Goal: Task Accomplishment & Management: Complete application form

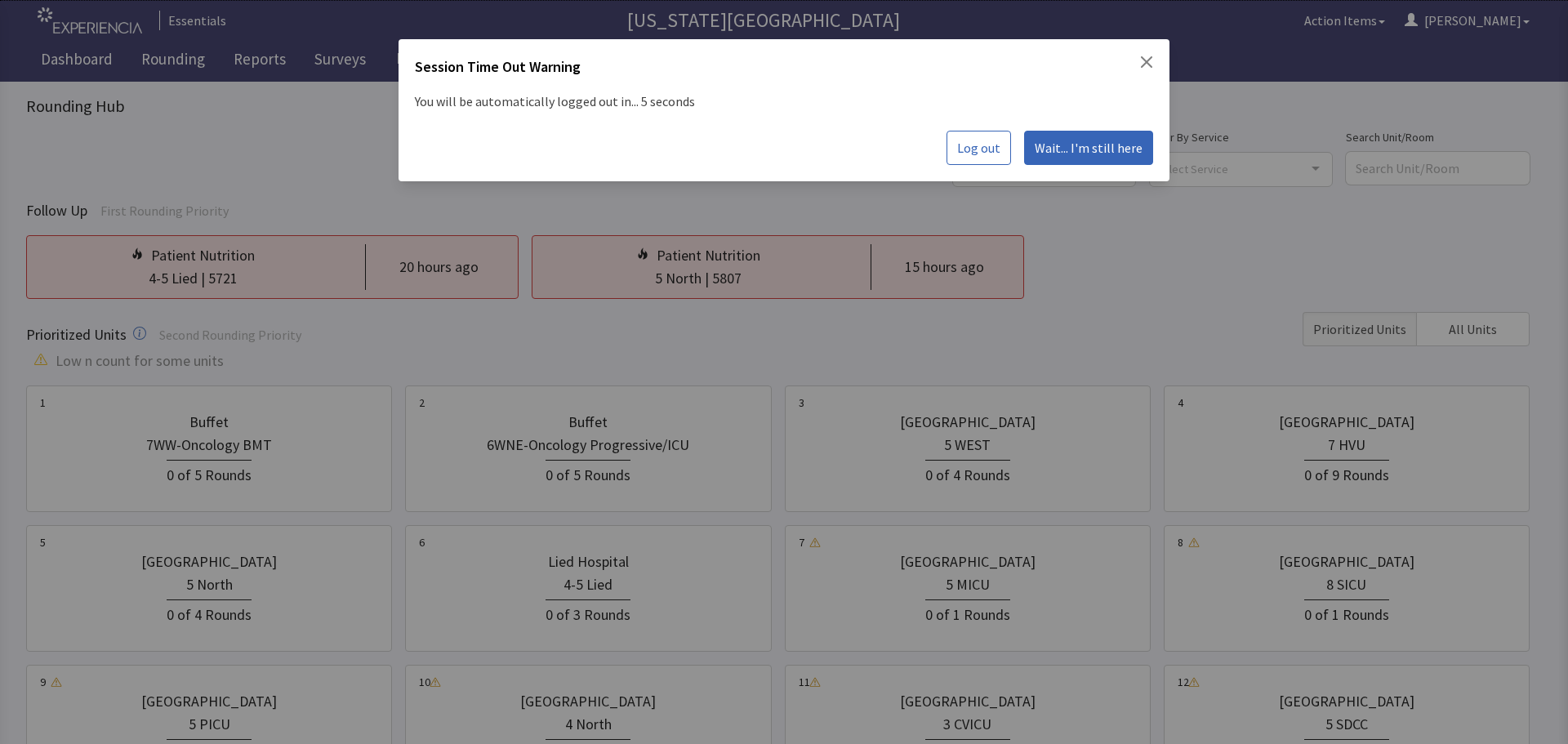
click at [1112, 147] on span "Wait... I'm still here" at bounding box center [1089, 148] width 108 height 20
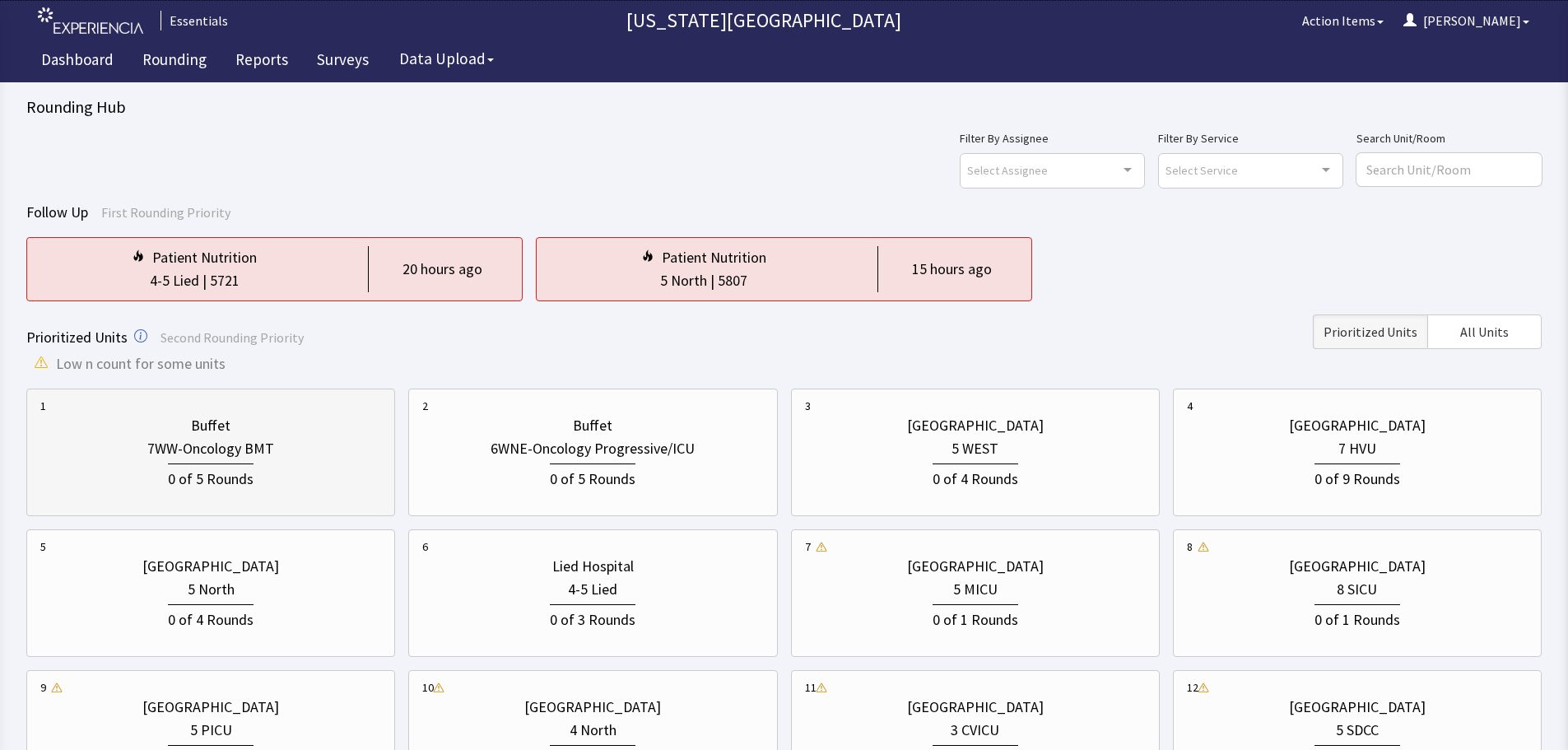
click at [270, 487] on div "0 of 5 Rounds" at bounding box center [210, 475] width 341 height 31
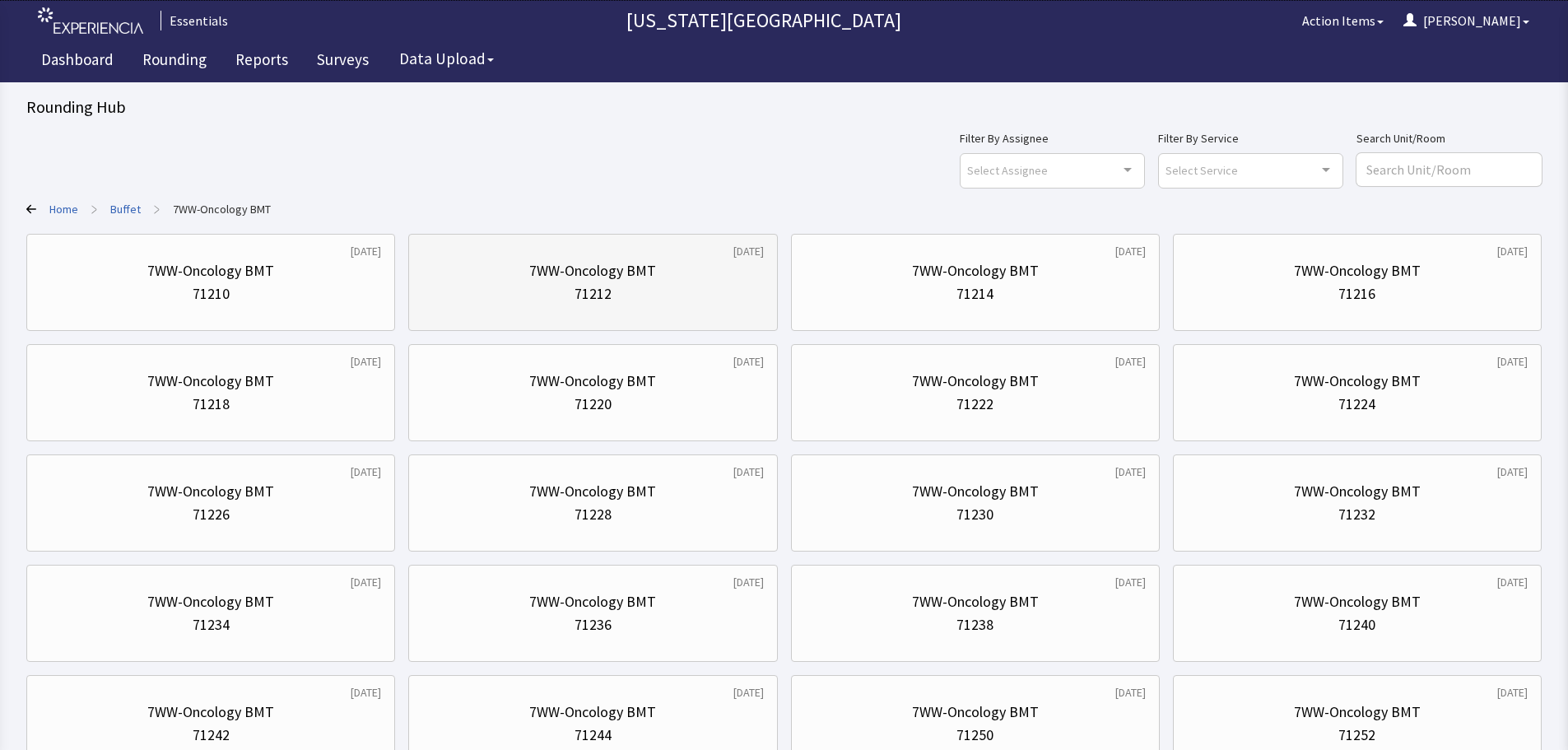
click at [523, 304] on div "71212" at bounding box center [592, 293] width 341 height 23
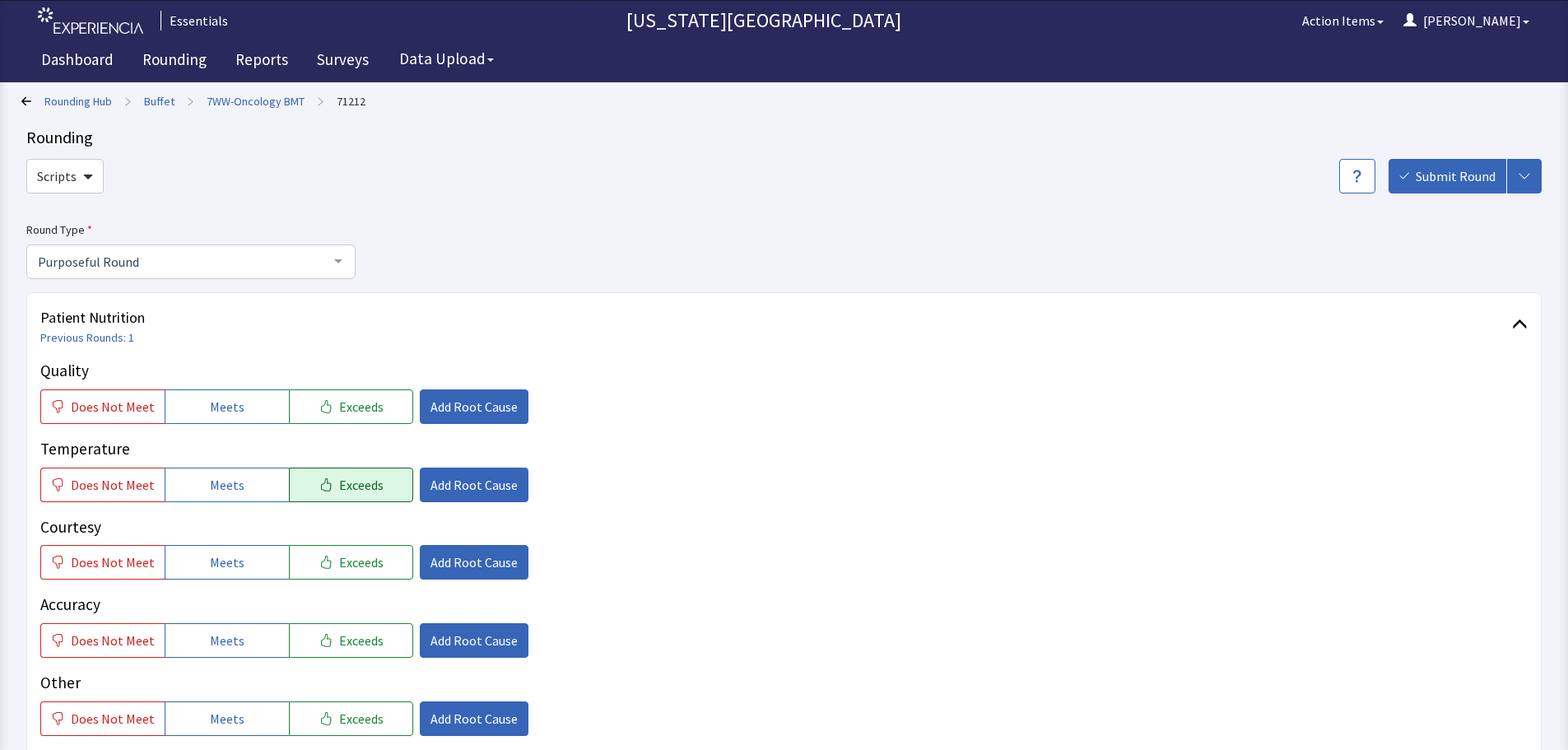
click at [365, 482] on span "Exceeds" at bounding box center [362, 484] width 44 height 20
click at [201, 400] on button "Meets" at bounding box center [227, 406] width 124 height 34
click at [209, 557] on span "Meets" at bounding box center [227, 562] width 34 height 20
click at [209, 632] on span "Meets" at bounding box center [227, 640] width 34 height 20
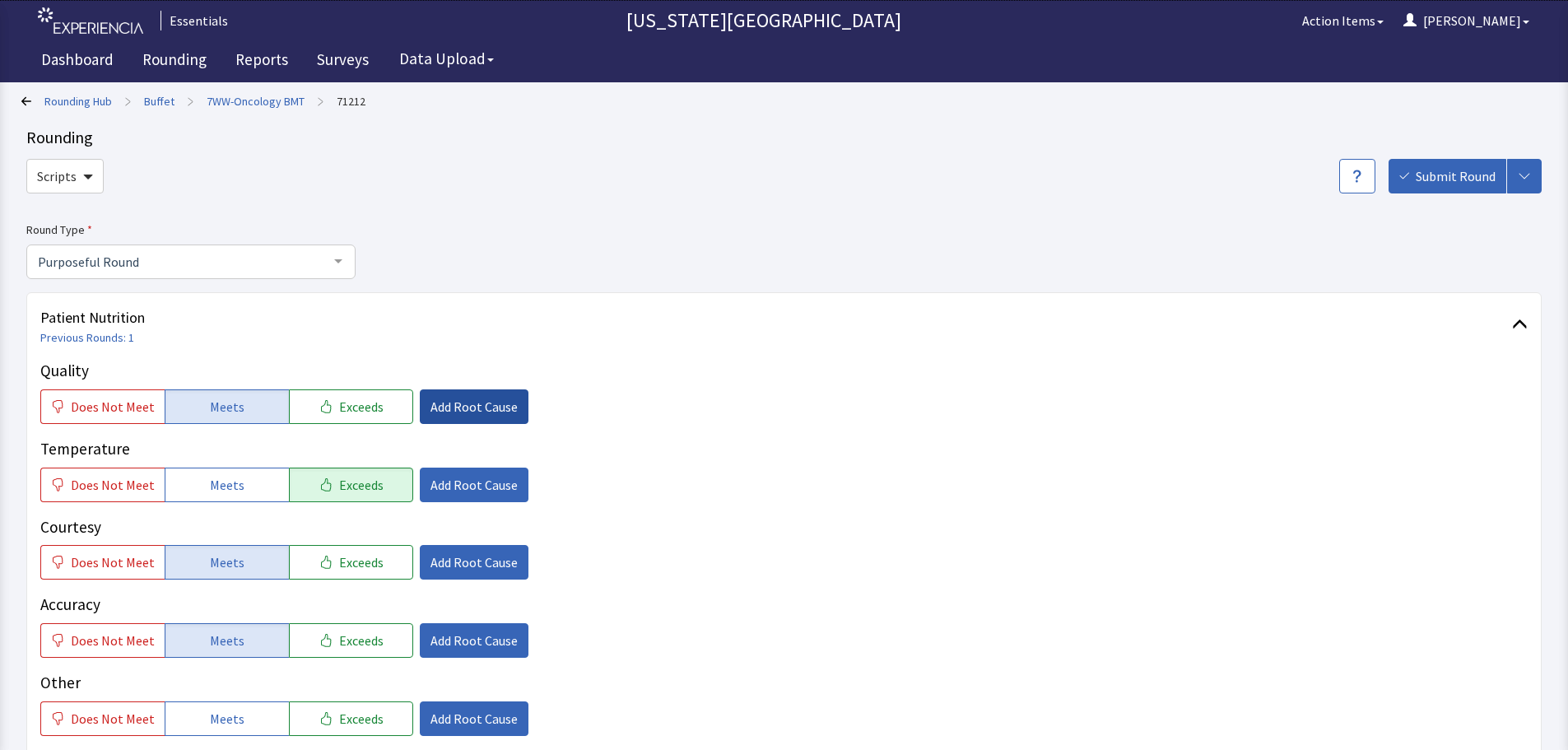
click at [458, 406] on span "Add Root Cause" at bounding box center [474, 406] width 87 height 20
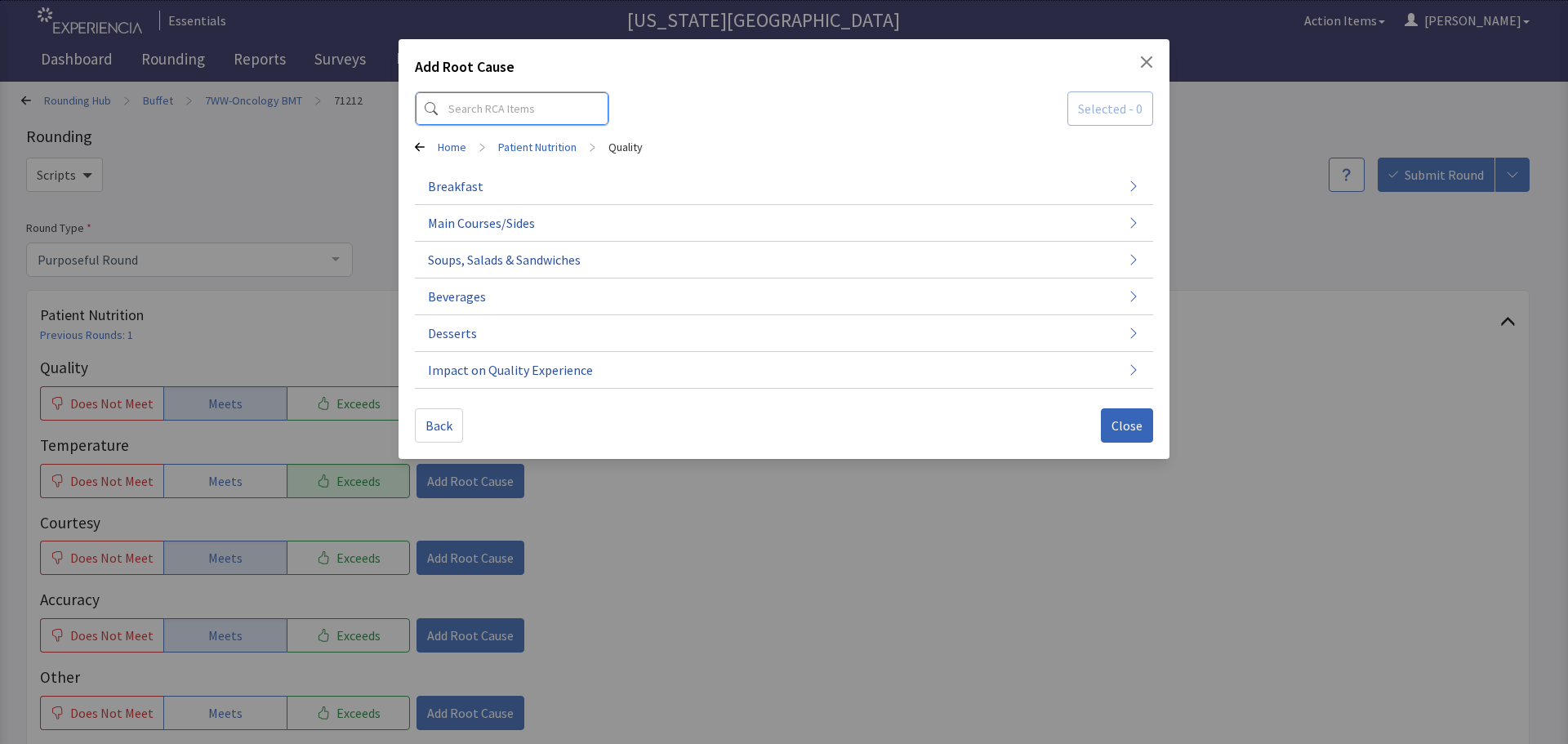
click at [531, 105] on input at bounding box center [512, 109] width 194 height 34
click at [1144, 433] on button "Close" at bounding box center [1128, 425] width 53 height 34
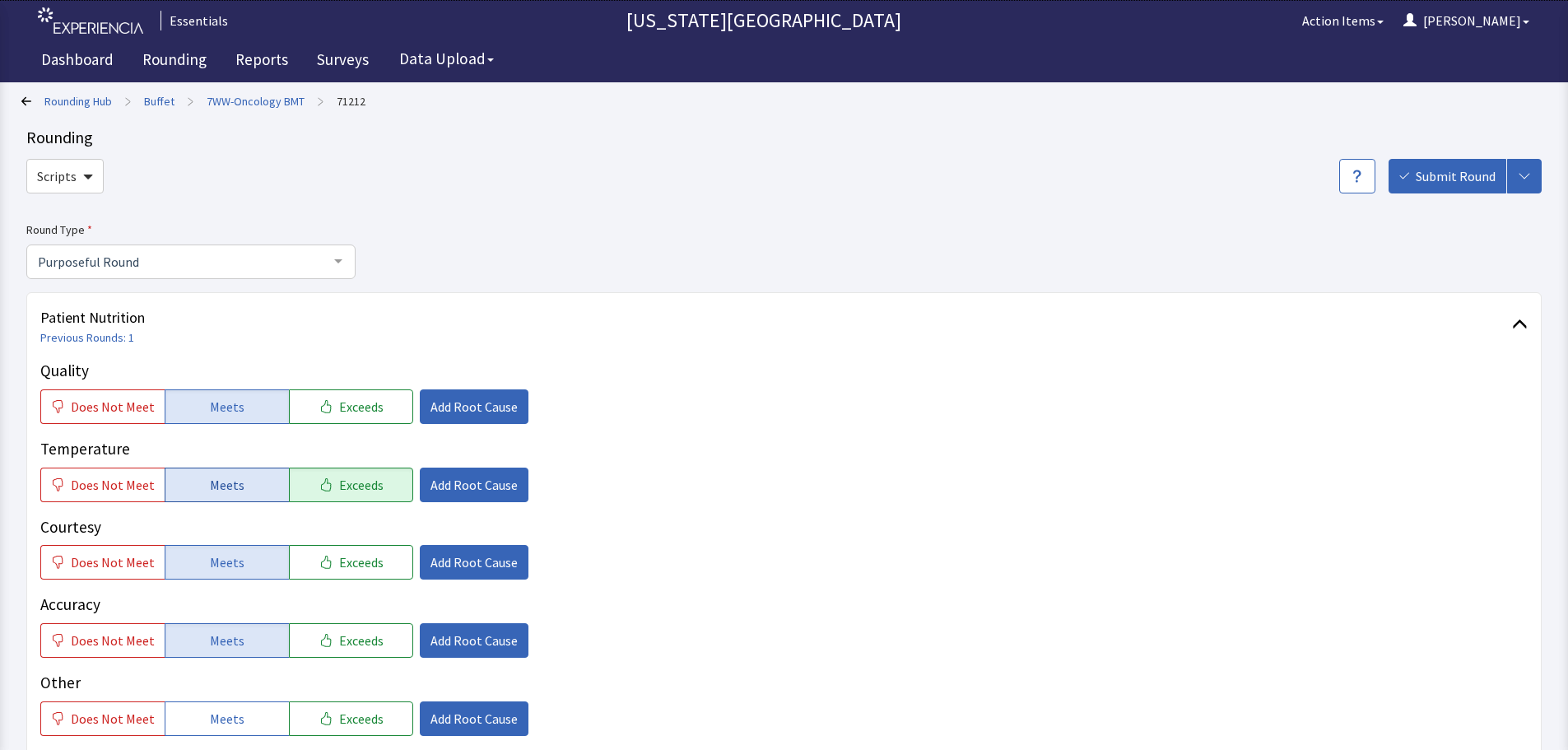
click at [206, 473] on button "Meets" at bounding box center [227, 485] width 124 height 34
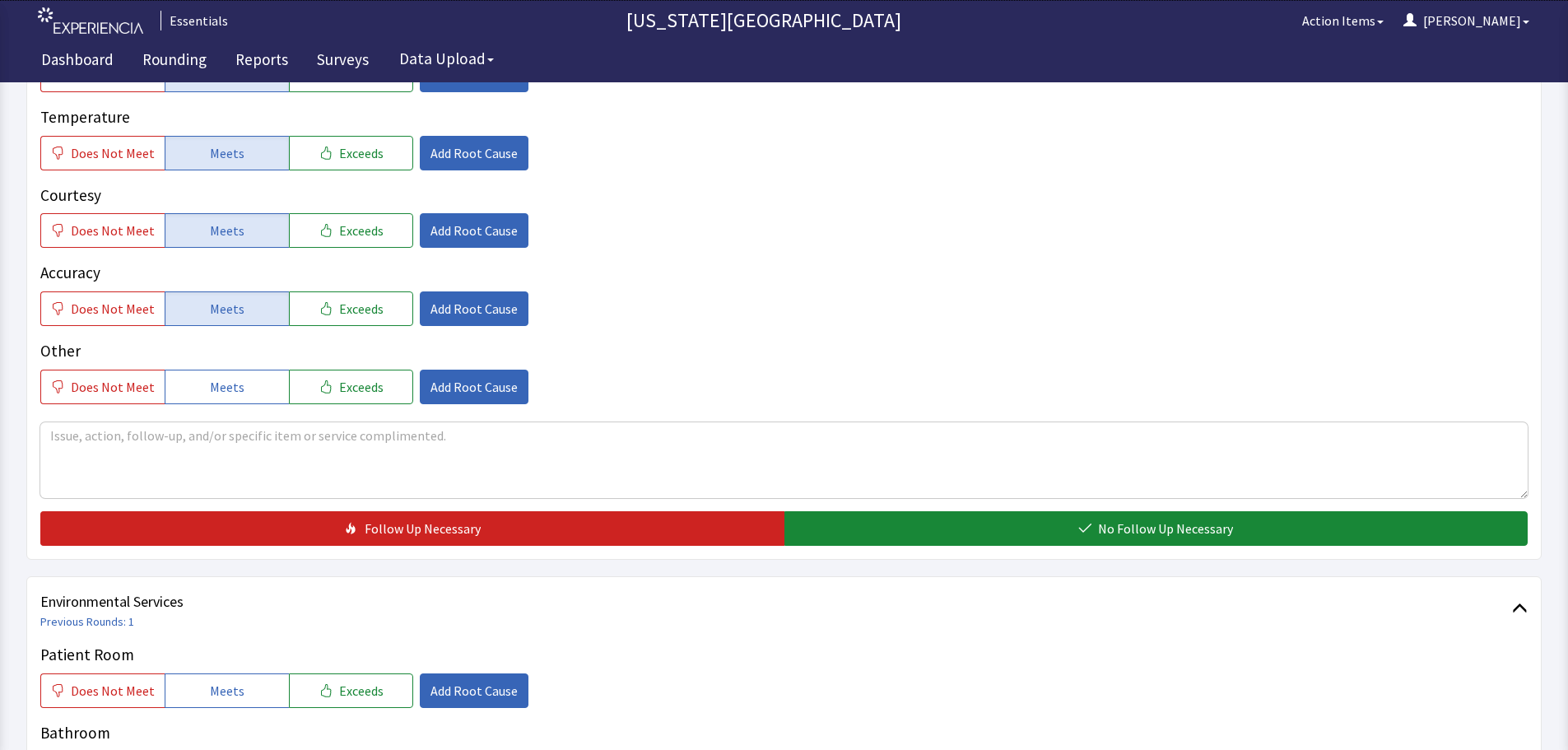
scroll to position [411, 0]
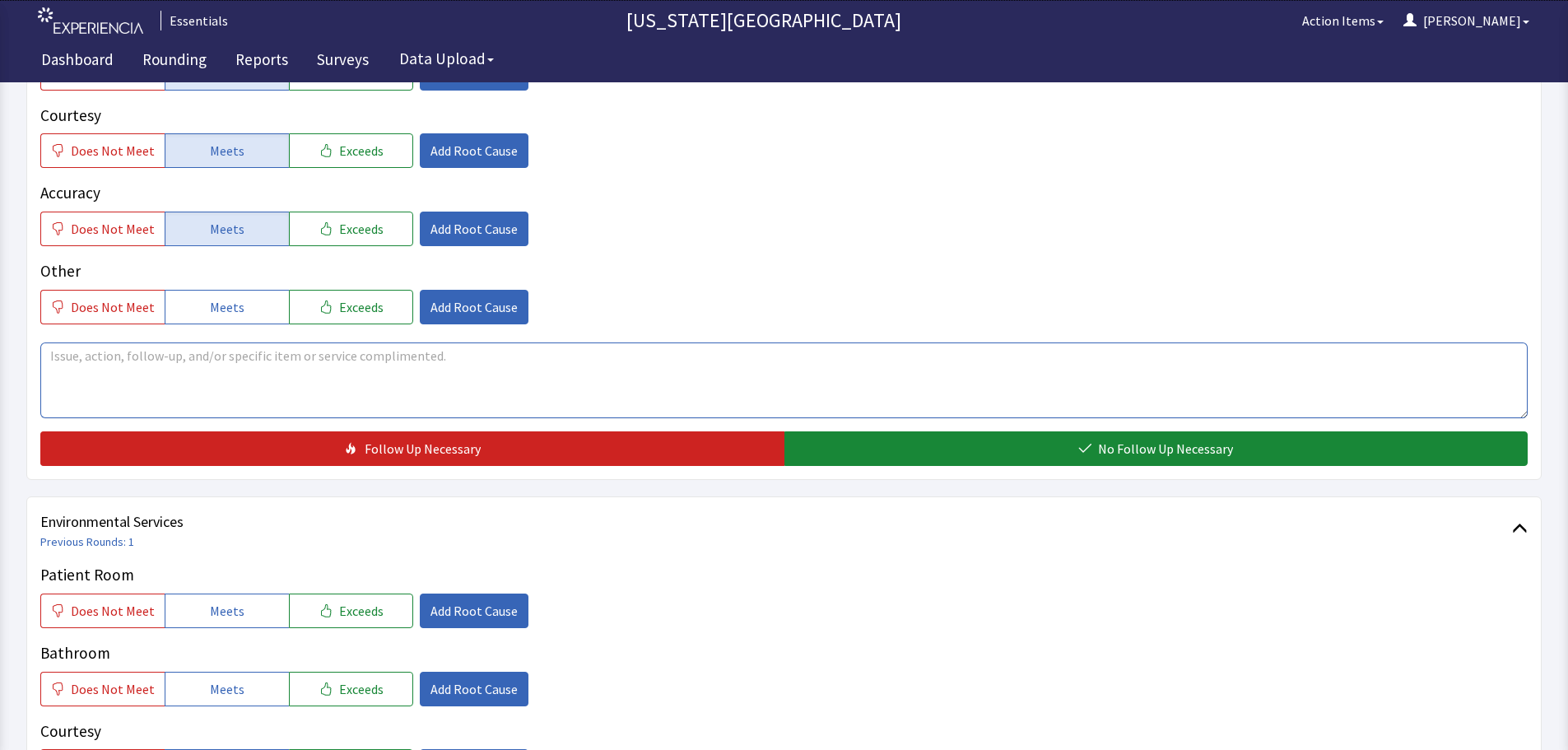
click at [373, 357] on textarea at bounding box center [784, 380] width 1488 height 76
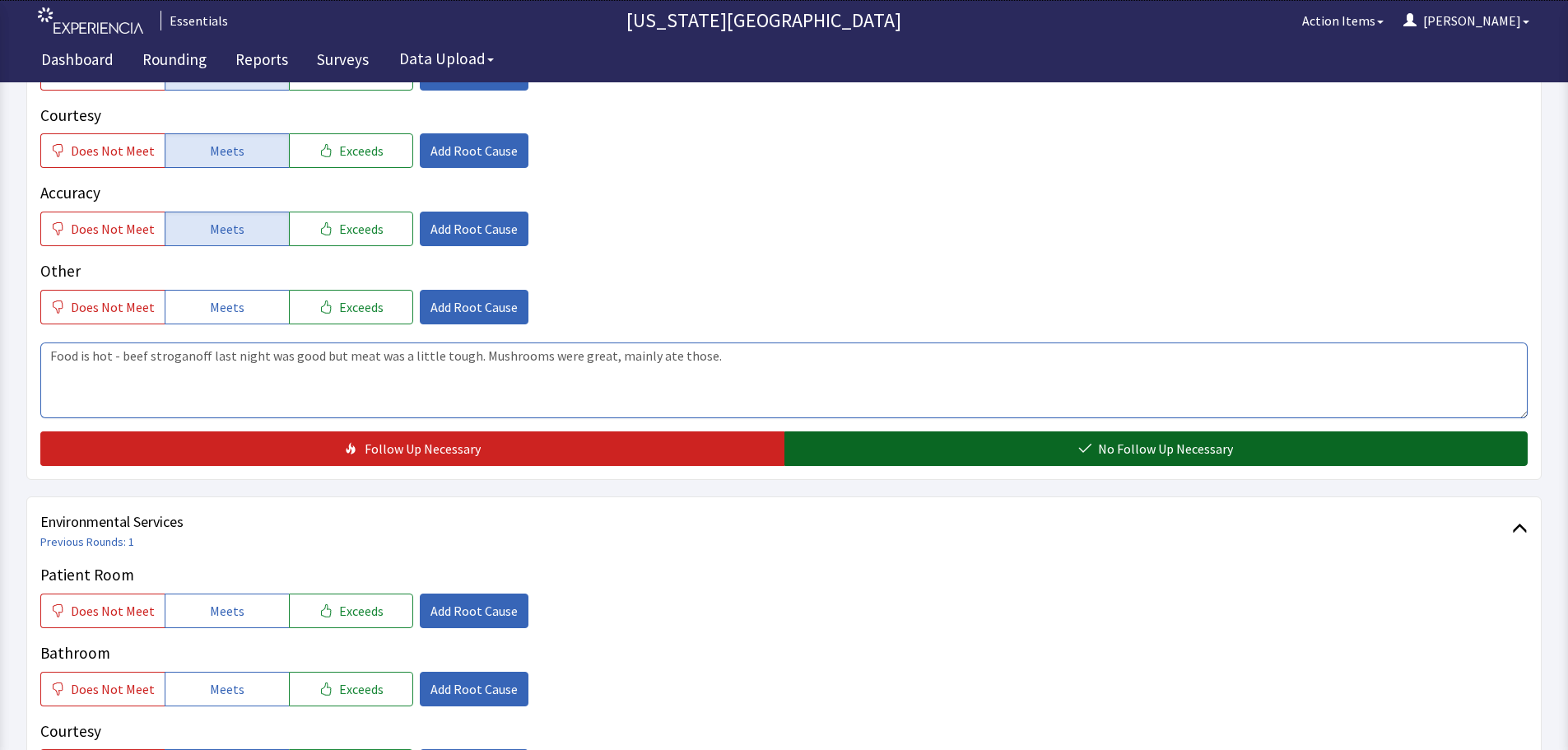
type textarea "Food is hot - beef stroganoff last night was good but meat was a little tough. …"
click at [1153, 462] on button "No Follow Up Necessary" at bounding box center [1156, 448] width 744 height 34
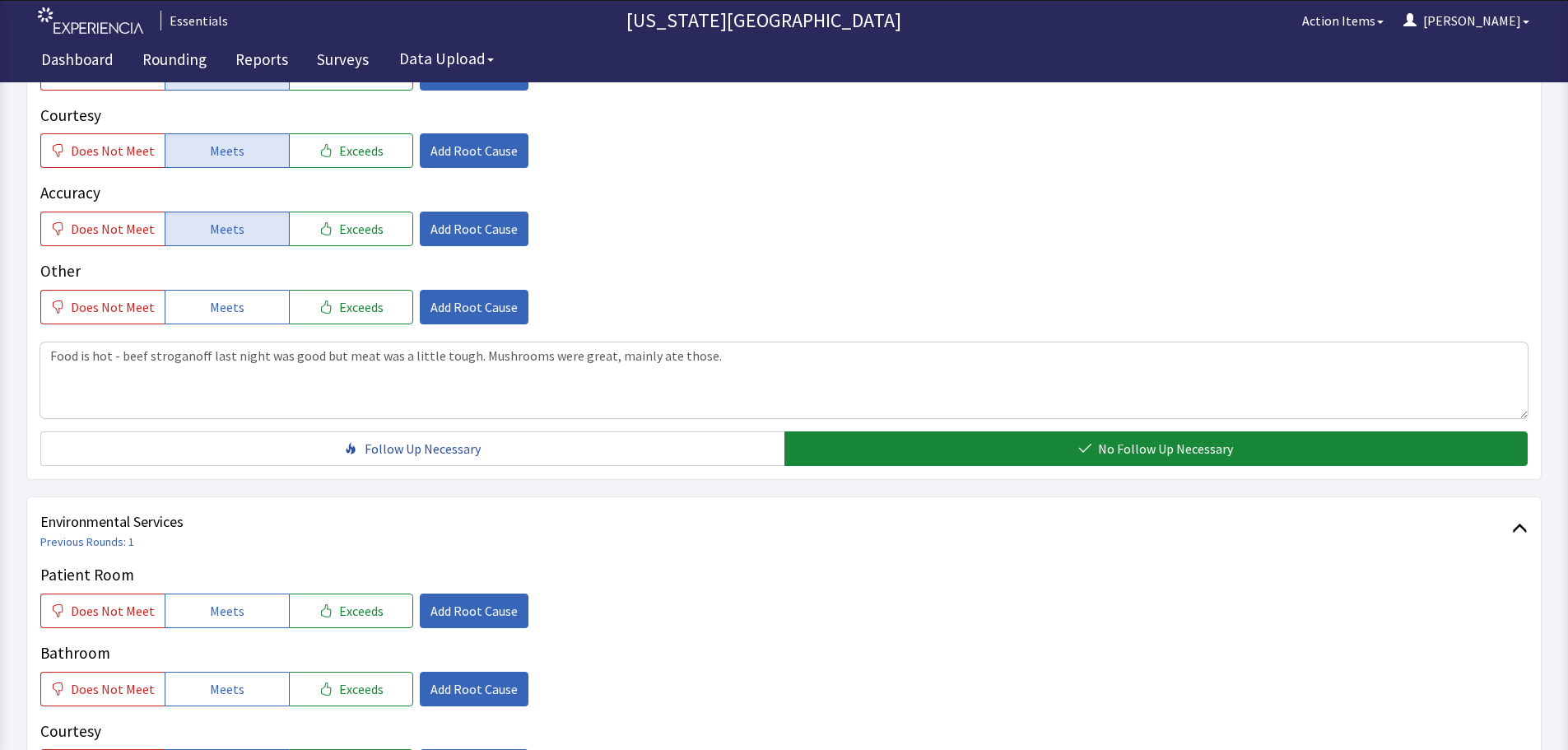
scroll to position [0, 0]
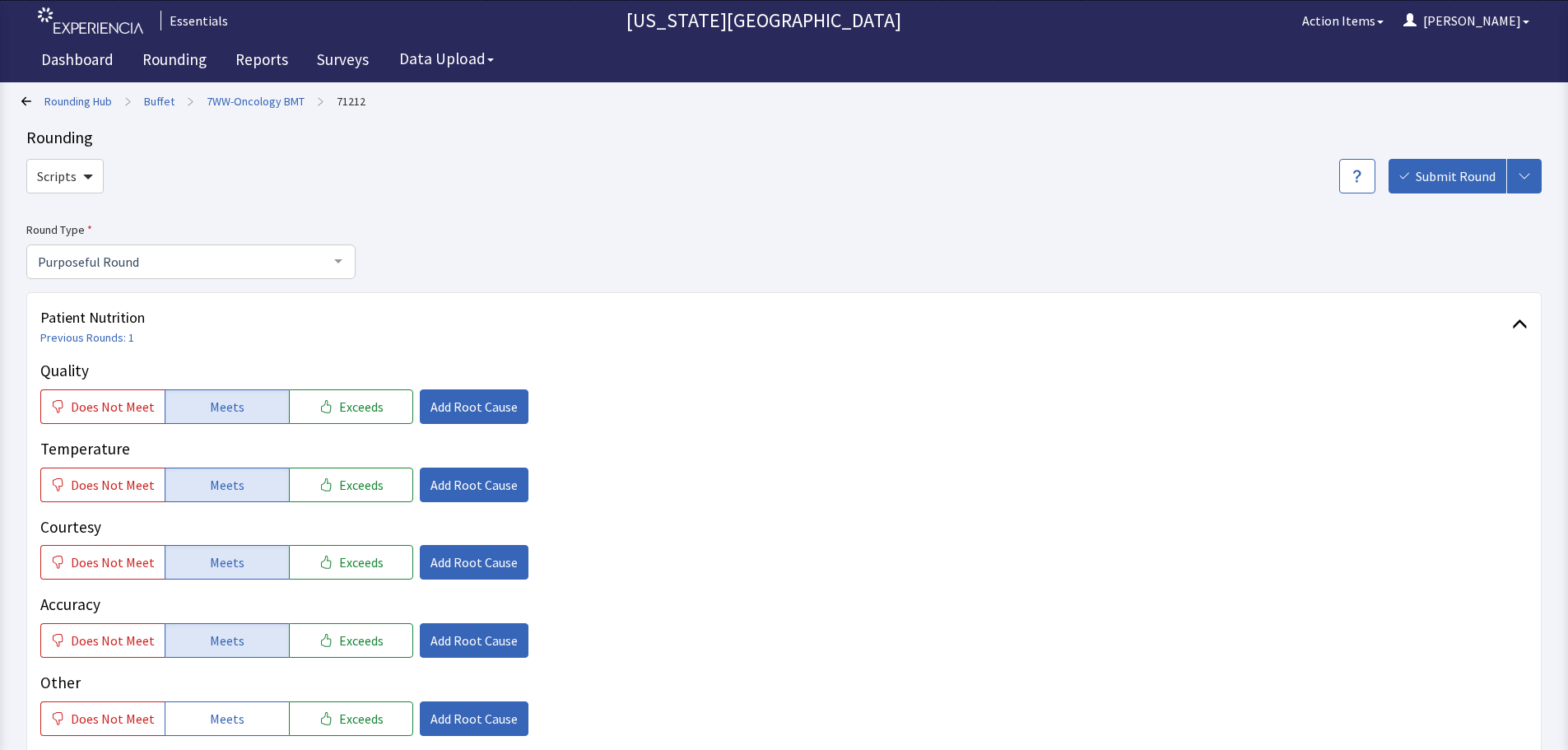
click at [1441, 178] on span "Submit Round" at bounding box center [1455, 175] width 80 height 20
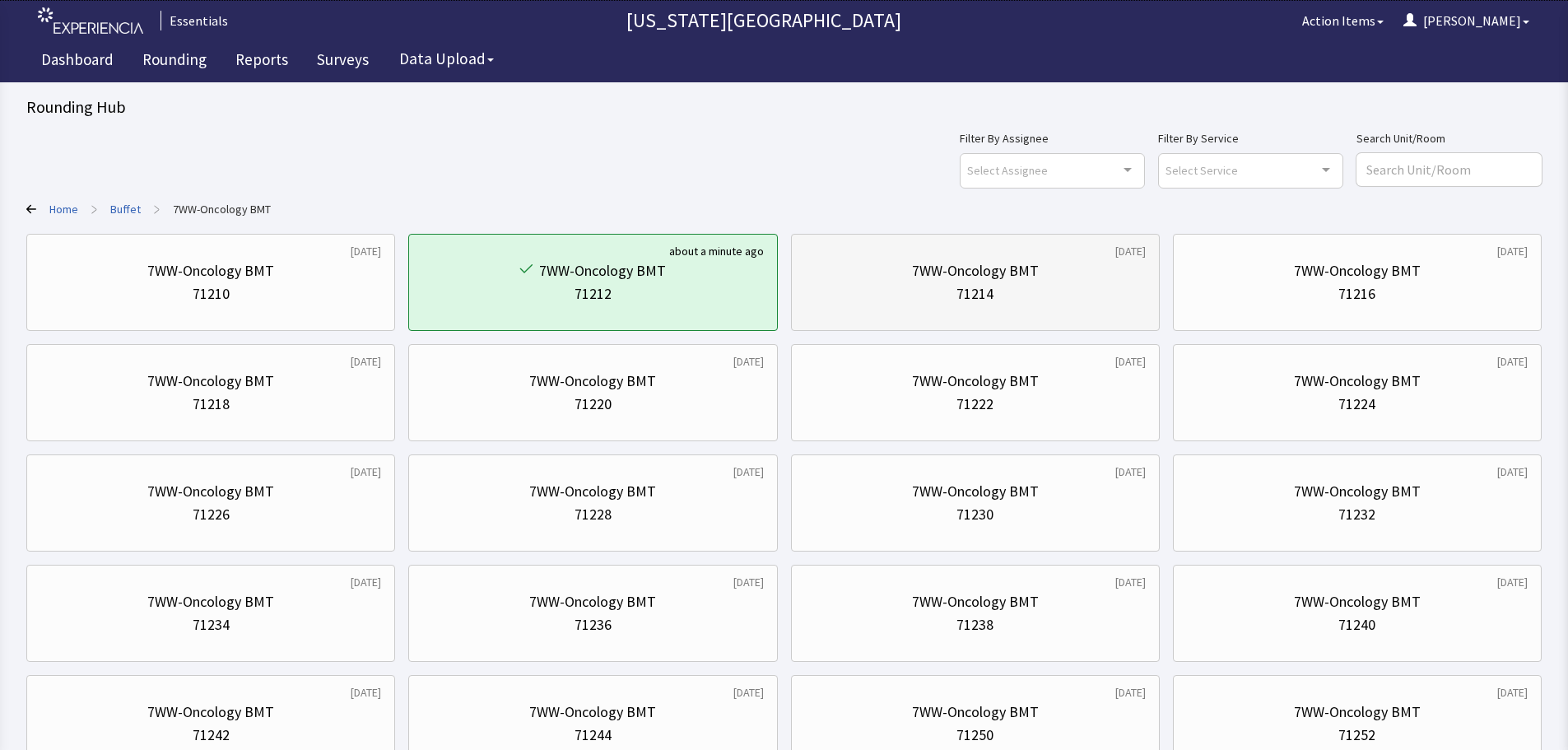
click at [942, 270] on div "7WW-Oncology BMT" at bounding box center [976, 270] width 127 height 23
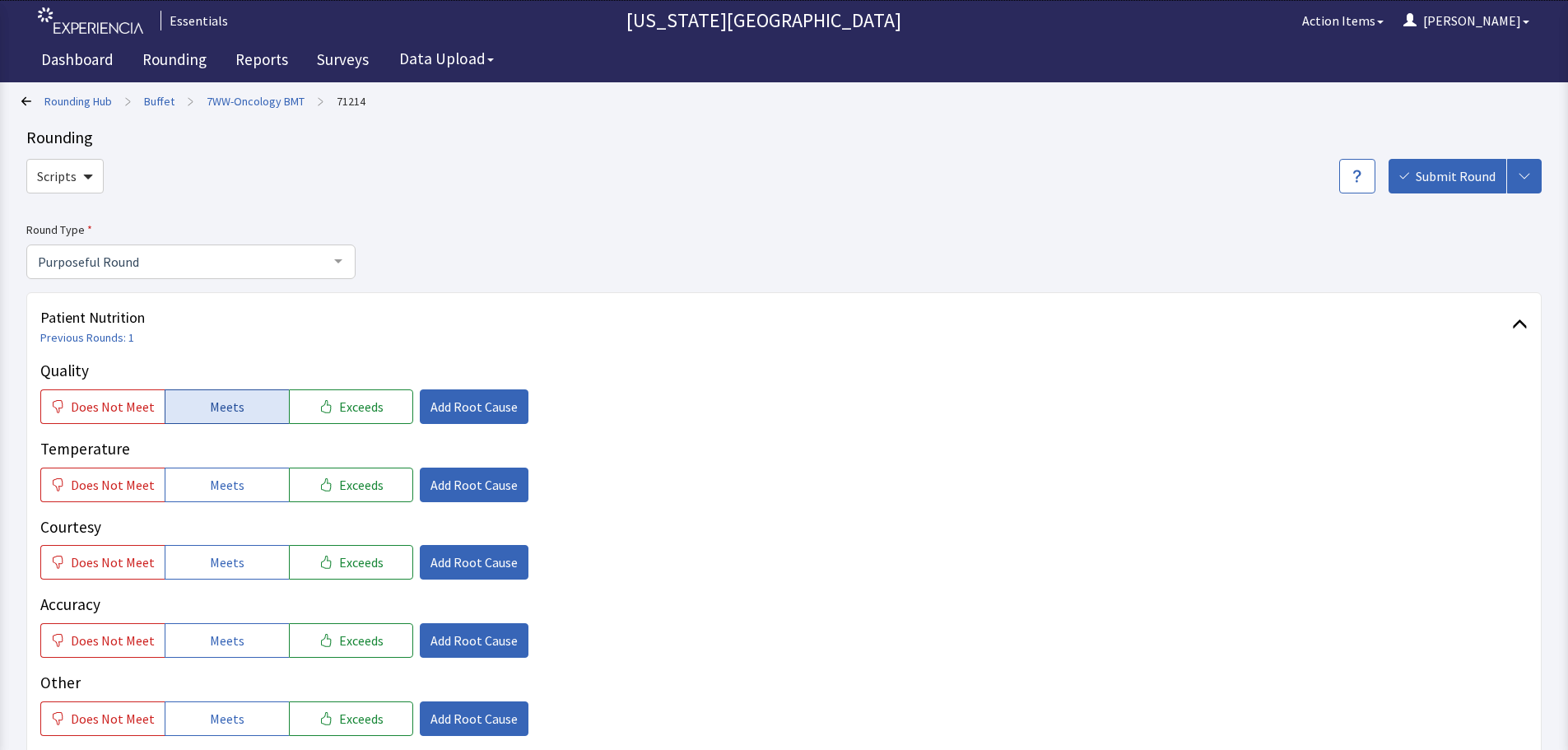
click at [214, 410] on span "Meets" at bounding box center [227, 406] width 34 height 20
click at [209, 493] on span "Meets" at bounding box center [227, 484] width 34 height 20
click at [236, 576] on button "Meets" at bounding box center [227, 562] width 124 height 34
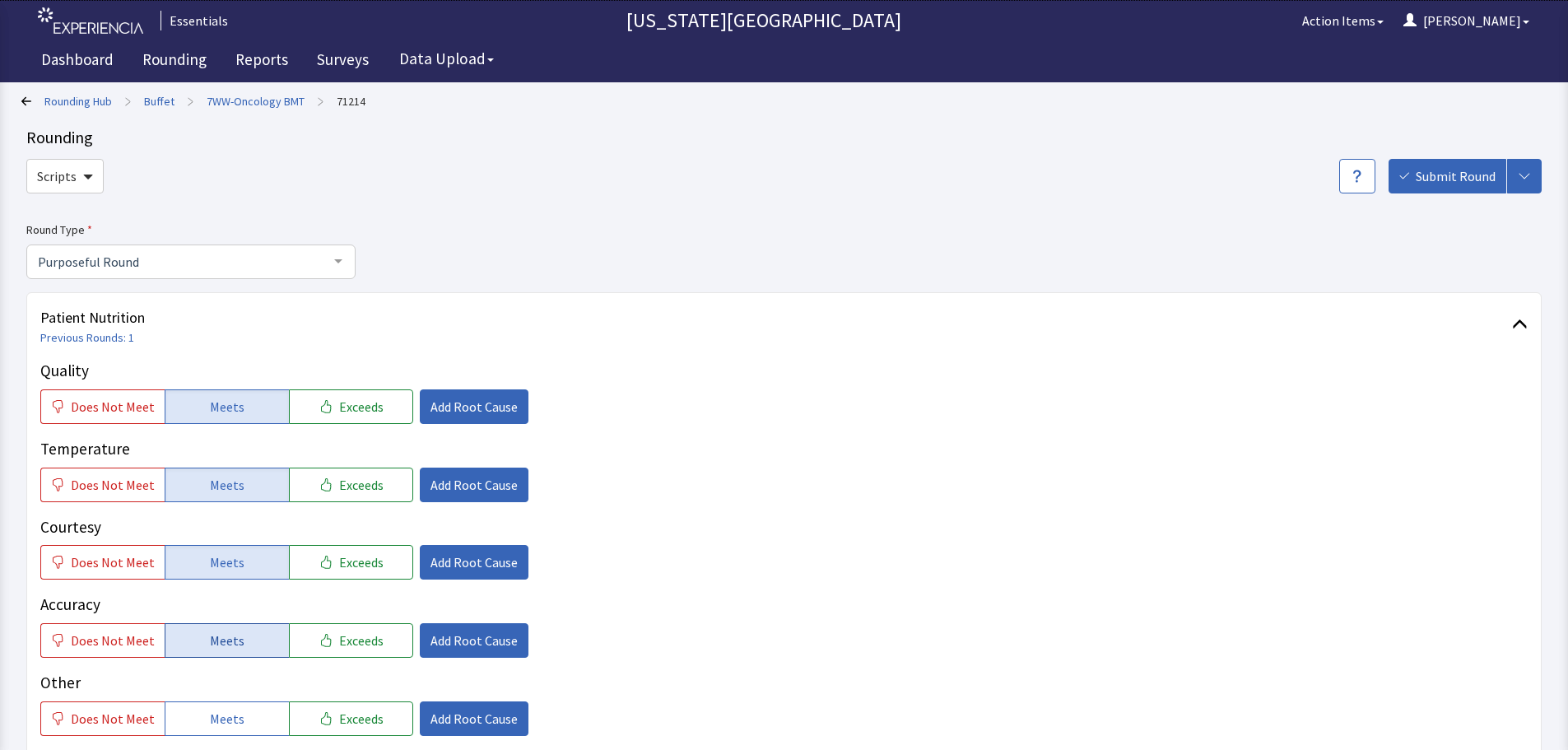
click at [250, 643] on button "Meets" at bounding box center [227, 641] width 124 height 34
click at [509, 410] on button "Add Root Cause" at bounding box center [474, 406] width 109 height 34
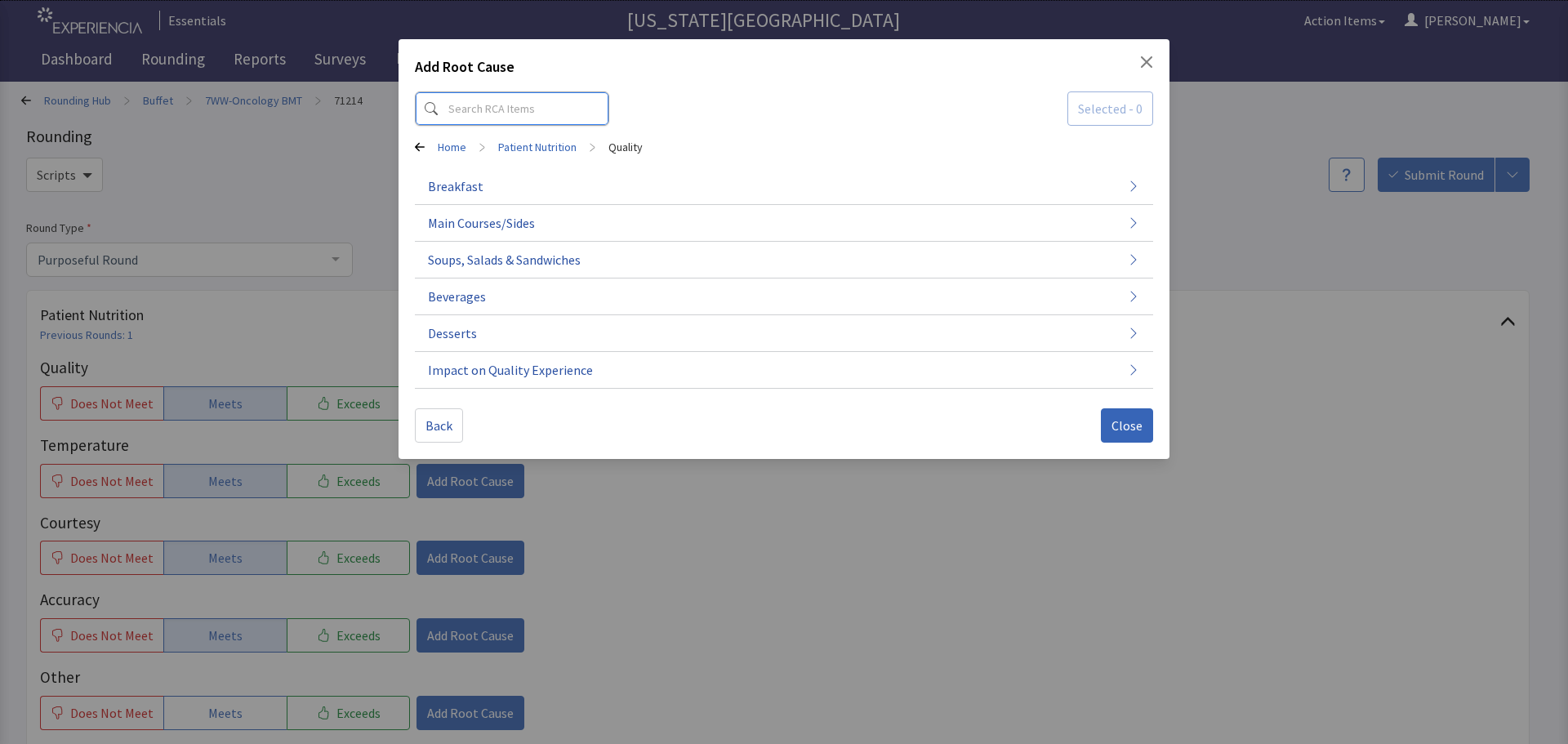
click at [544, 113] on input at bounding box center [512, 109] width 194 height 34
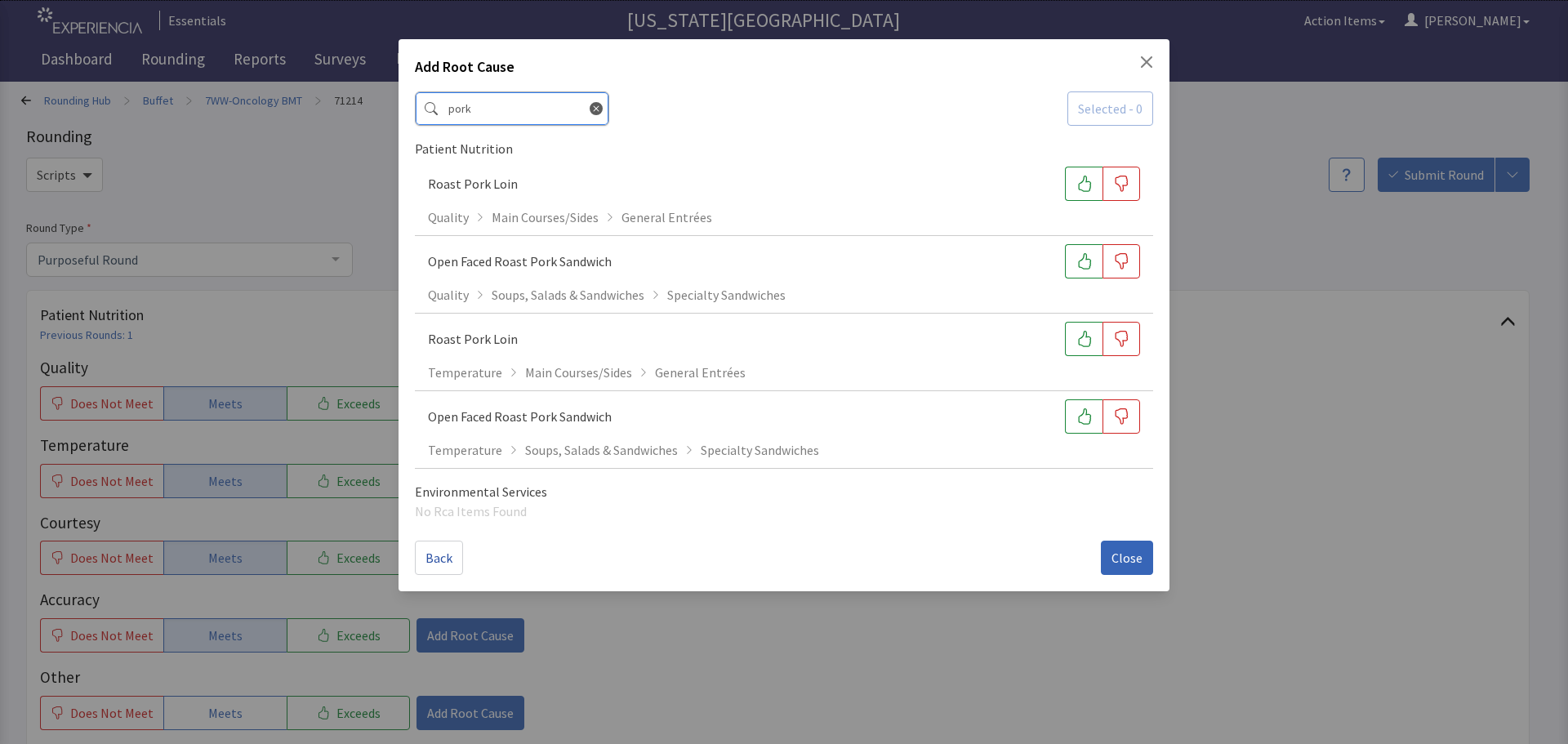
type input "pork"
click at [1150, 57] on icon "Close" at bounding box center [1146, 61] width 13 height 13
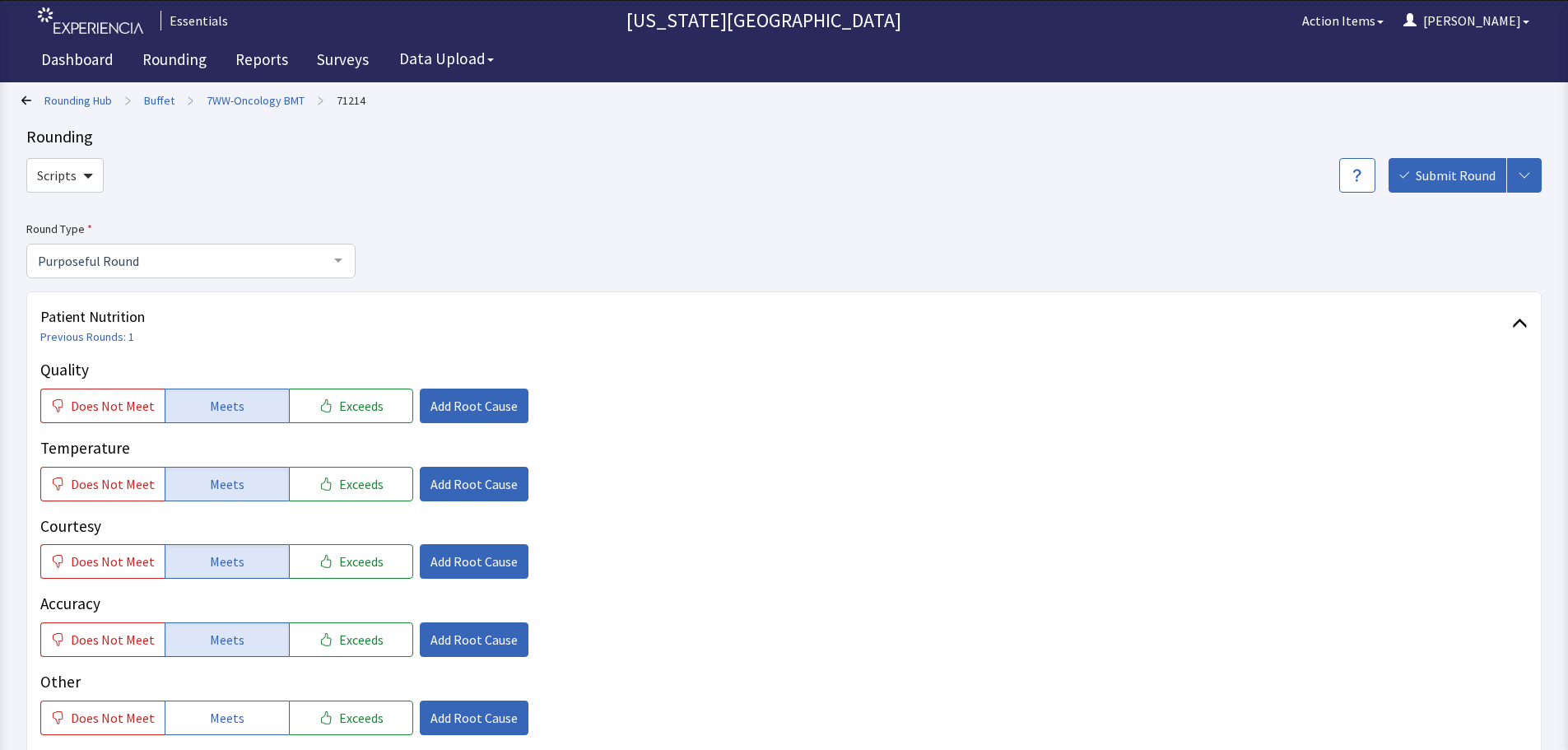
scroll to position [247, 0]
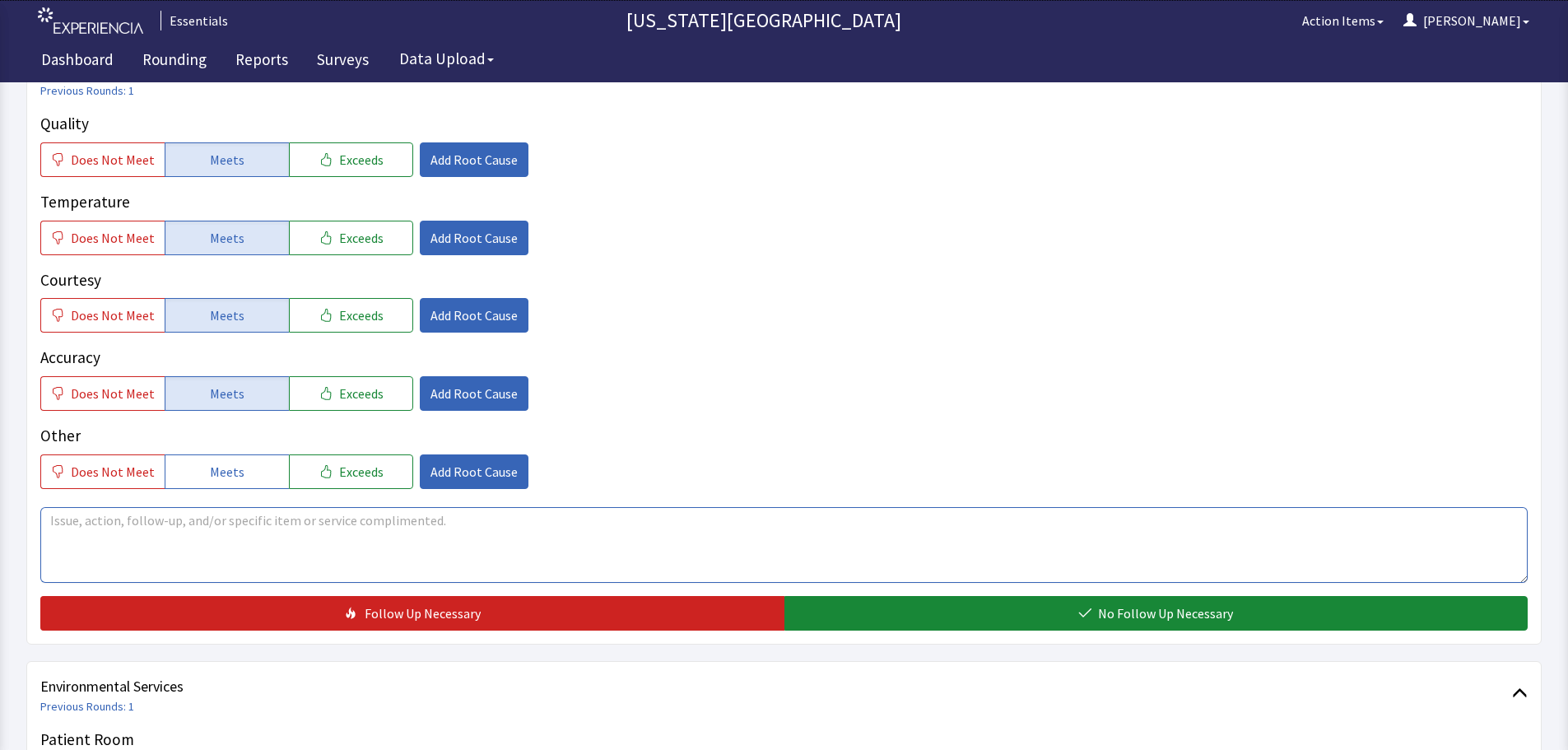
click at [513, 569] on textarea at bounding box center [784, 545] width 1488 height 76
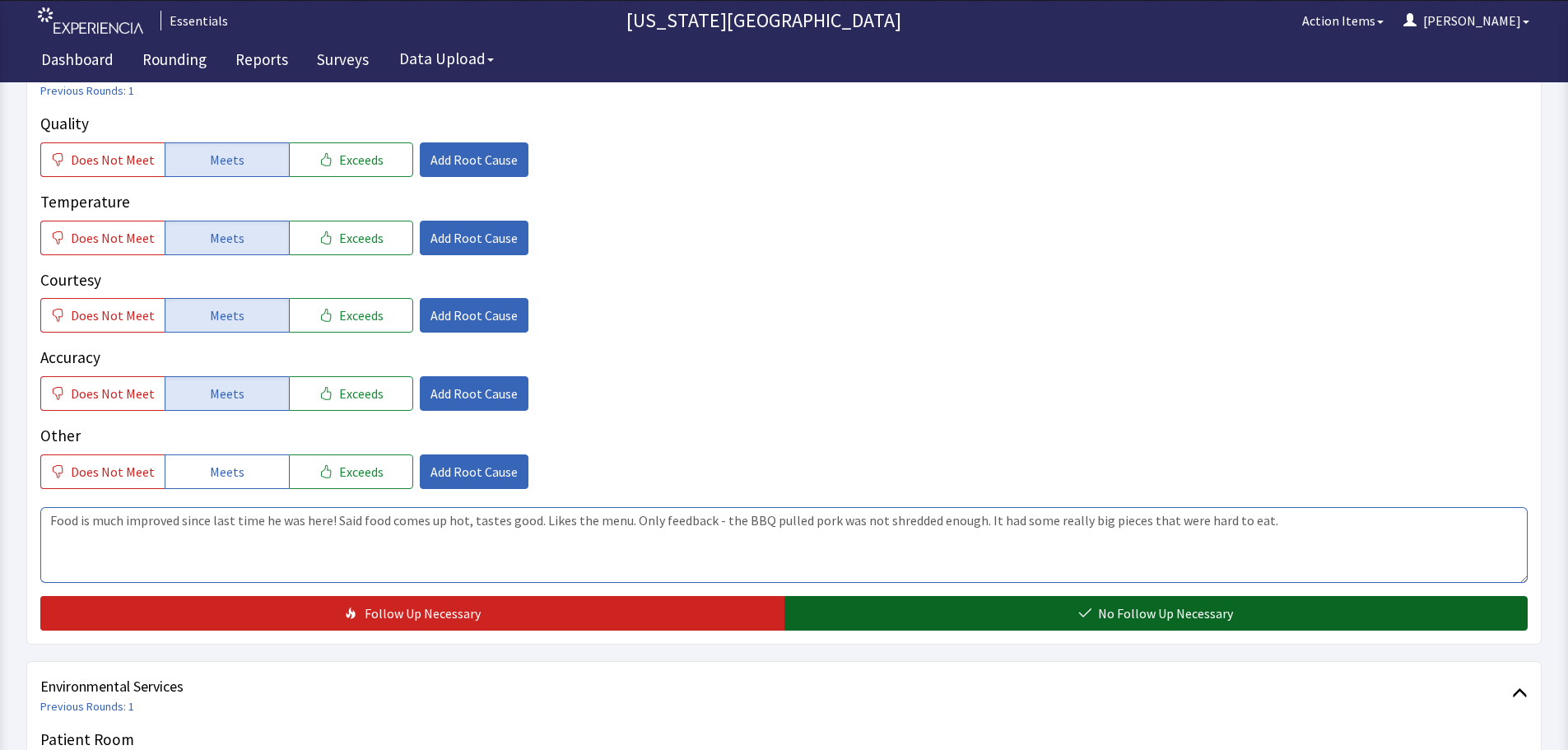
type textarea "Food is much improved since last time he was here! Said food comes up hot, tast…"
click at [1104, 614] on span "No Follow Up Necessary" at bounding box center [1165, 613] width 135 height 20
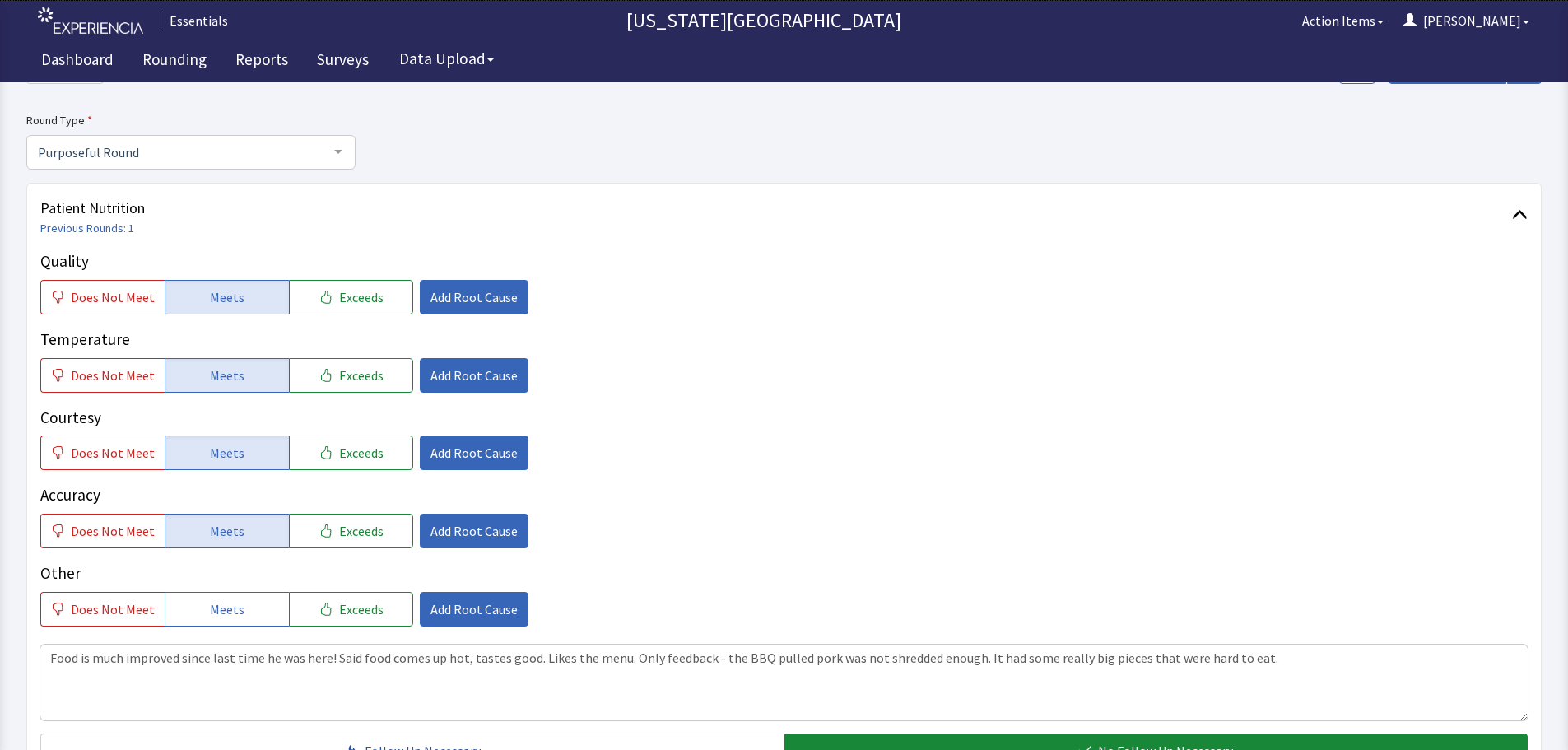
scroll to position [0, 0]
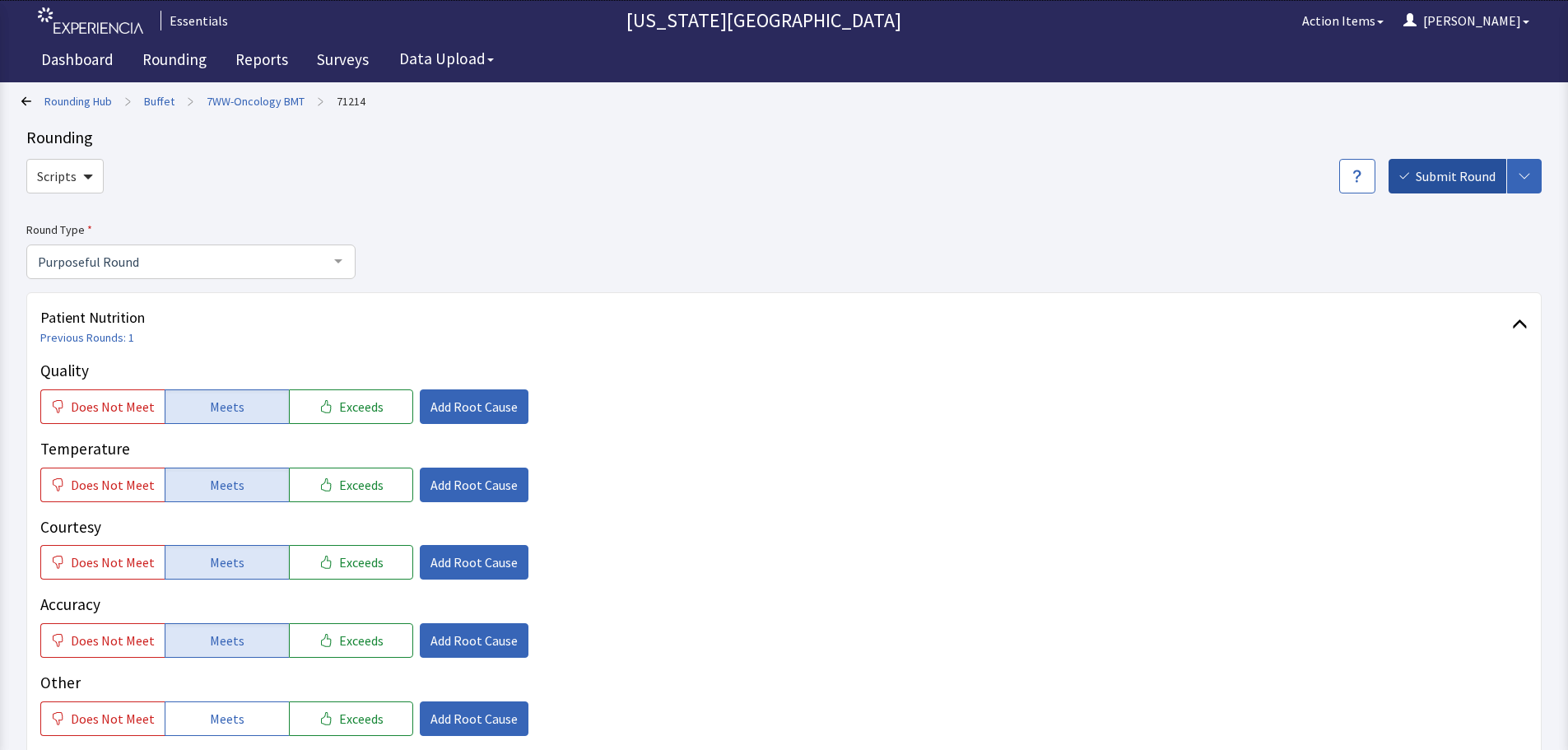
click at [1449, 182] on span "Submit Round" at bounding box center [1455, 175] width 80 height 20
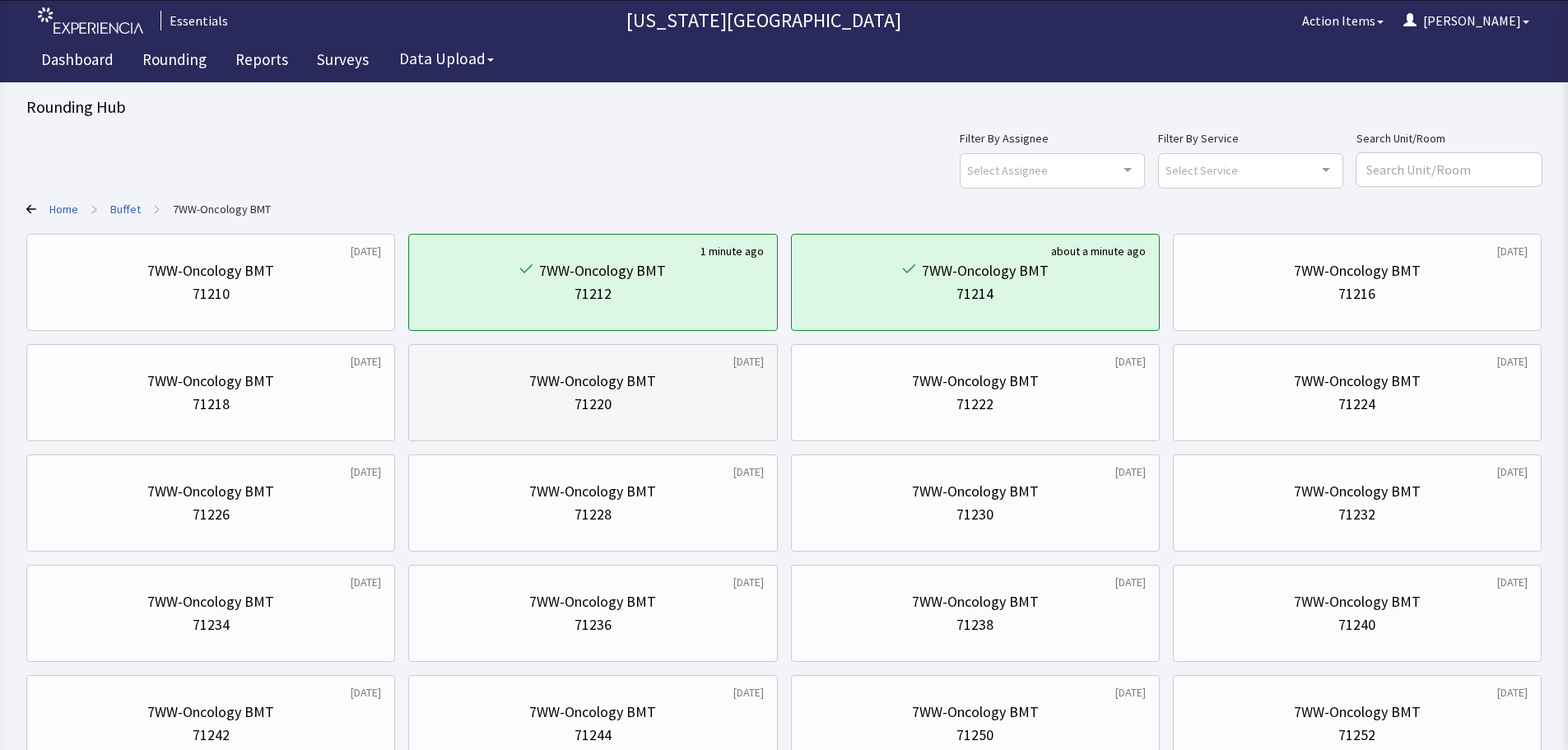
click at [638, 407] on div "71220" at bounding box center [592, 404] width 341 height 23
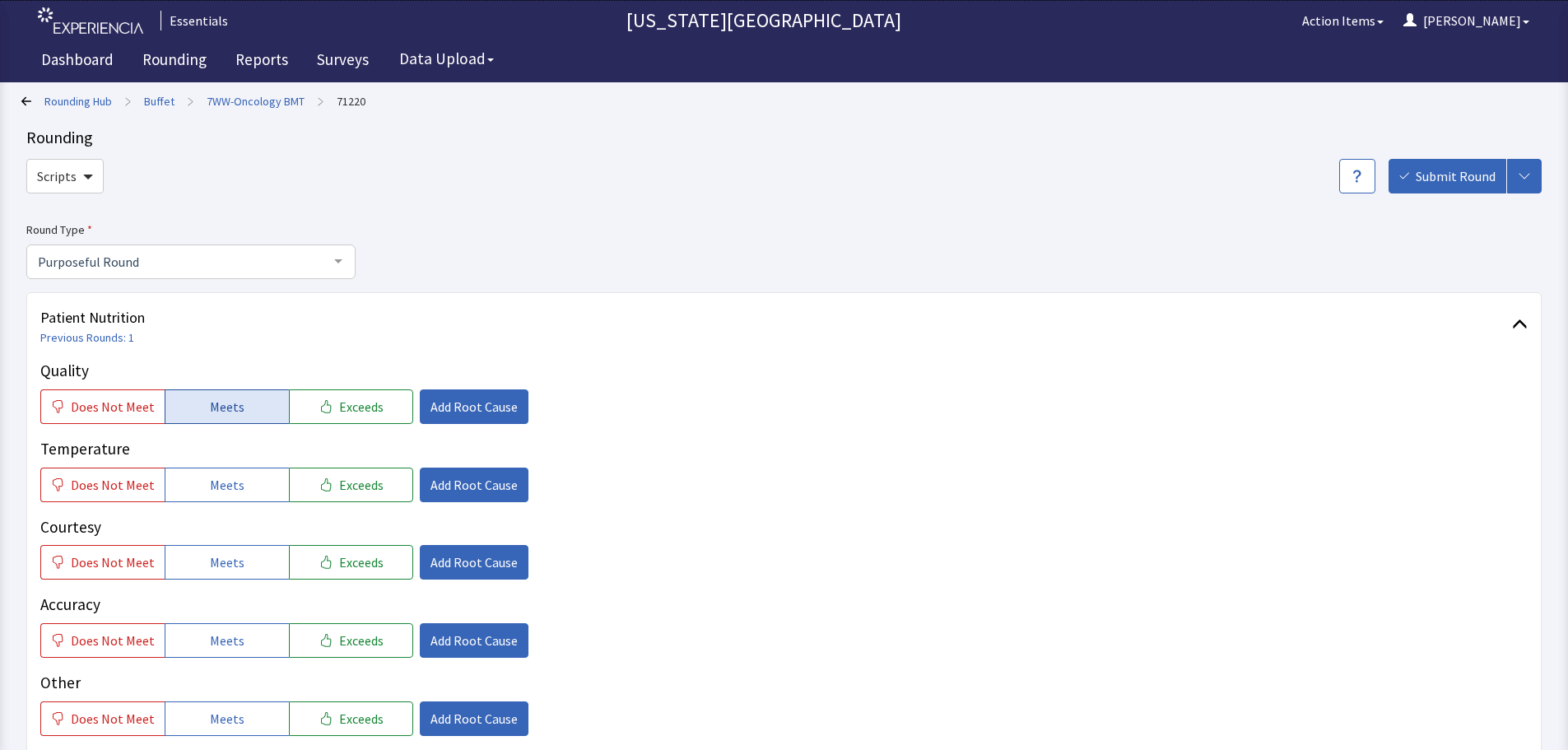
click at [246, 399] on button "Meets" at bounding box center [227, 406] width 124 height 34
click at [216, 479] on span "Meets" at bounding box center [227, 484] width 34 height 20
click at [228, 552] on span "Meets" at bounding box center [227, 562] width 34 height 20
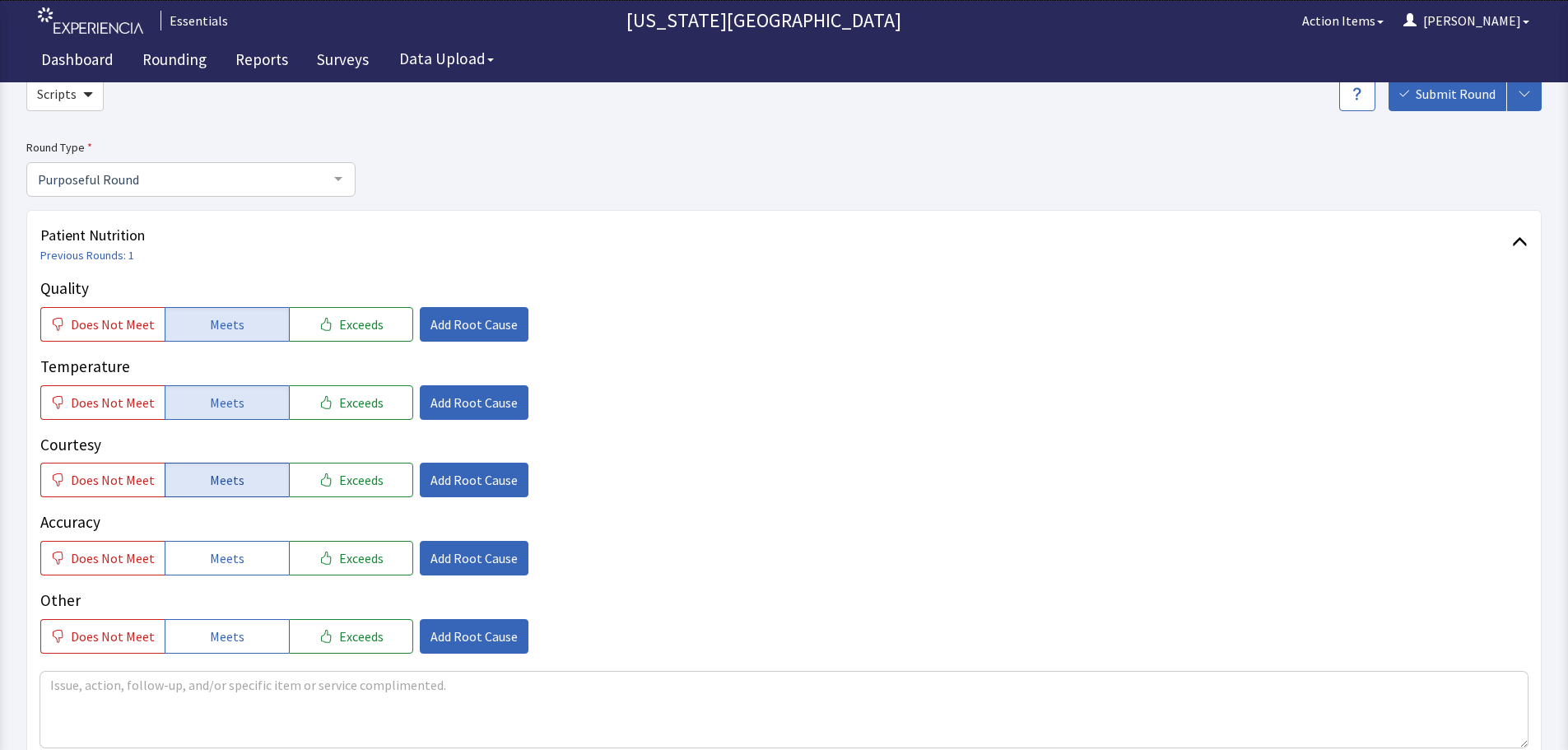
scroll to position [165, 0]
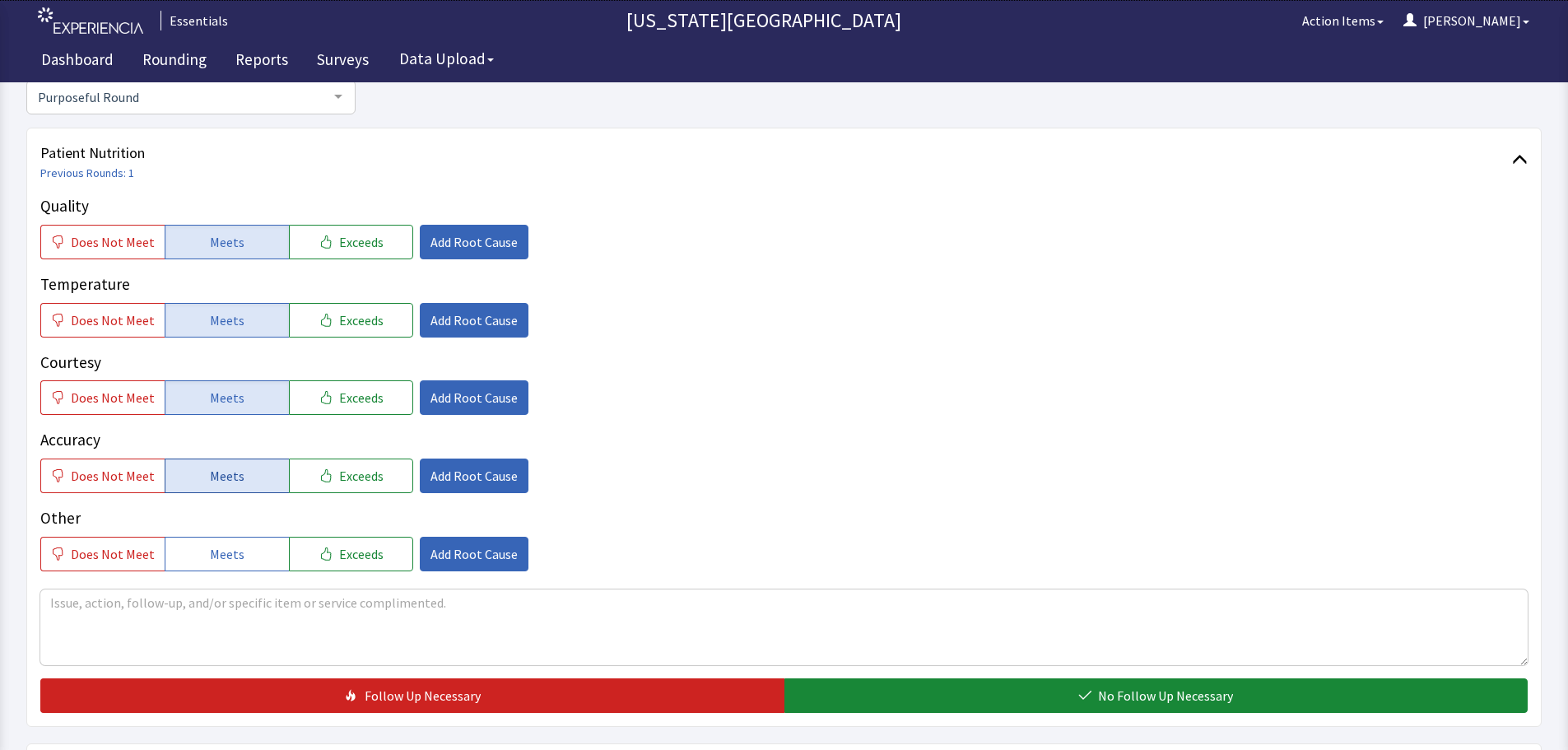
click at [225, 486] on span "Meets" at bounding box center [227, 475] width 34 height 20
click at [430, 647] on textarea at bounding box center [784, 627] width 1488 height 76
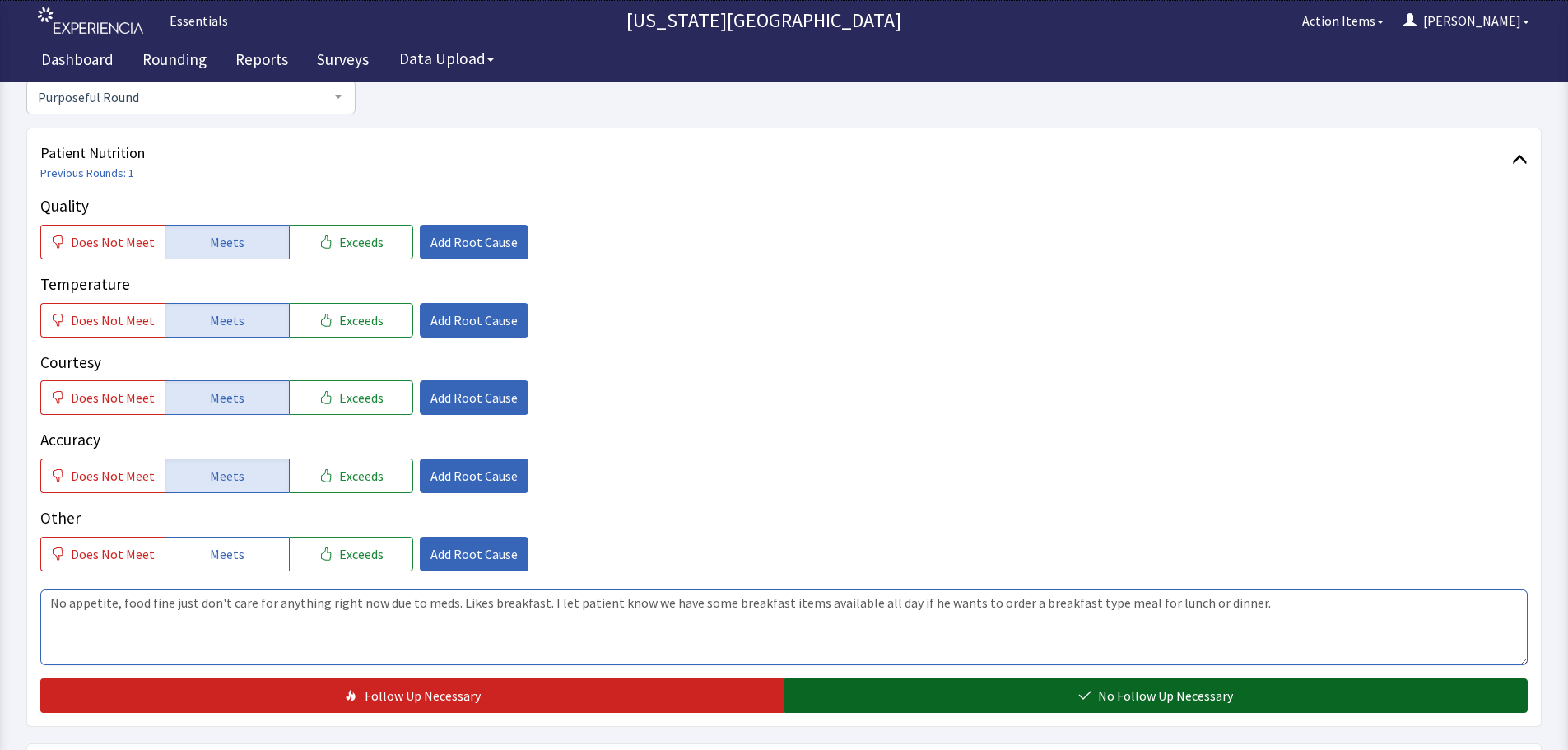
type textarea "No appetite, food fine just don't care for anything right now due to meds. Like…"
click at [1029, 686] on button "No Follow Up Necessary" at bounding box center [1156, 695] width 744 height 34
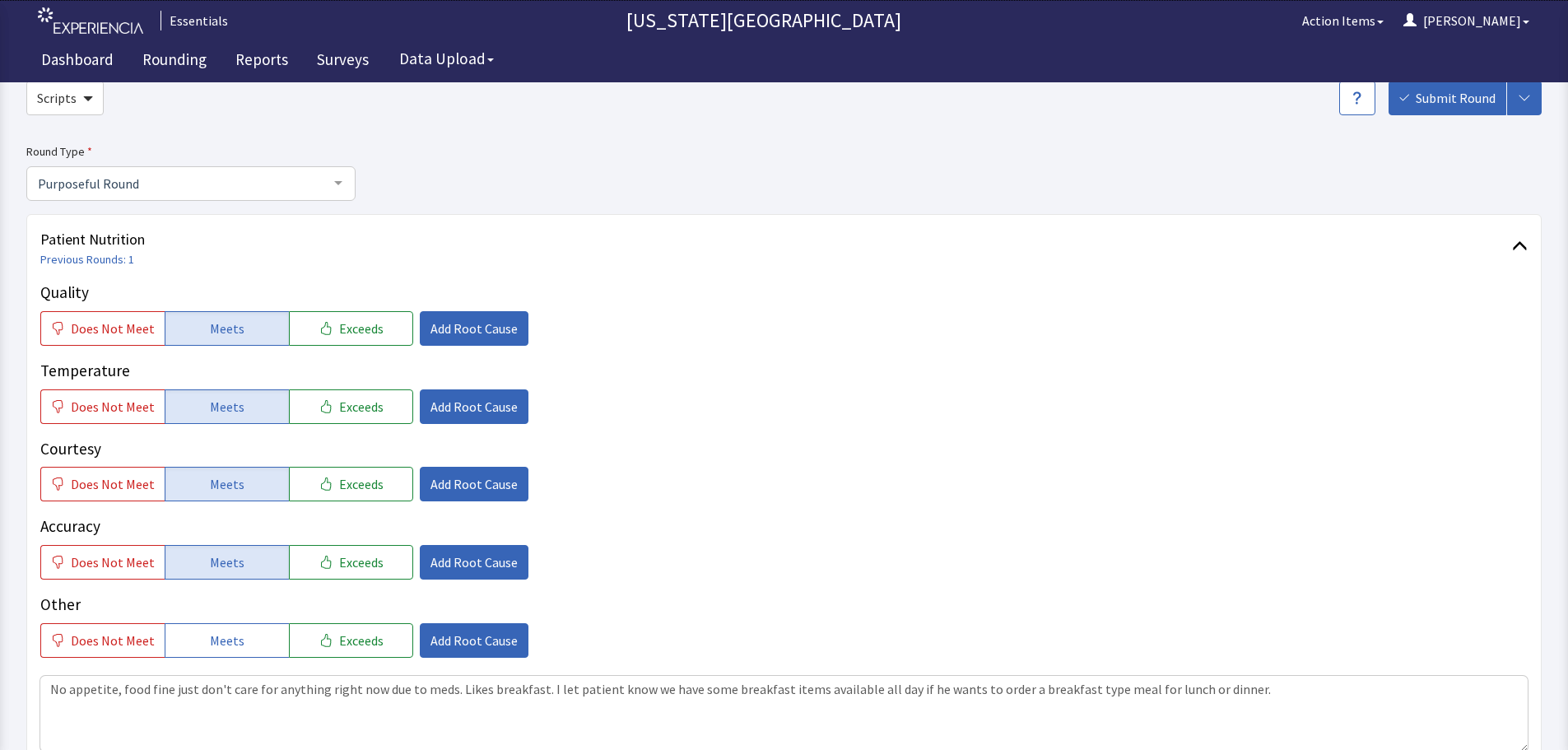
scroll to position [0, 0]
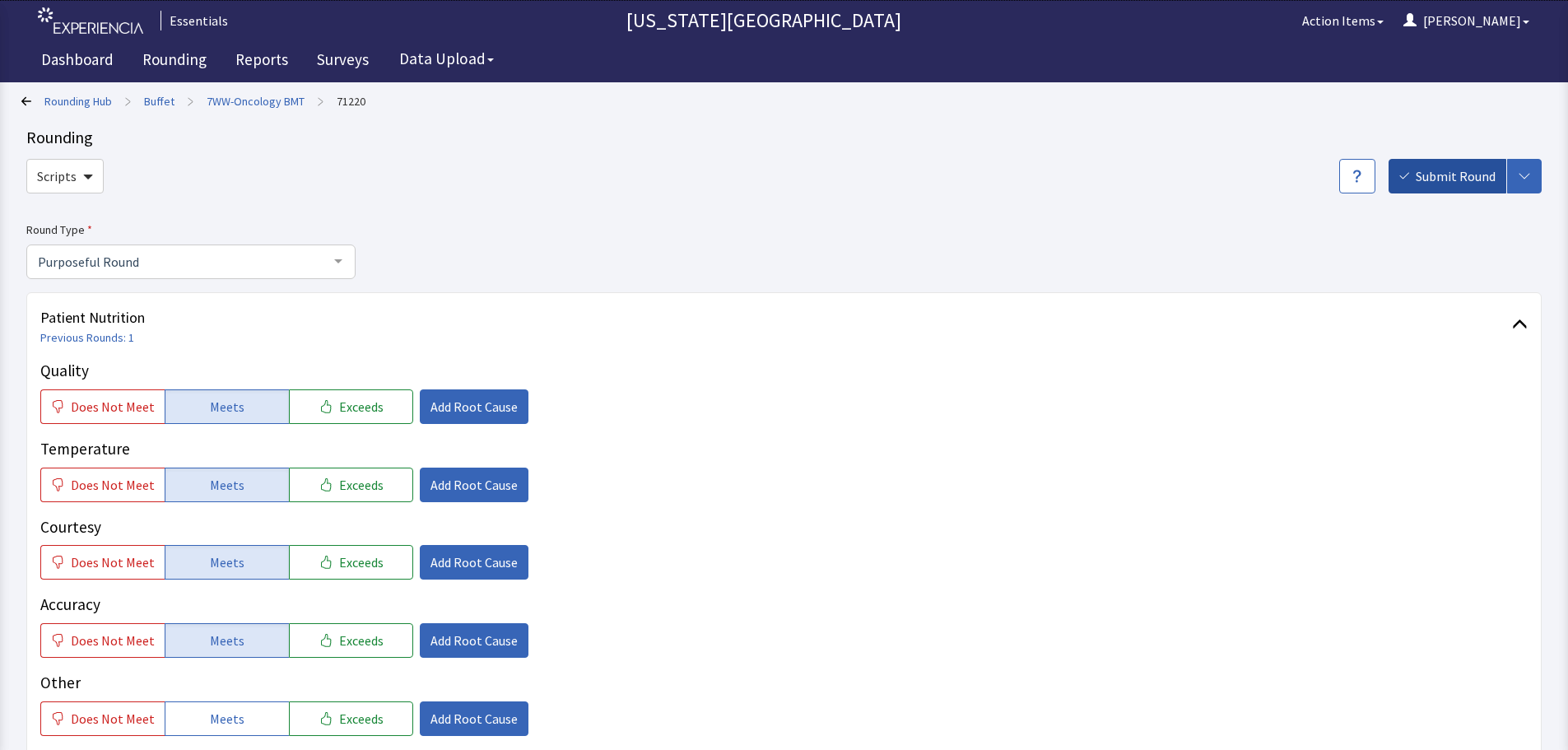
click at [1434, 161] on button "Submit Round" at bounding box center [1447, 176] width 118 height 34
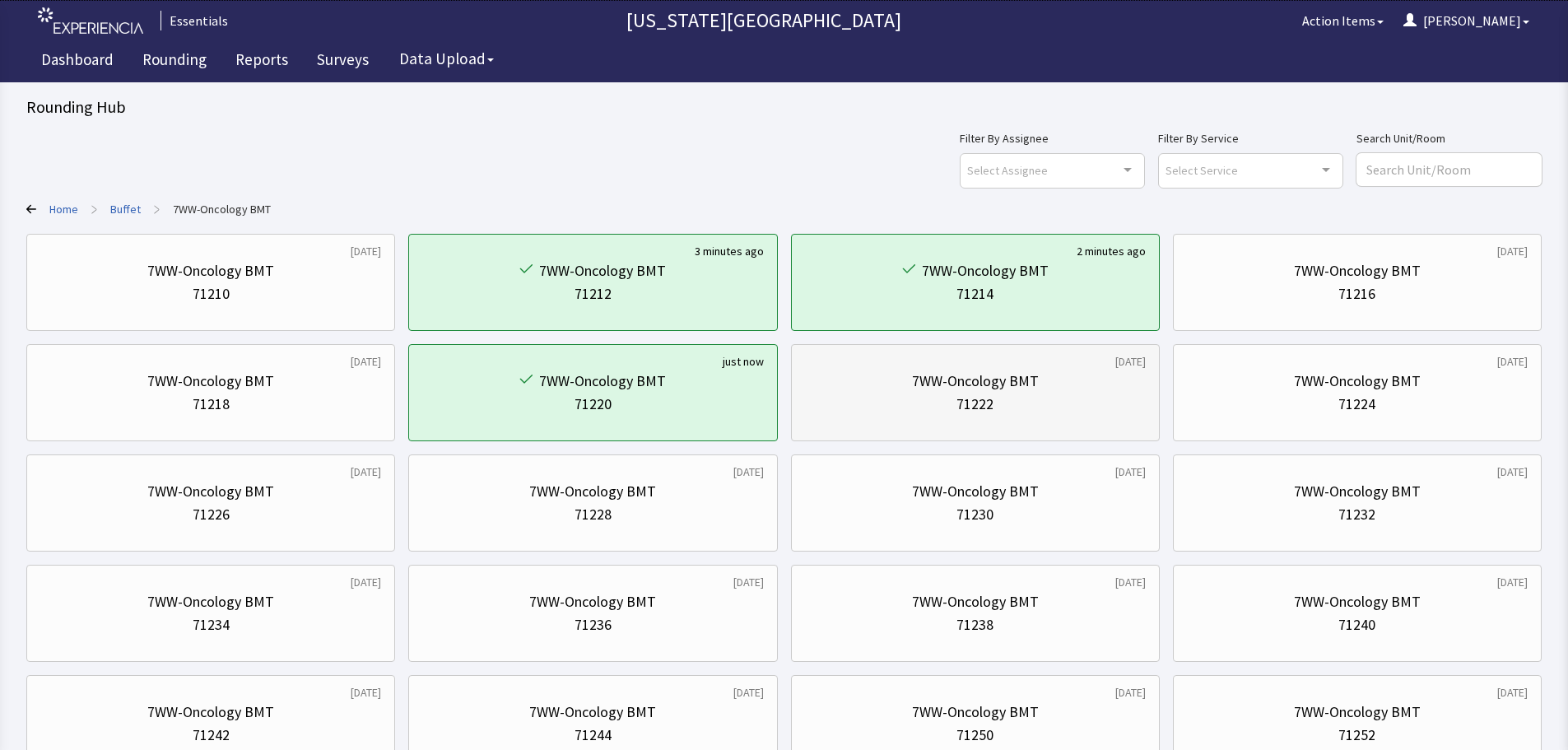
click at [986, 375] on div "7WW-Oncology BMT" at bounding box center [976, 381] width 127 height 23
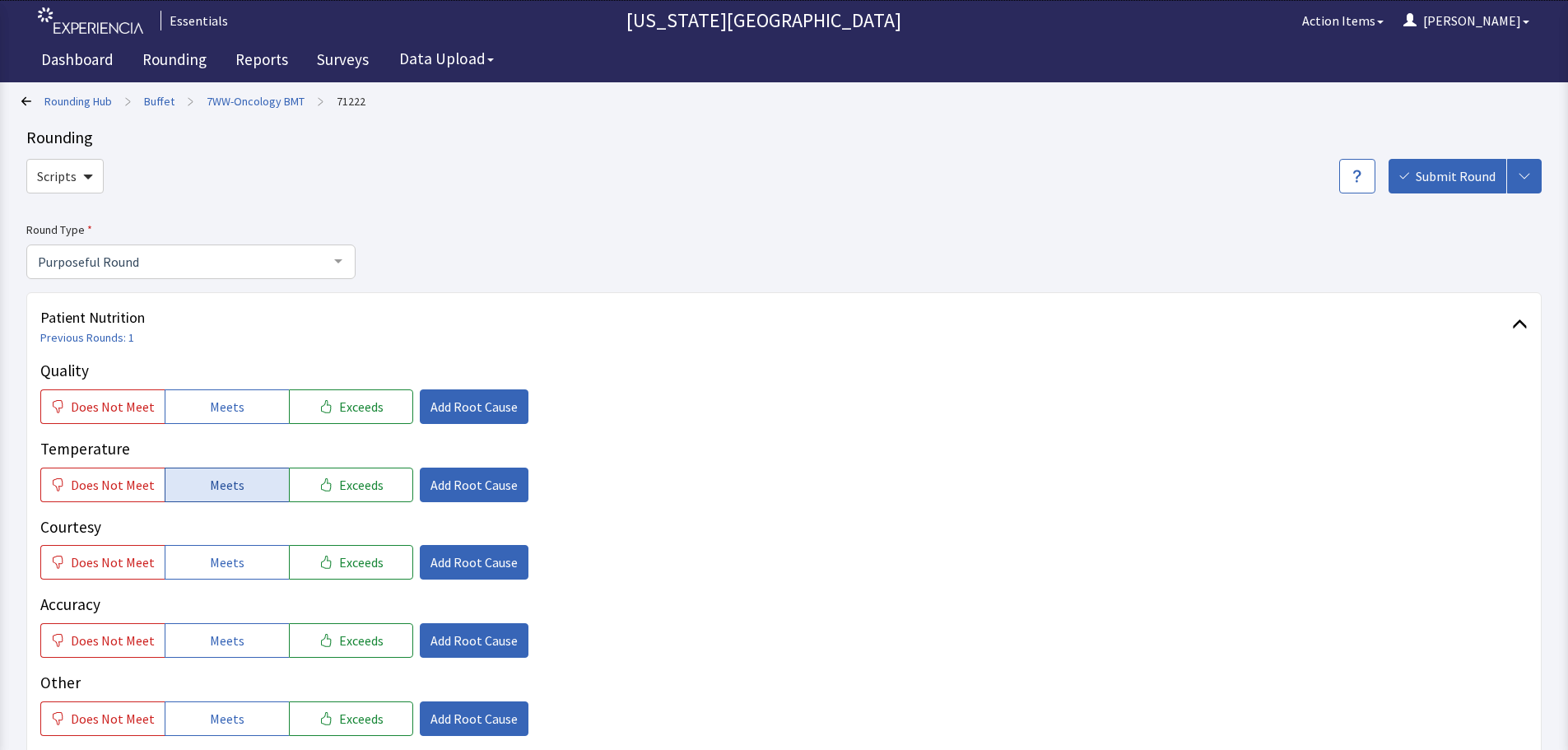
drag, startPoint x: 207, startPoint y: 411, endPoint x: 221, endPoint y: 496, distance: 86.1
click at [209, 411] on span "Meets" at bounding box center [227, 406] width 34 height 20
click at [221, 504] on div "Quality Does Not Meet Meets Exceeds Add Root Cause Temperature Does Not Meet Me…" at bounding box center [784, 547] width 1488 height 377
click at [222, 546] on button "Meets" at bounding box center [227, 562] width 124 height 34
click at [232, 468] on button "Meets" at bounding box center [227, 485] width 124 height 34
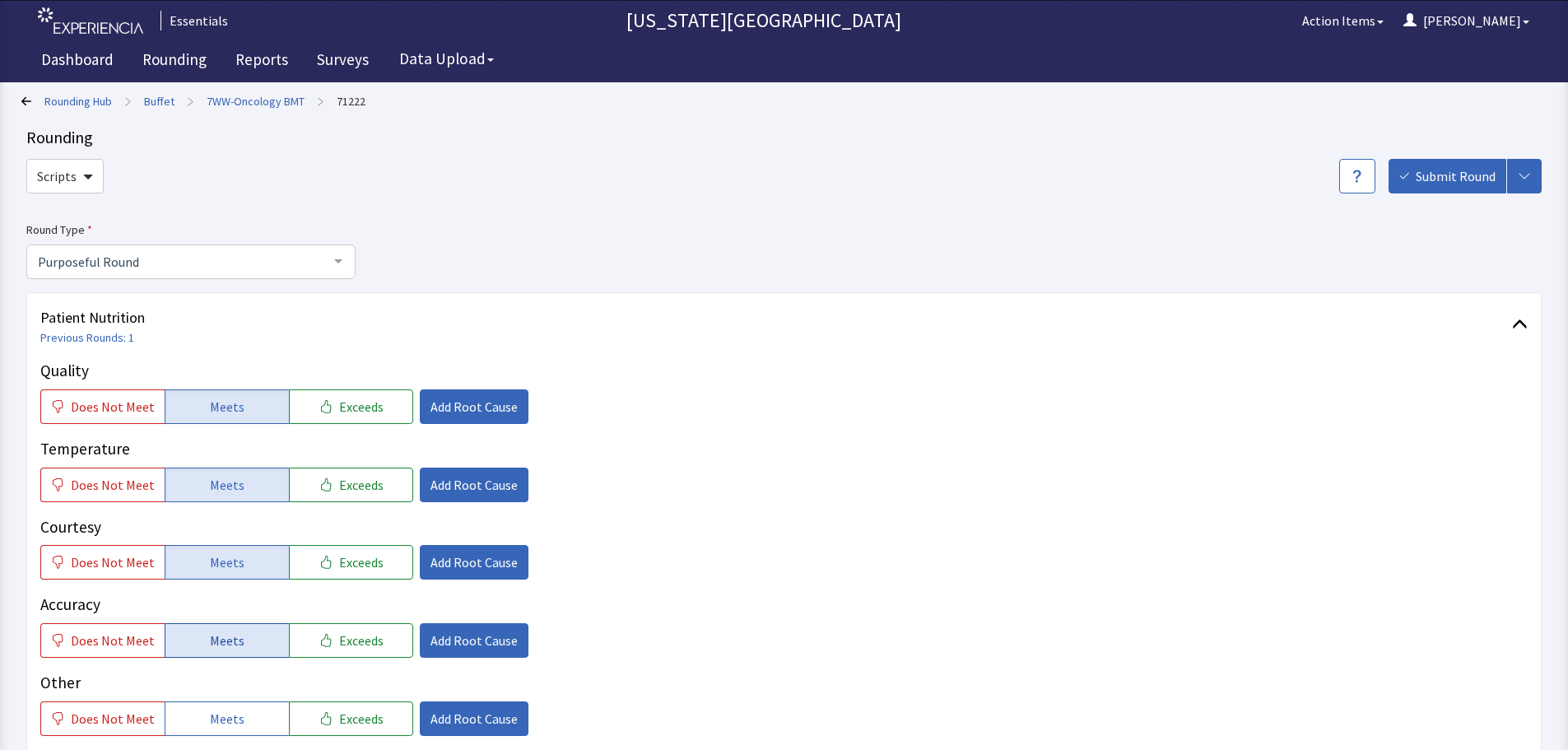
click at [215, 657] on button "Meets" at bounding box center [227, 641] width 124 height 34
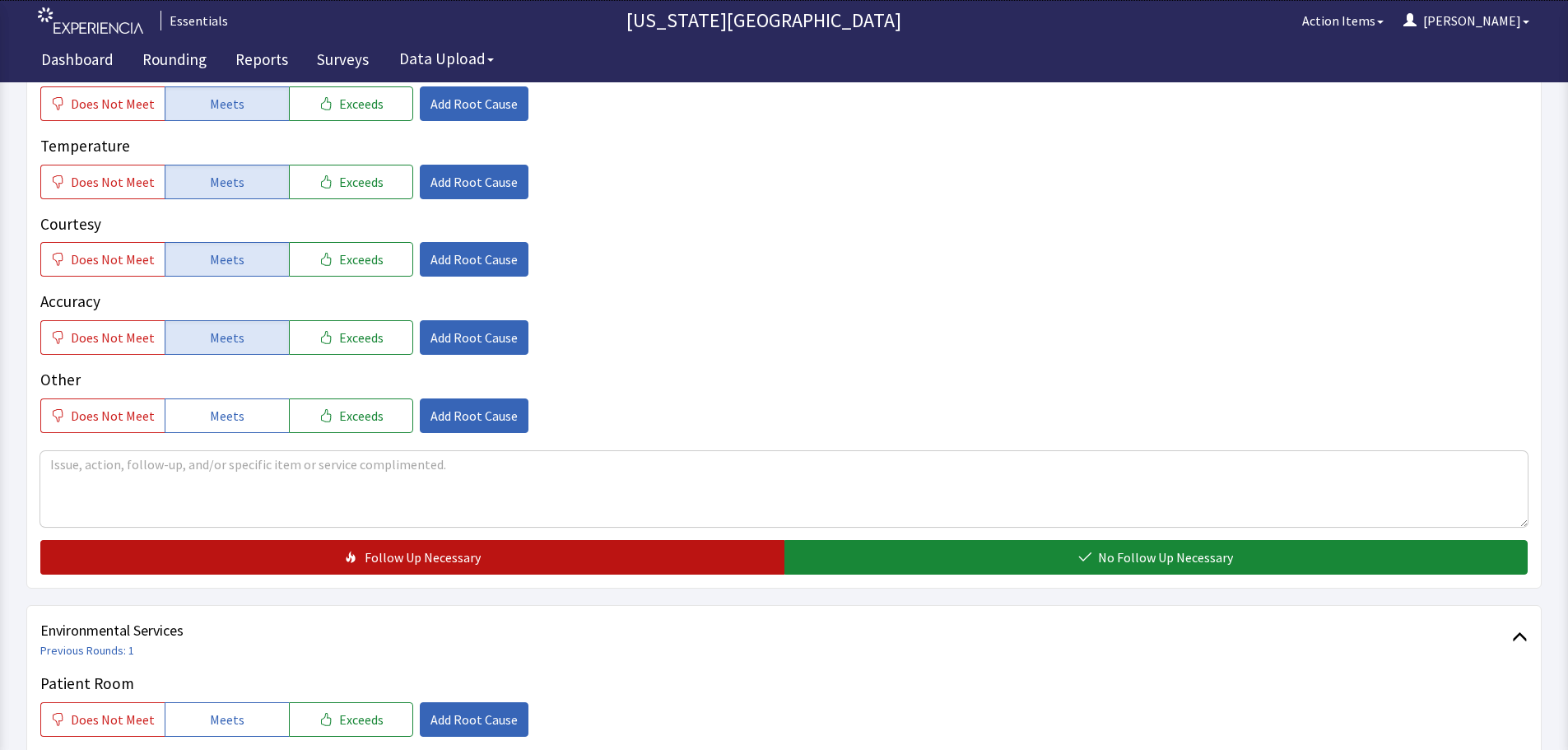
scroll to position [329, 0]
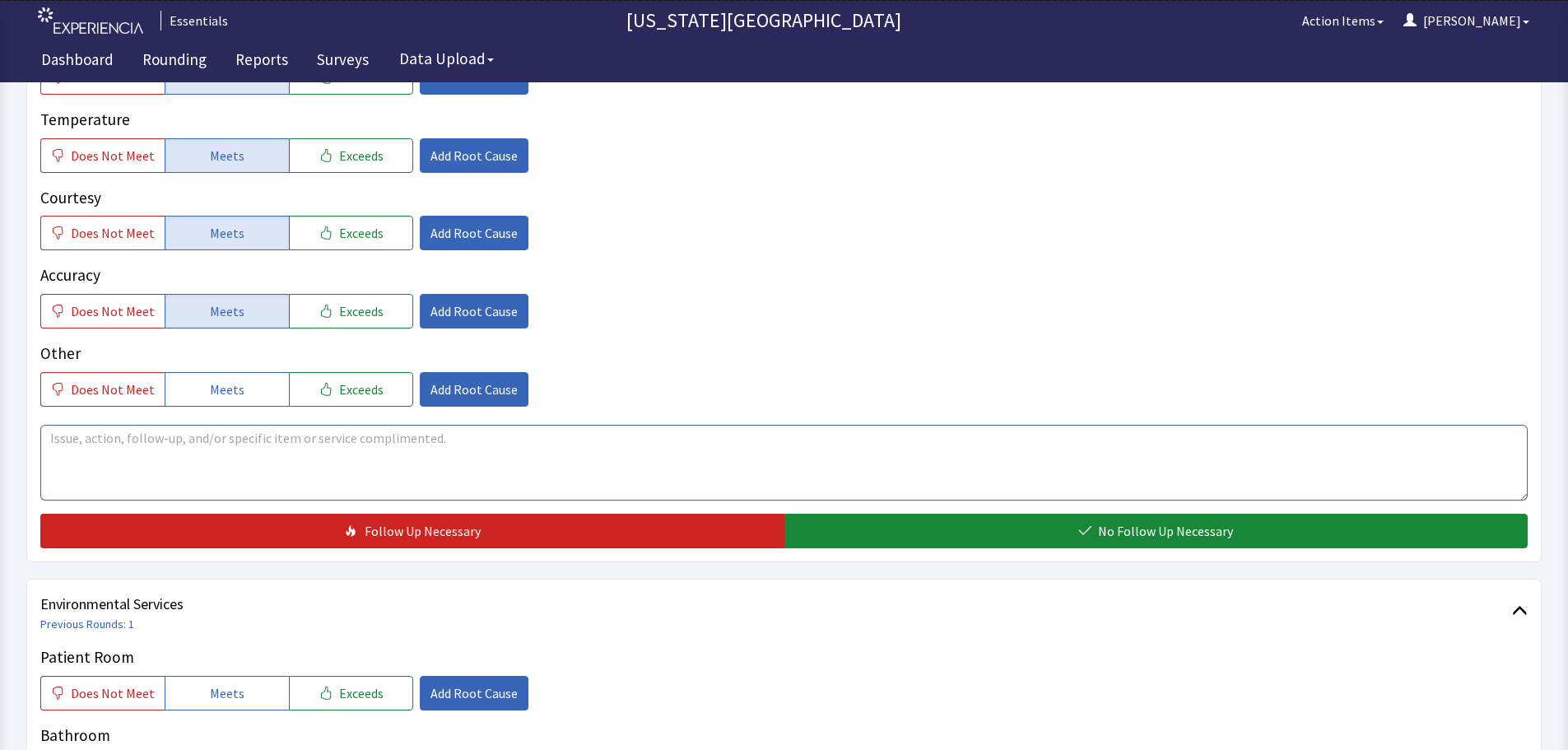
click at [250, 471] on textarea at bounding box center [784, 463] width 1488 height 76
click at [242, 440] on textarea "patient said overall, food is "fair". Not bad, nothing really wrong with it, ju…" at bounding box center [784, 463] width 1488 height 76
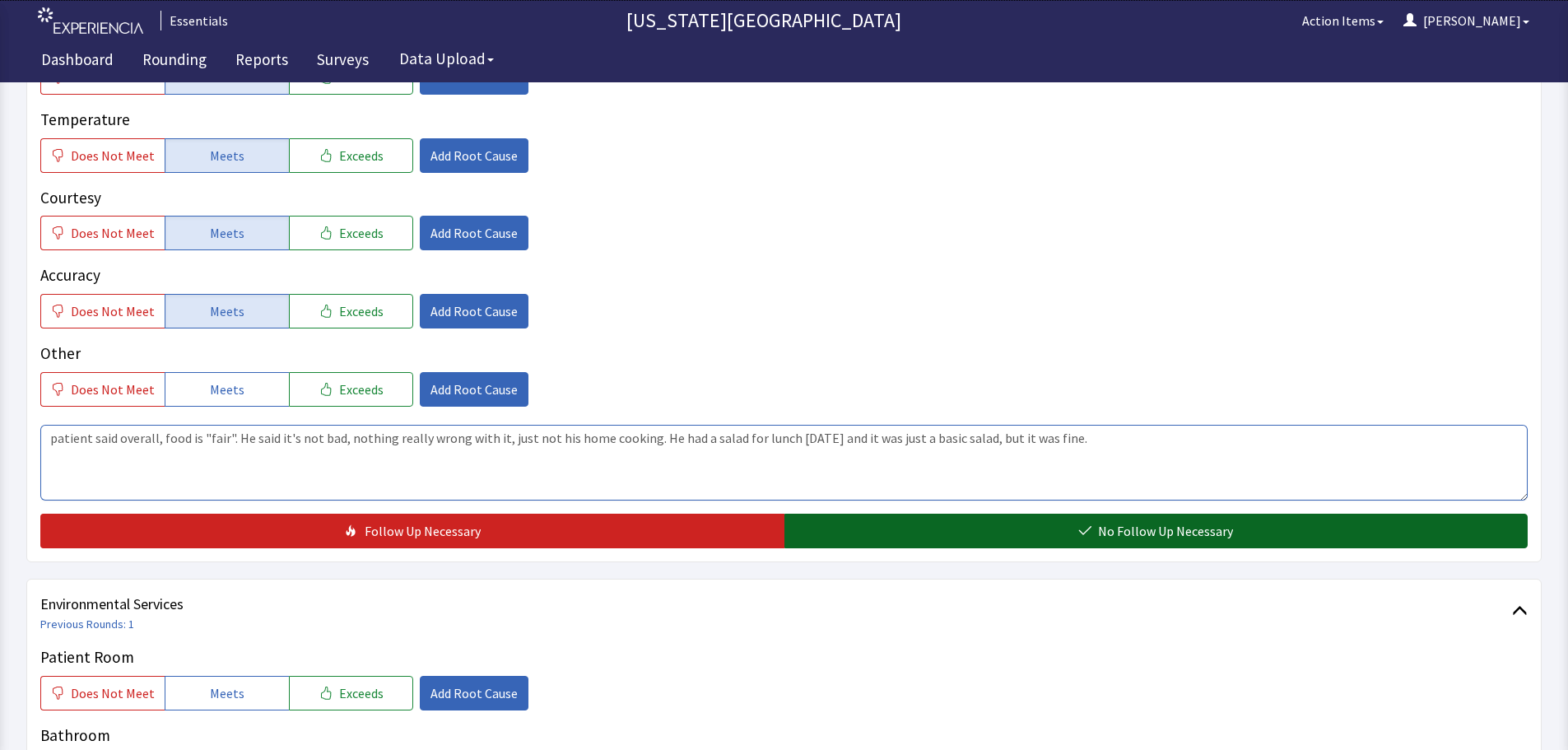
type textarea "patient said overall, food is "fair". He said it's not bad, nothing really wron…"
click at [1272, 540] on button "No Follow Up Necessary" at bounding box center [1156, 531] width 744 height 34
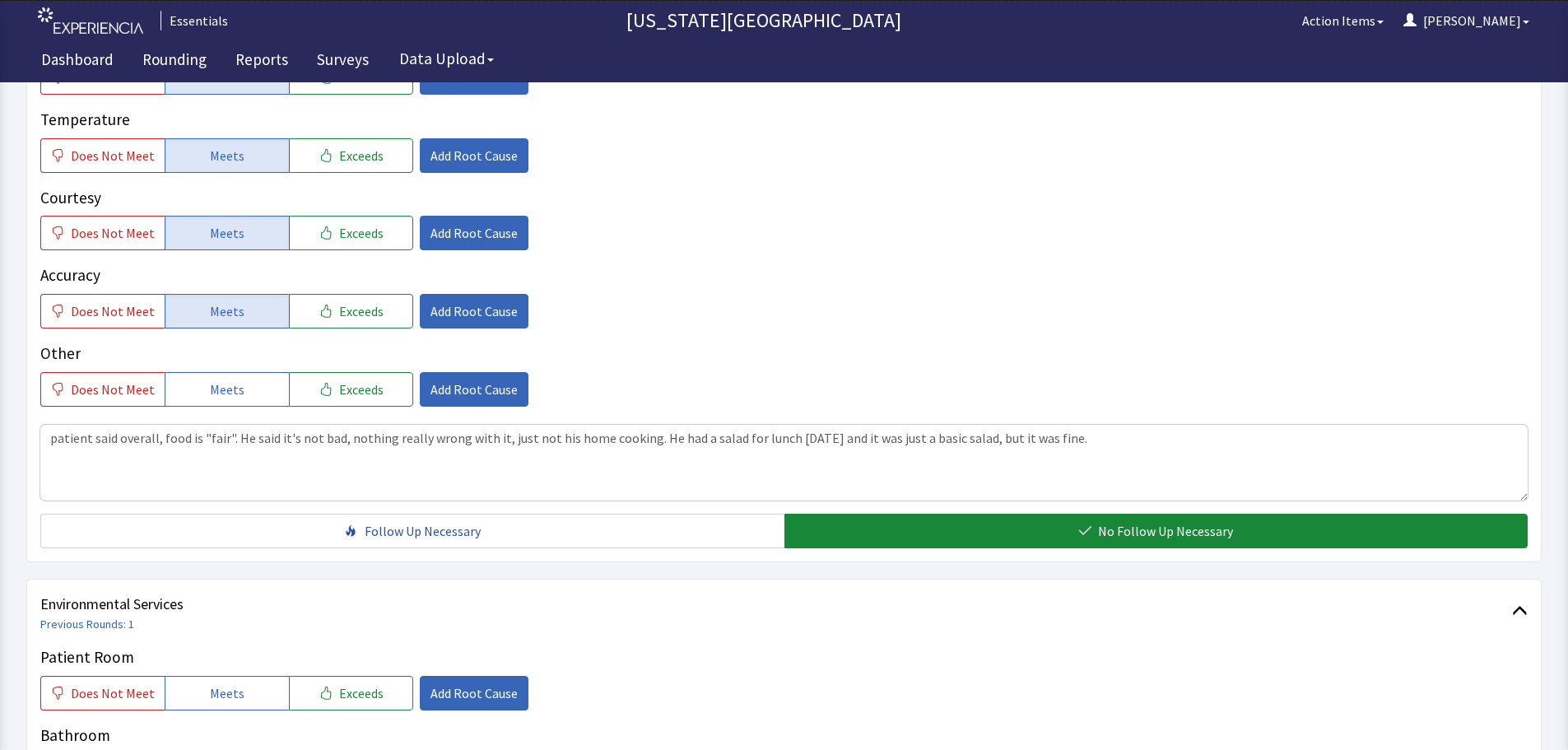
scroll to position [0, 0]
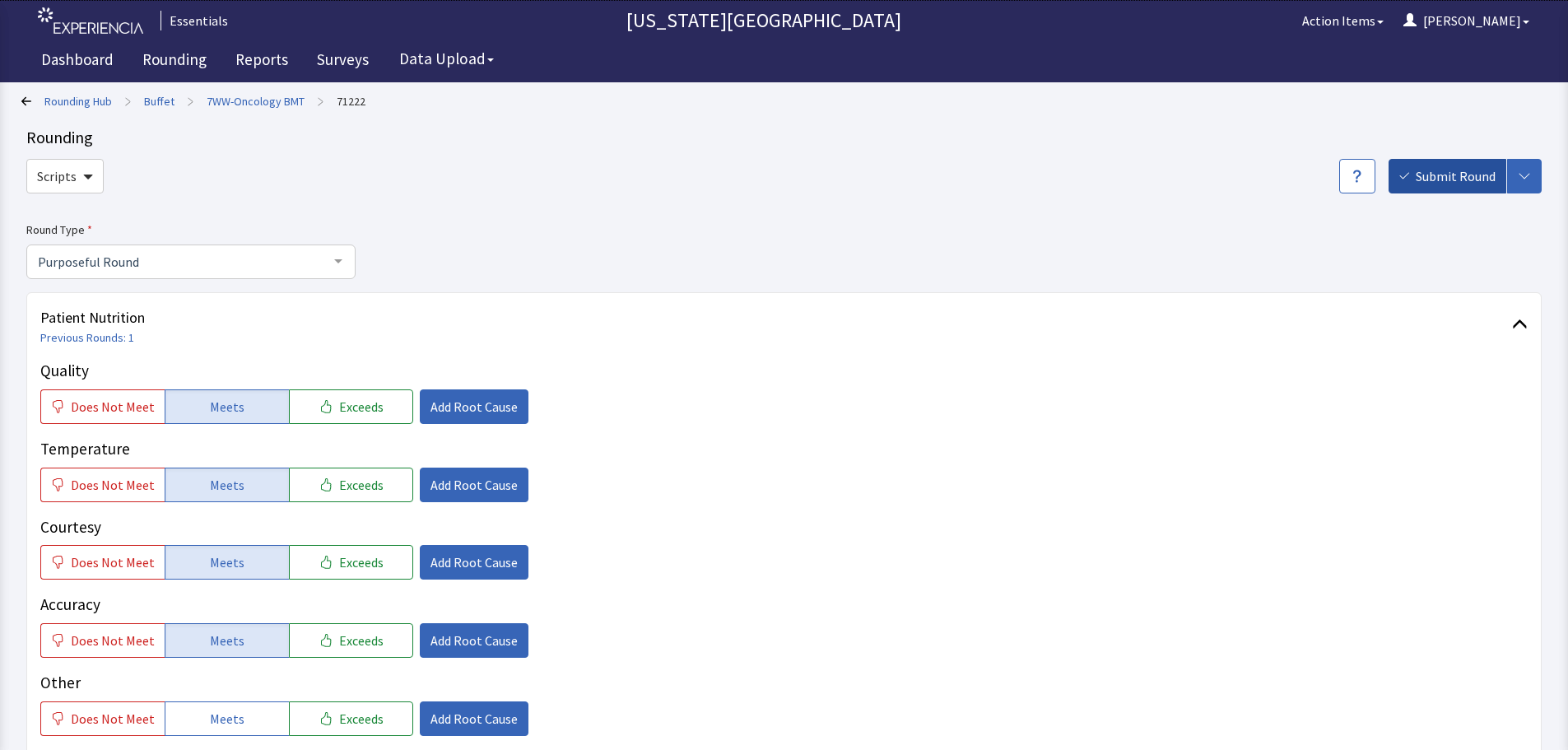
click at [1441, 185] on span "Submit Round" at bounding box center [1455, 175] width 80 height 20
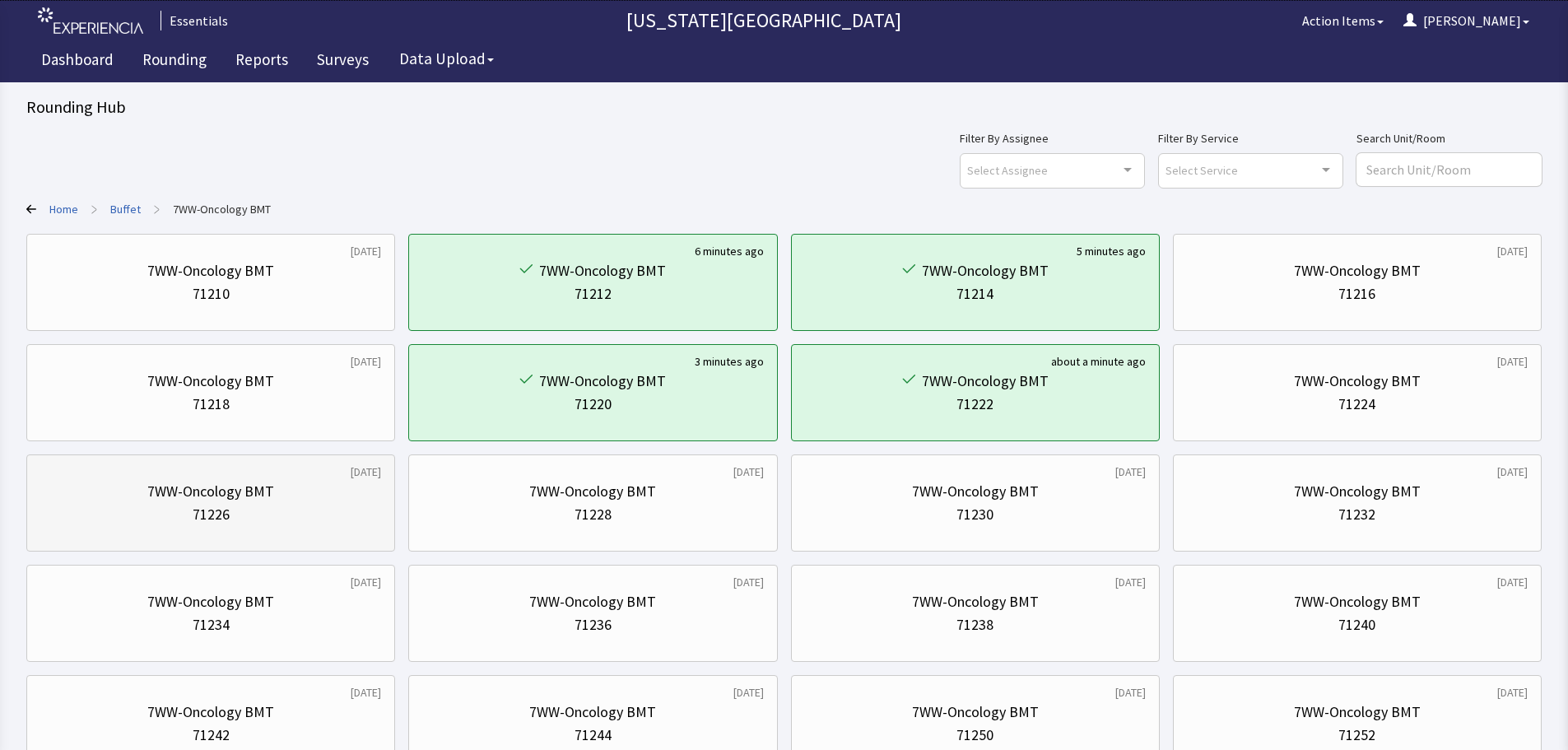
click at [186, 481] on div "7WW-Oncology BMT" at bounding box center [210, 491] width 127 height 23
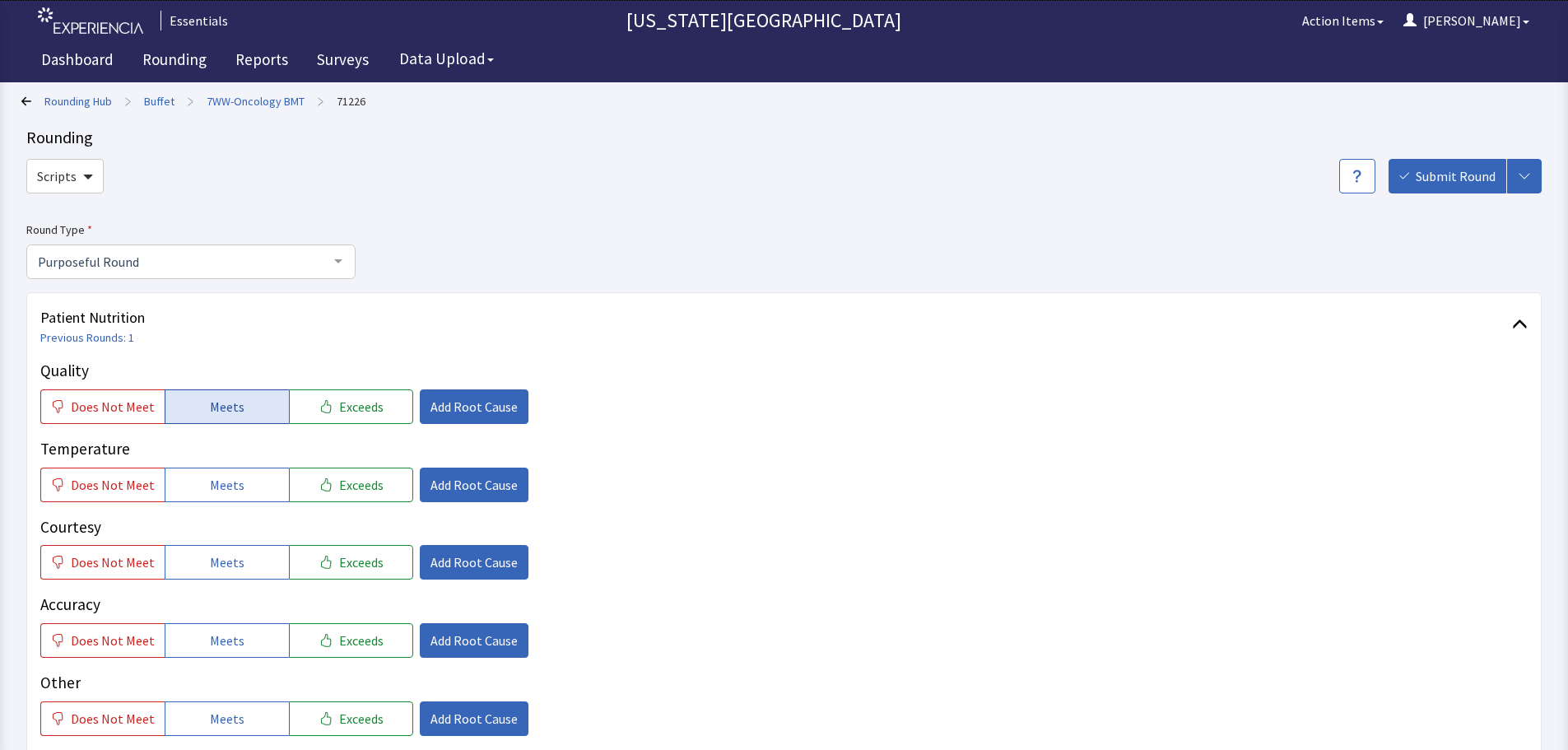
click at [233, 401] on span "Meets" at bounding box center [227, 406] width 34 height 20
click at [247, 492] on button "Meets" at bounding box center [227, 485] width 124 height 34
click at [235, 576] on button "Meets" at bounding box center [227, 562] width 124 height 34
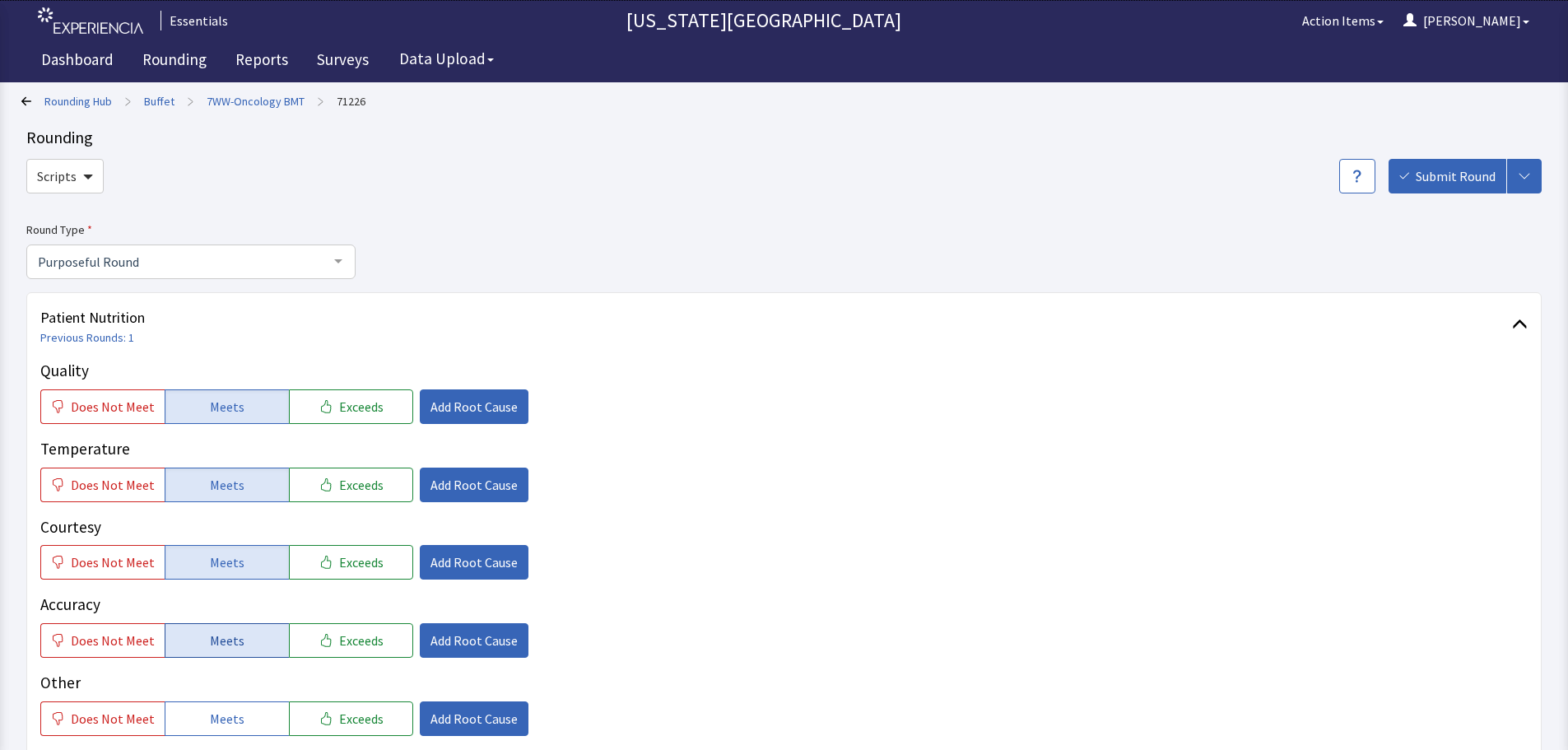
click at [224, 651] on button "Meets" at bounding box center [227, 641] width 124 height 34
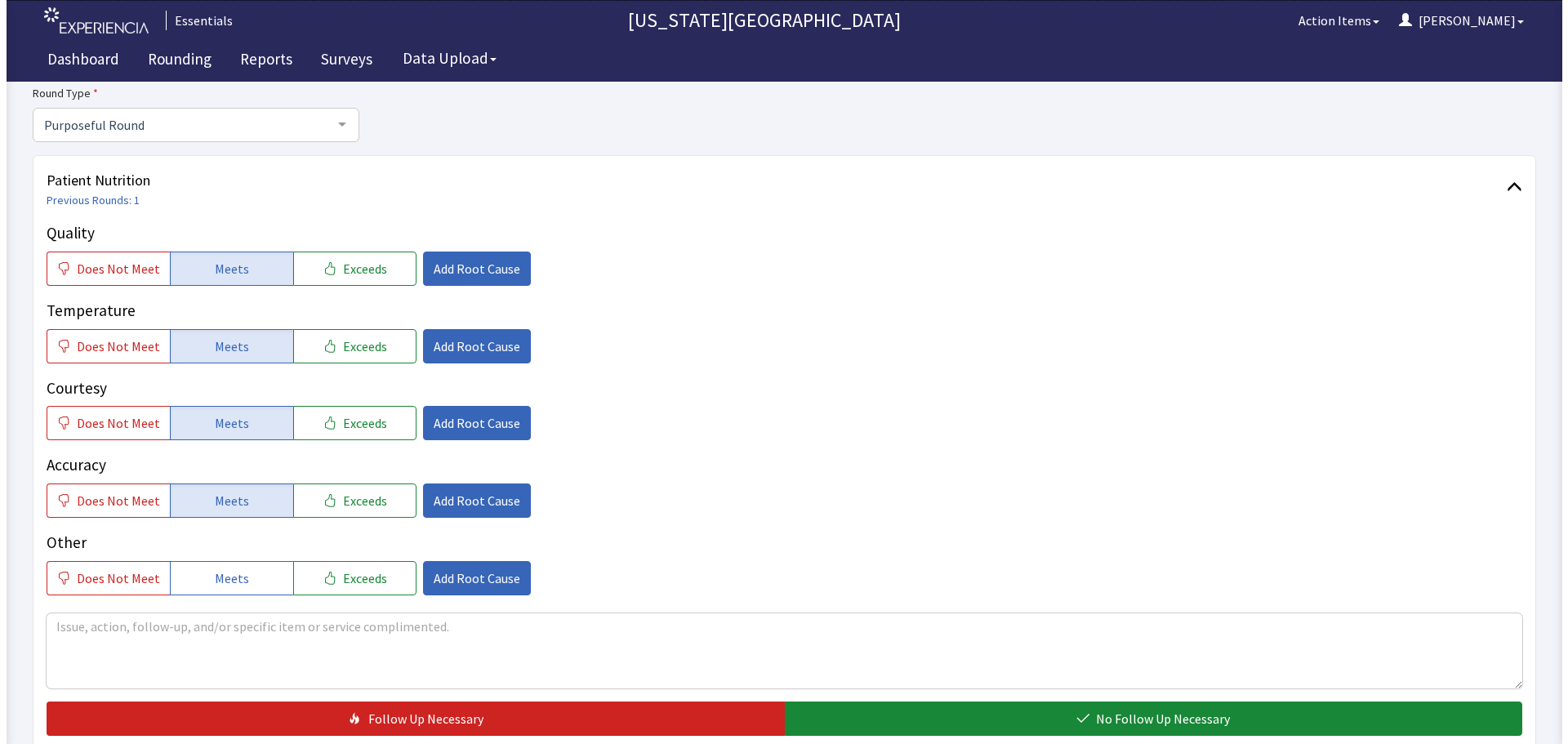
scroll to position [164, 0]
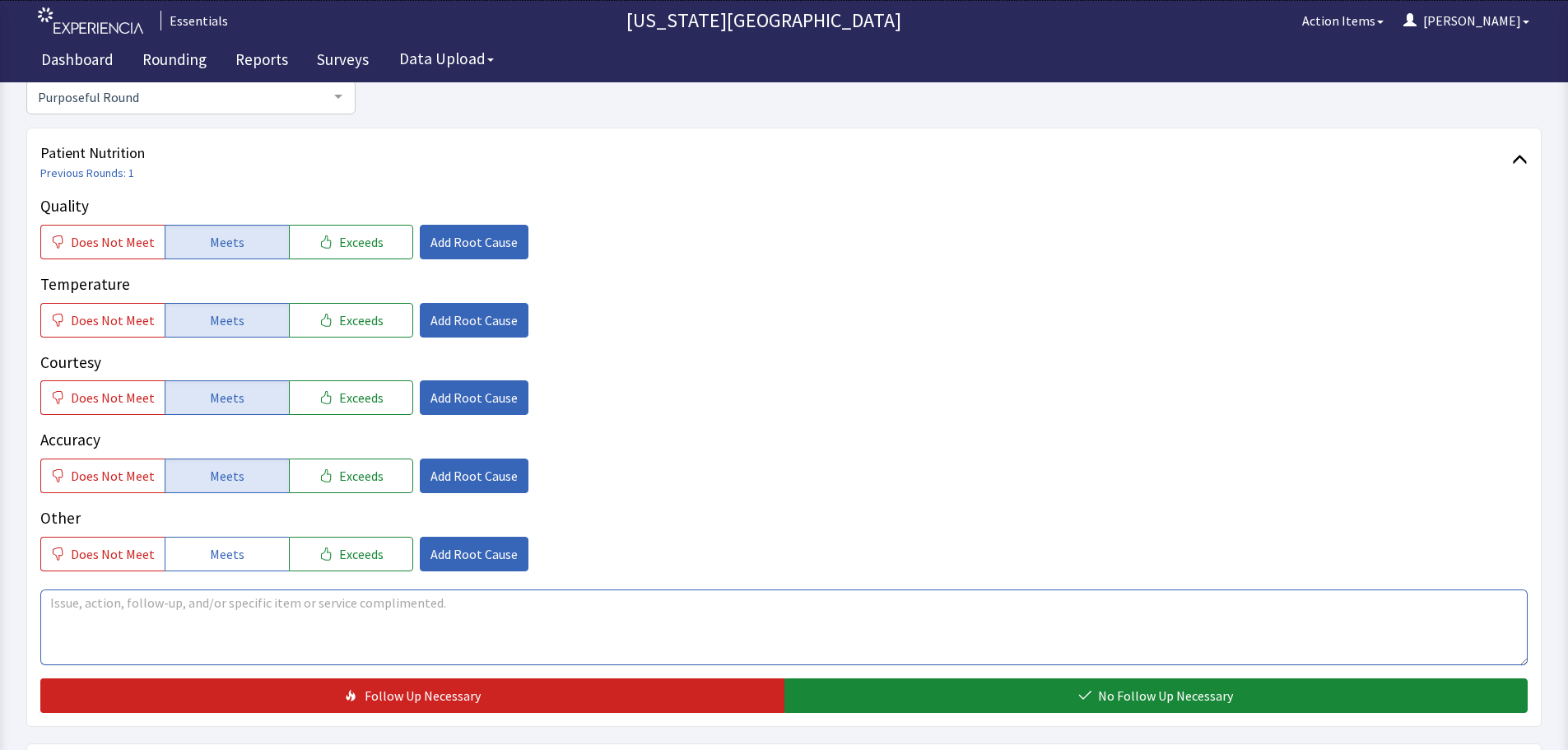
click at [685, 608] on textarea at bounding box center [784, 627] width 1488 height 76
click at [543, 620] on textarea at bounding box center [784, 627] width 1488 height 76
click at [345, 323] on span "Exceeds" at bounding box center [362, 320] width 44 height 20
click at [518, 317] on div "Does Not Meet Meets Exceeds Add Root Cause" at bounding box center [784, 320] width 1488 height 34
click at [466, 320] on span "Add Root Cause" at bounding box center [474, 320] width 87 height 20
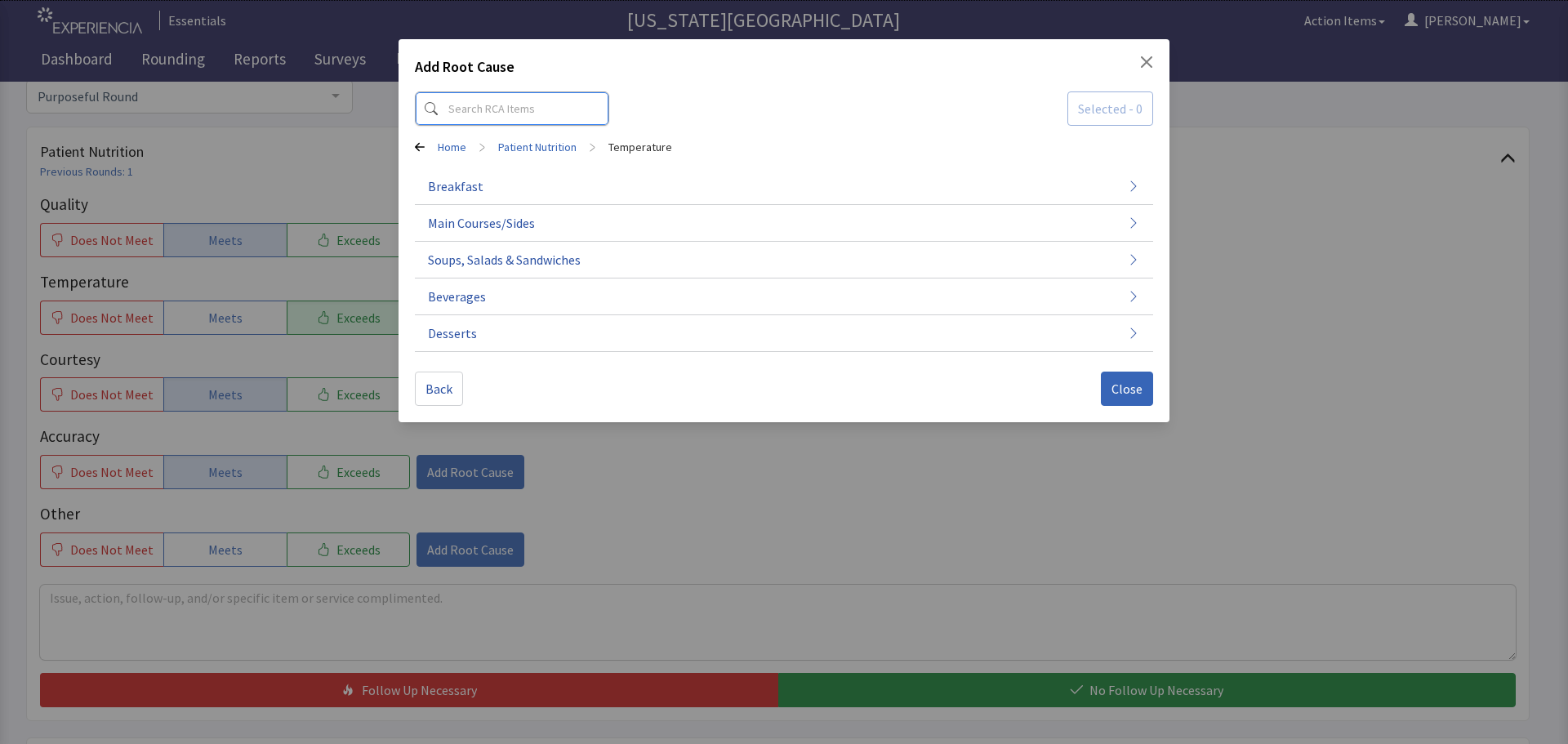
click at [510, 111] on input at bounding box center [512, 109] width 194 height 34
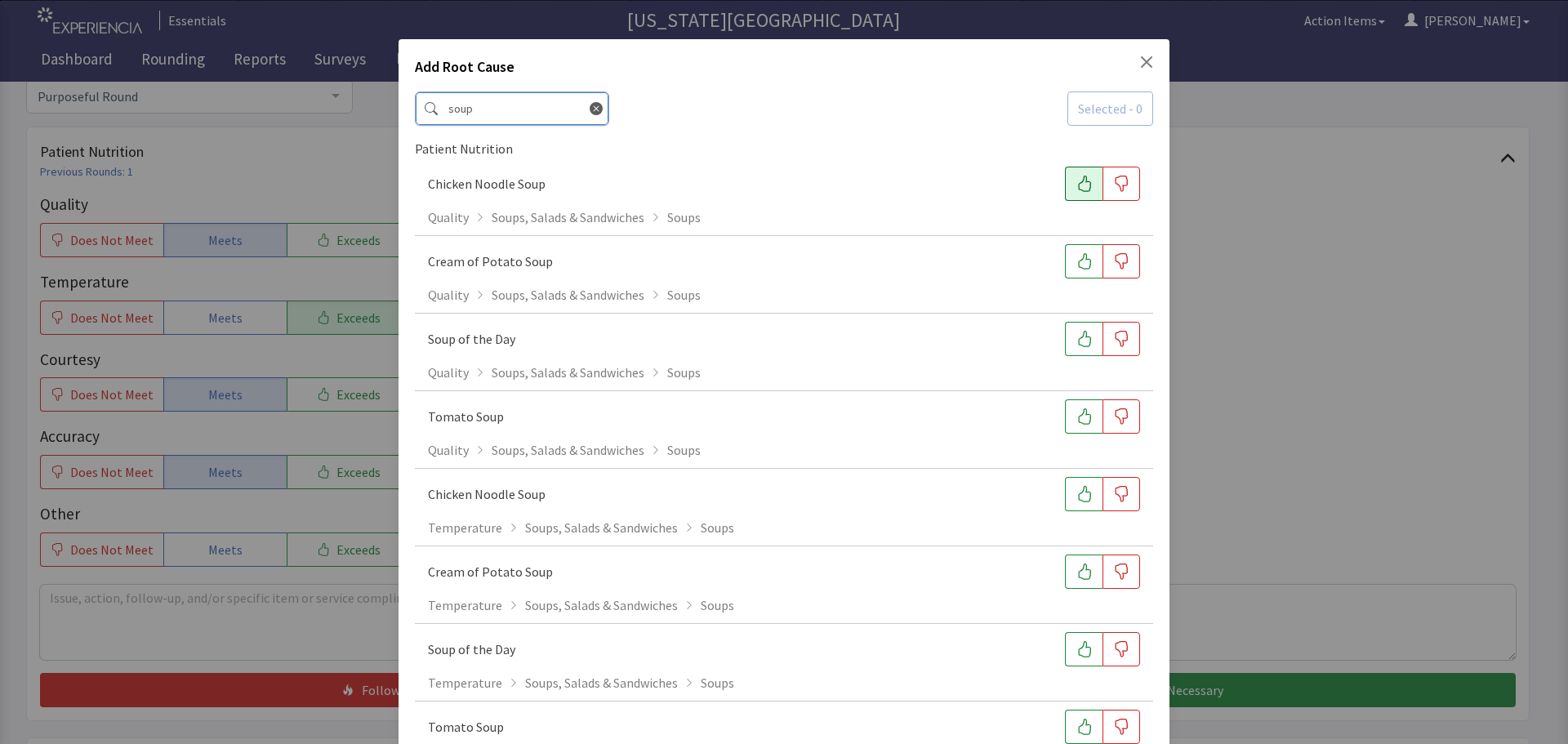
type input "soup"
click at [1083, 190] on icon "button" at bounding box center [1084, 183] width 16 height 16
click at [1080, 182] on icon "button" at bounding box center [1084, 183] width 16 height 16
click at [1068, 503] on button "button" at bounding box center [1084, 494] width 37 height 34
click at [1071, 561] on button "button" at bounding box center [1084, 572] width 37 height 34
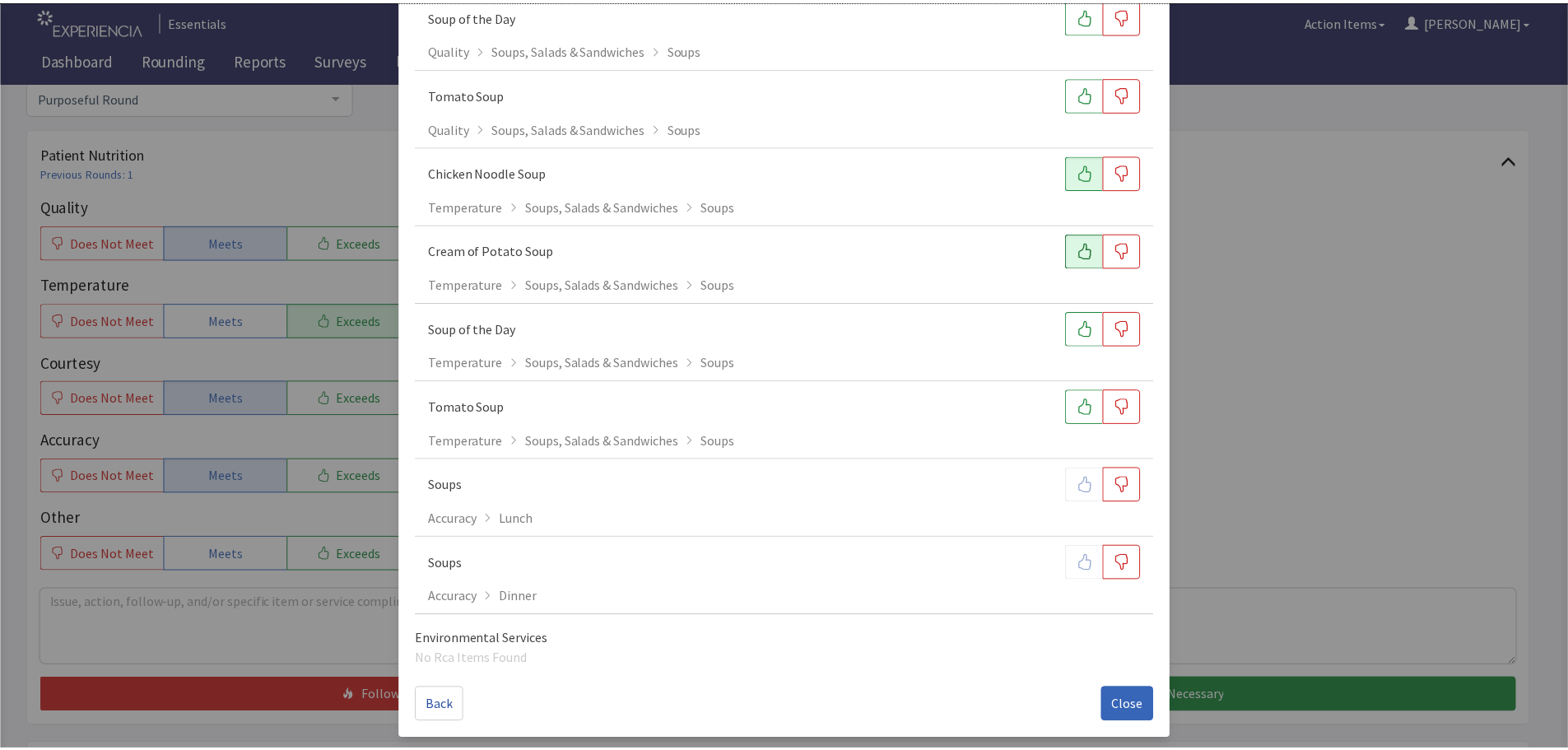
scroll to position [328, 0]
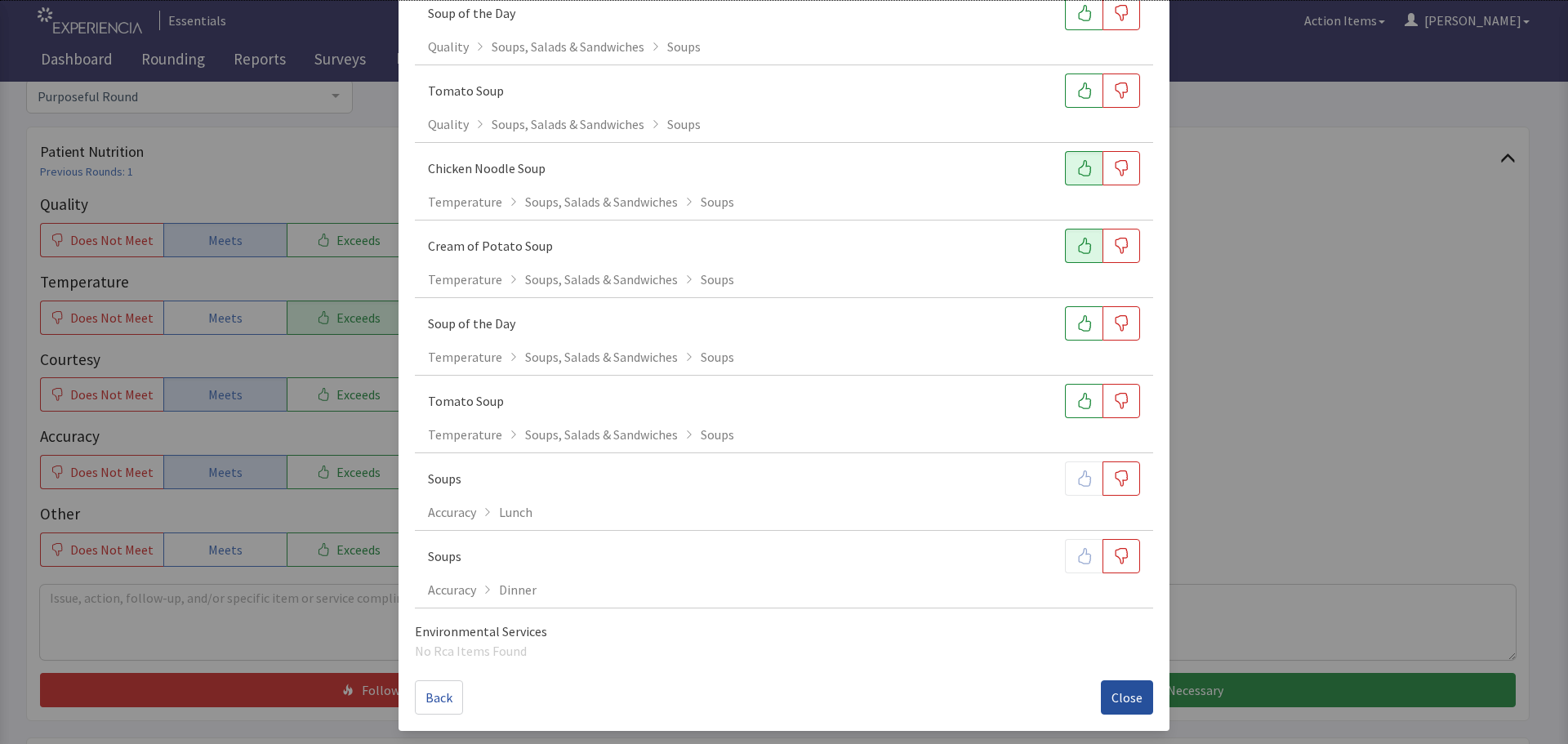
click at [1114, 686] on button "Close" at bounding box center [1128, 697] width 53 height 34
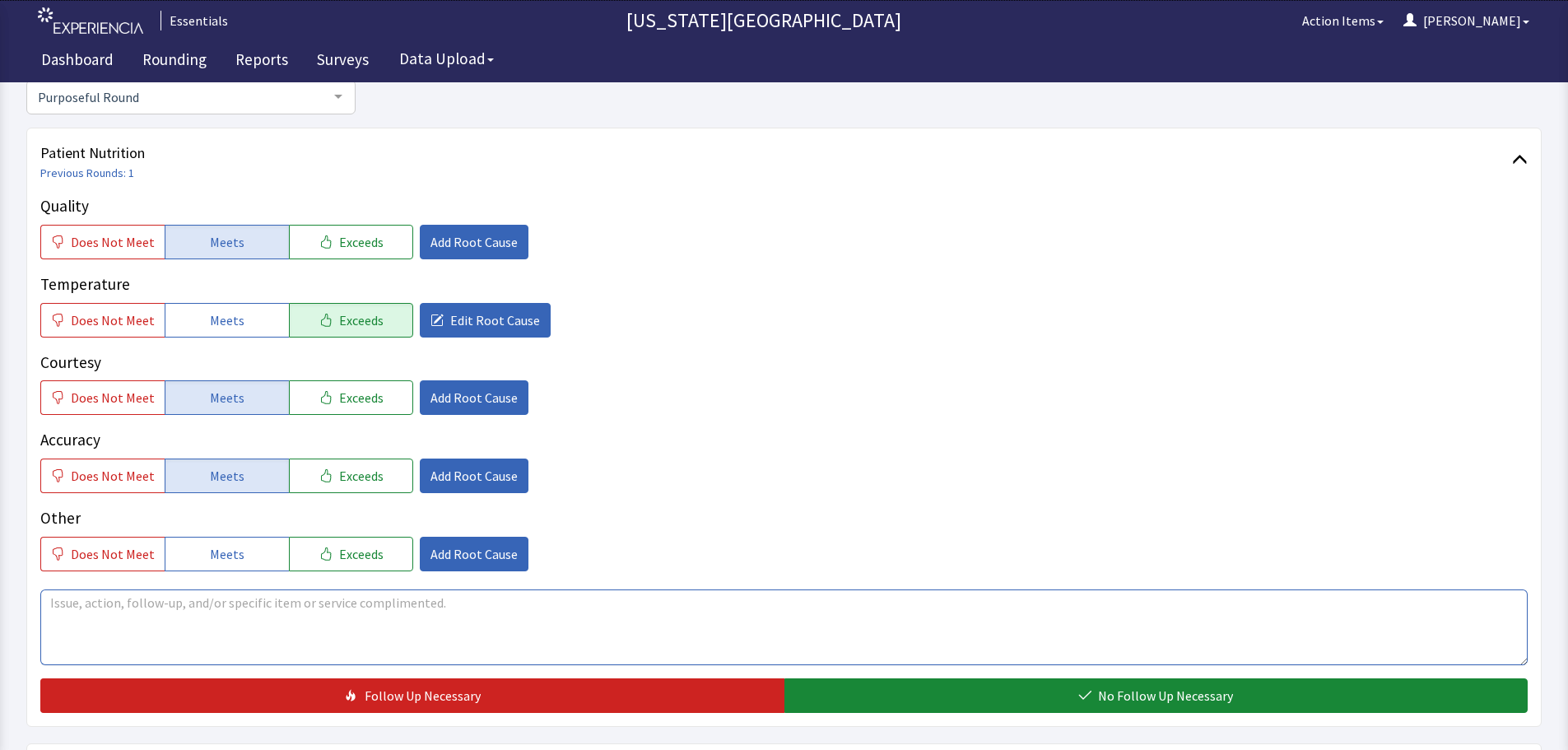
click at [545, 622] on textarea at bounding box center [784, 627] width 1488 height 76
click at [161, 605] on textarea "Food is good, suprised how hot the soups are!" at bounding box center [784, 627] width 1488 height 76
click at [146, 603] on textarea "Food is good, suprised how hot the soups are!" at bounding box center [784, 627] width 1488 height 76
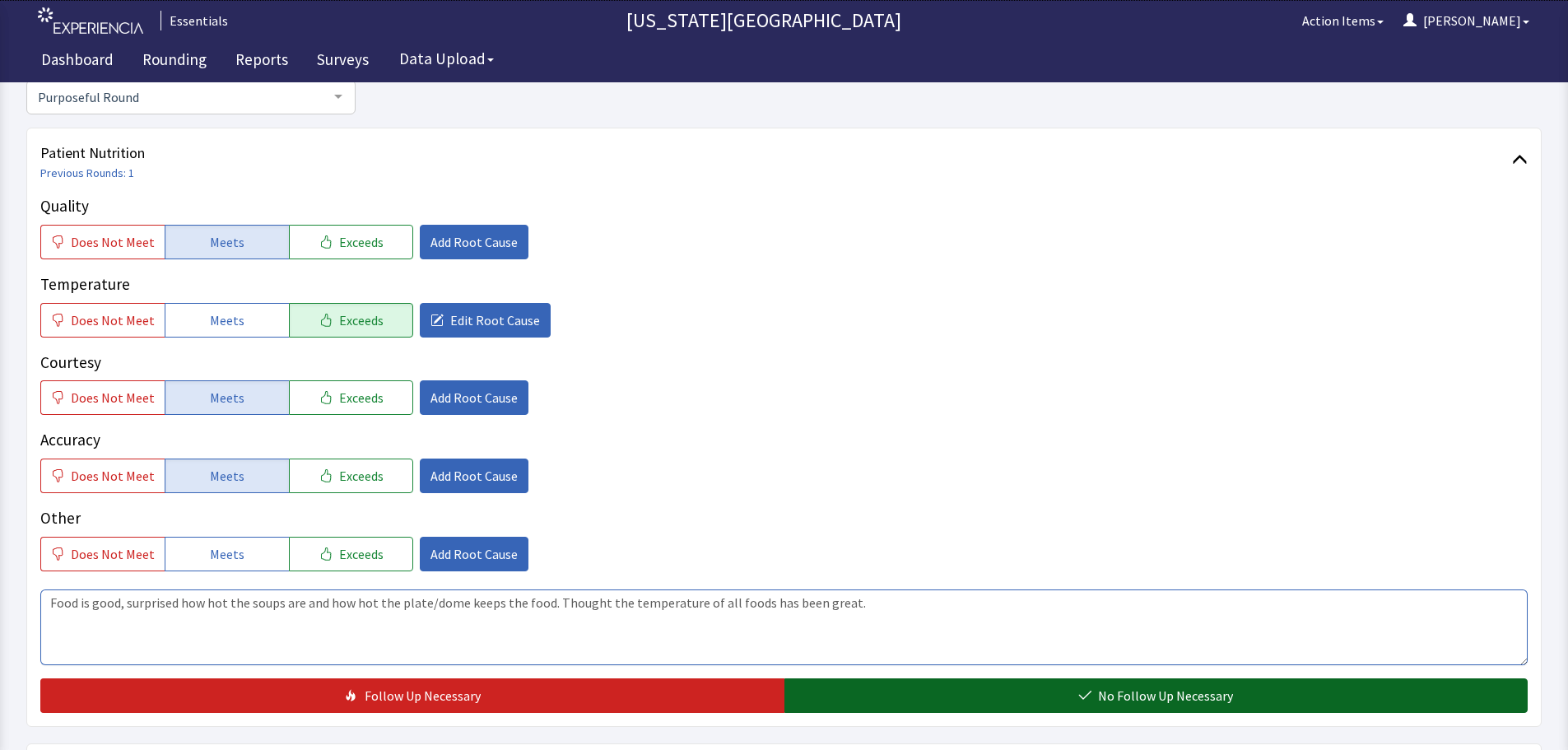
type textarea "Food is good, surprised how hot the soups are and how hot the plate/dome keeps …"
click at [925, 703] on button "No Follow Up Necessary" at bounding box center [1156, 695] width 744 height 34
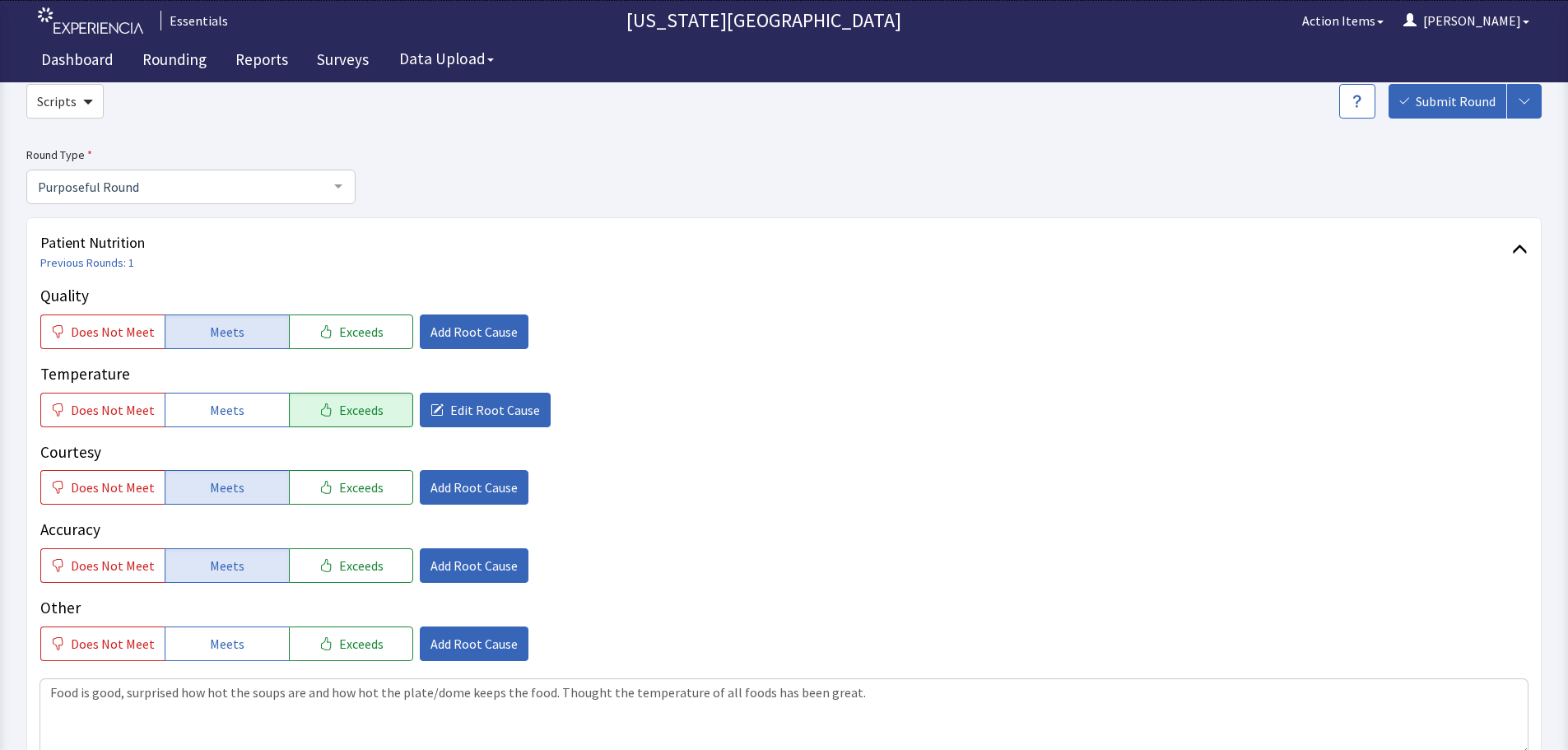
scroll to position [0, 0]
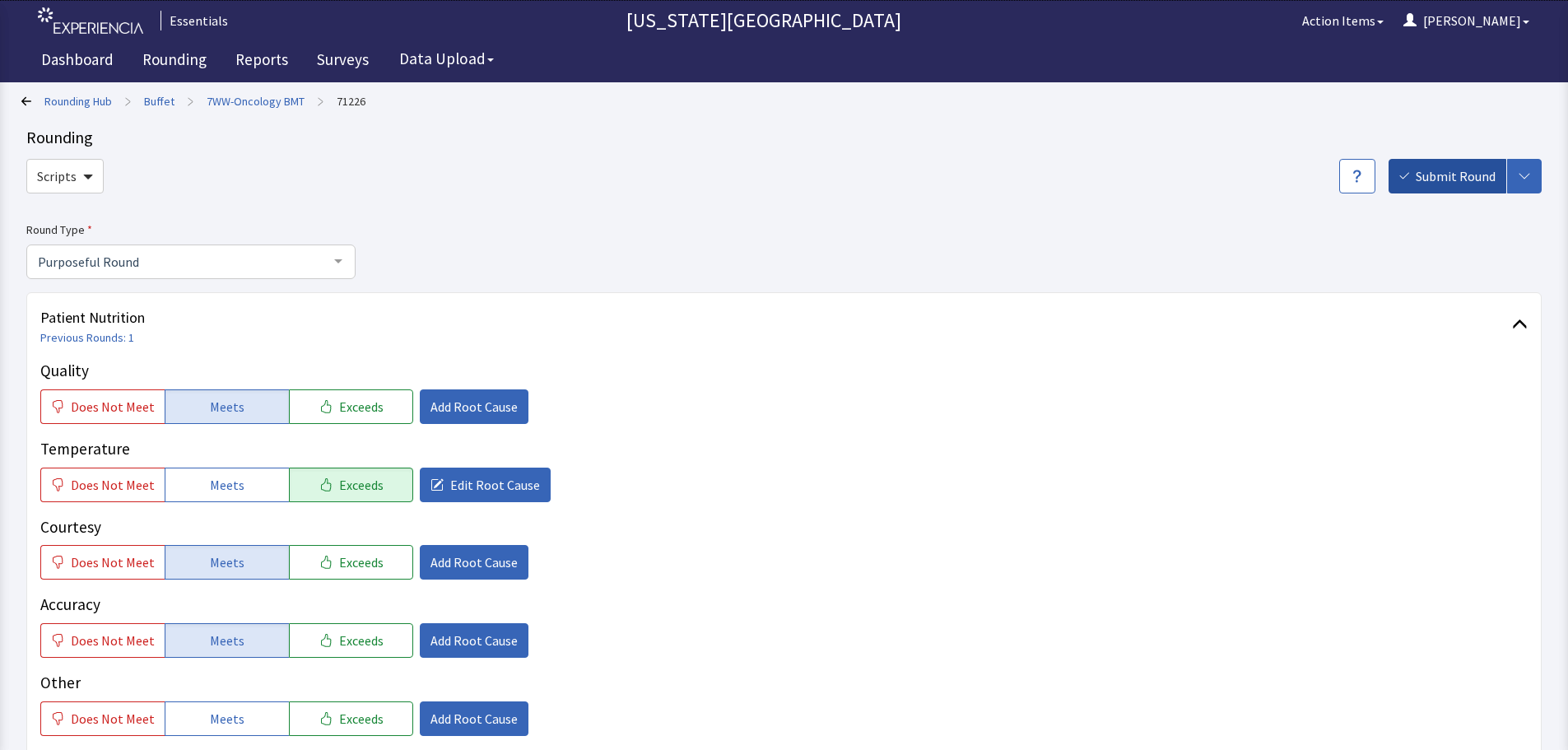
click at [1430, 168] on span "Submit Round" at bounding box center [1455, 175] width 80 height 20
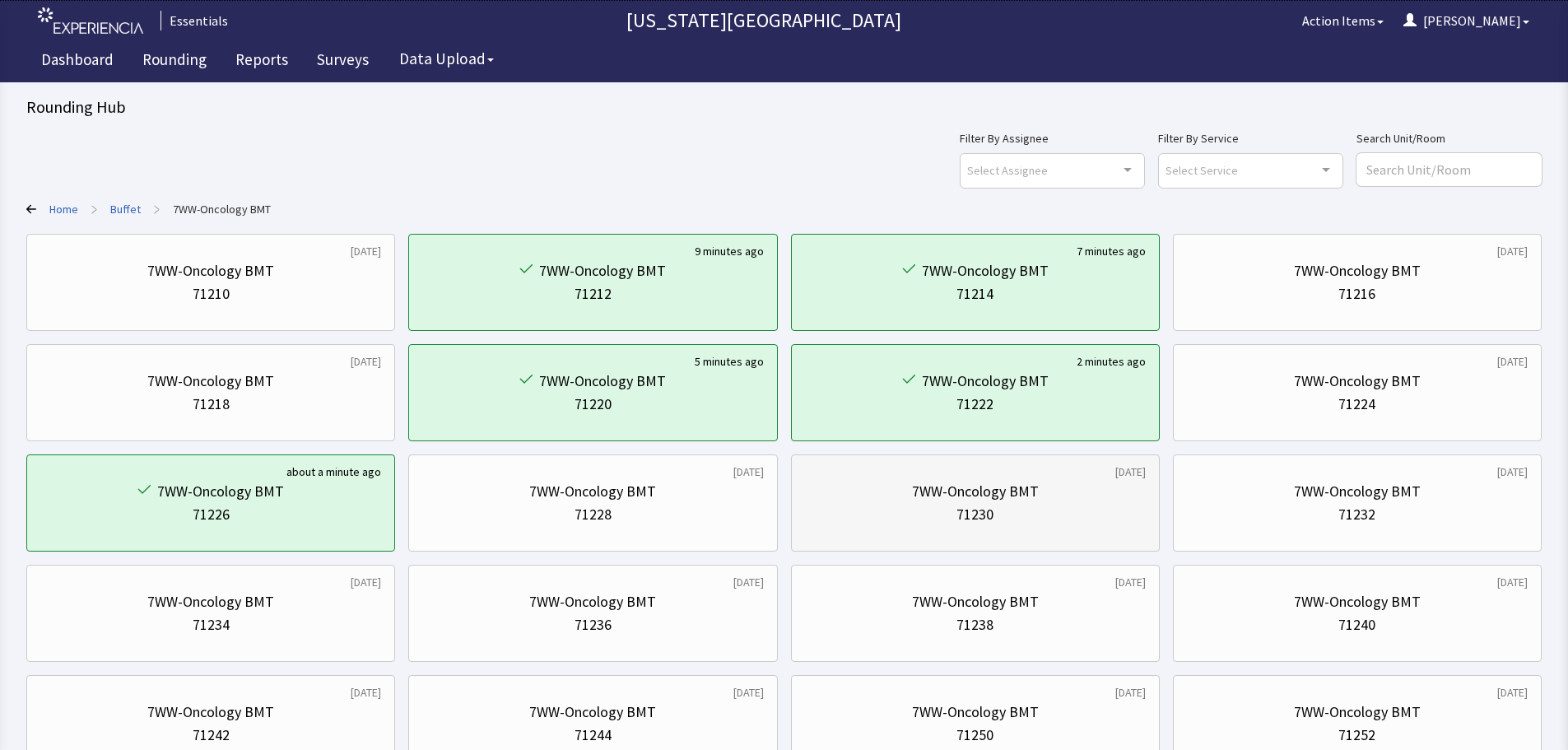
click at [1043, 517] on div "71230" at bounding box center [975, 514] width 341 height 23
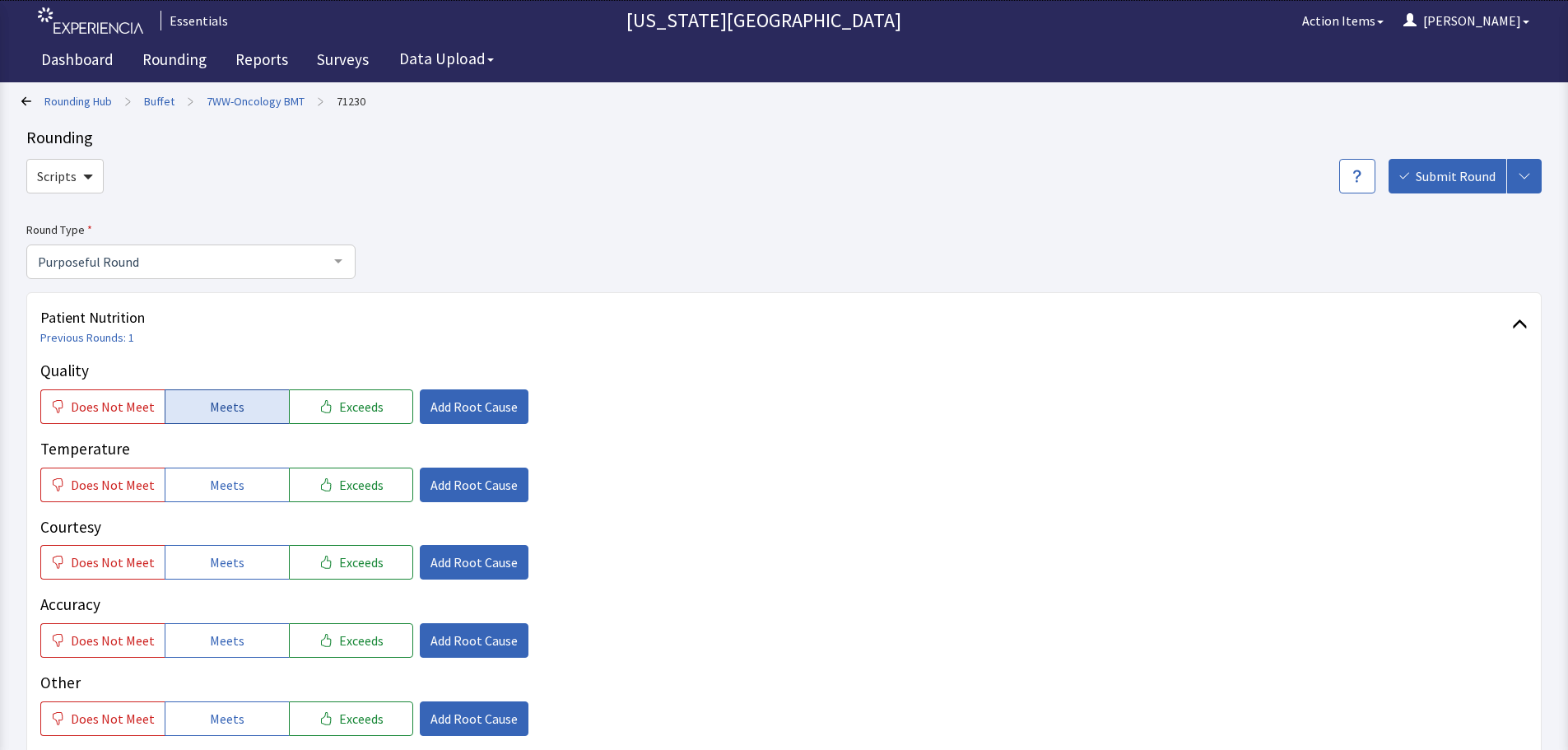
click at [250, 417] on button "Meets" at bounding box center [227, 406] width 124 height 34
click at [253, 487] on button "Meets" at bounding box center [227, 485] width 124 height 34
click at [232, 566] on span "Meets" at bounding box center [227, 562] width 34 height 20
click at [226, 656] on button "Meets" at bounding box center [227, 641] width 124 height 34
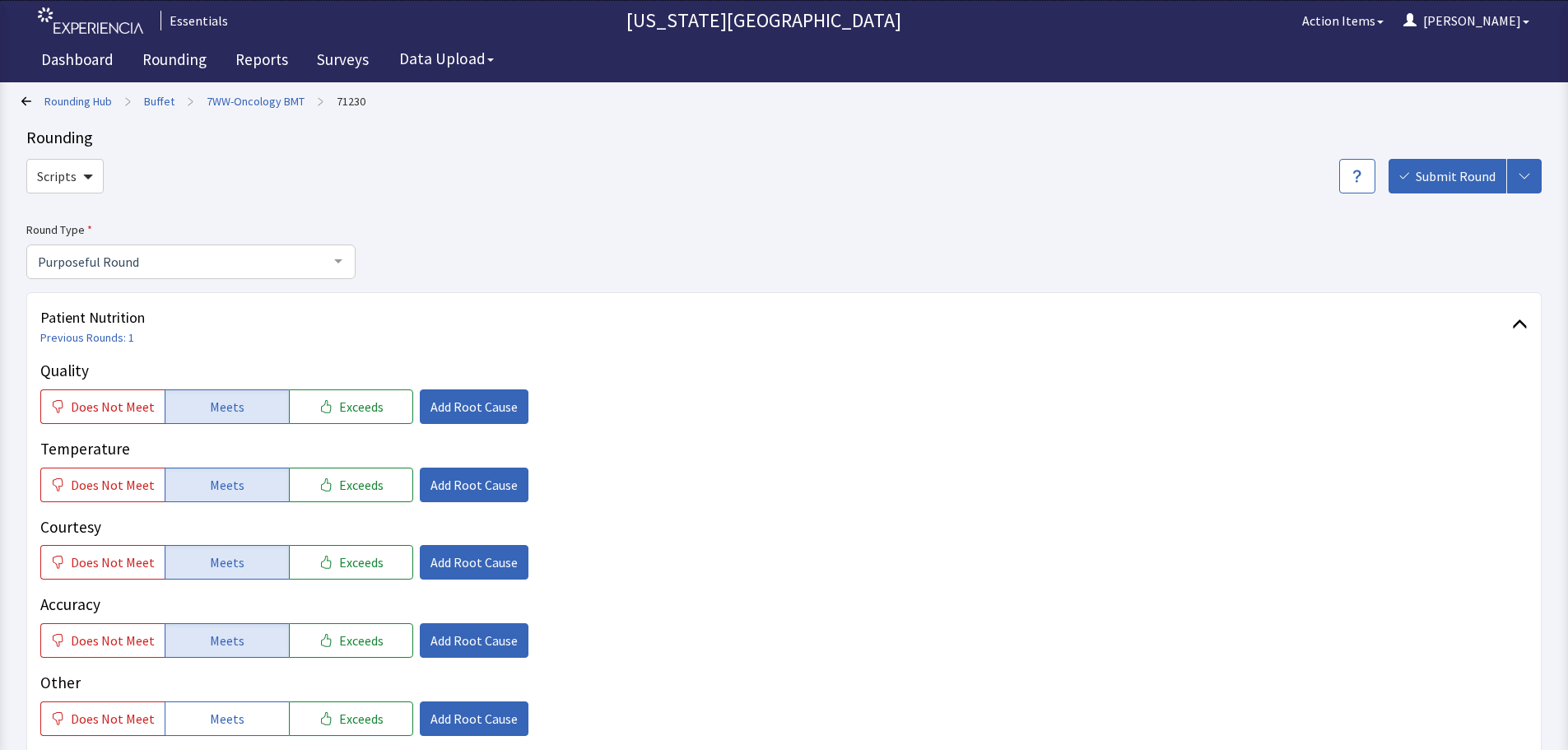
scroll to position [247, 0]
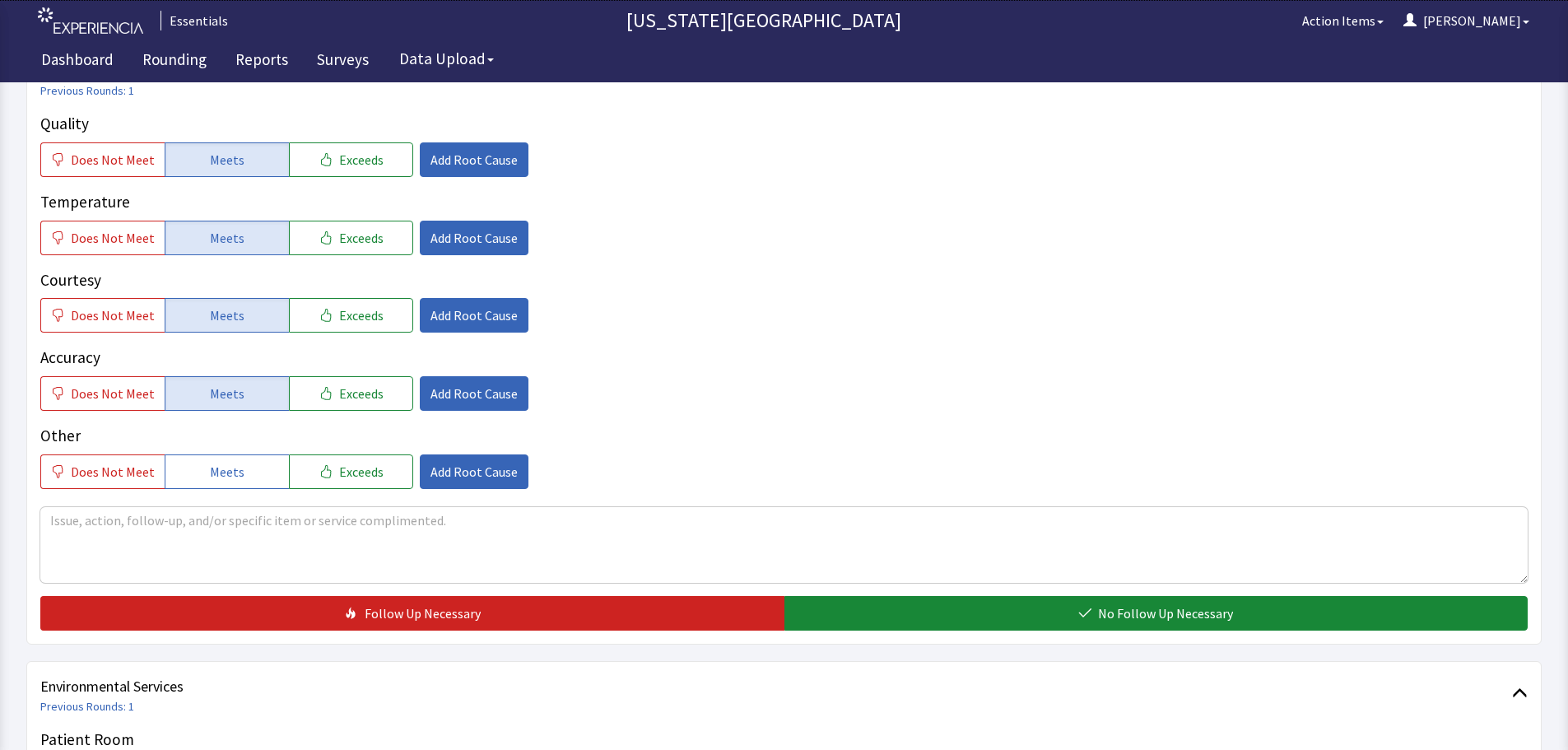
drag, startPoint x: 1098, startPoint y: 615, endPoint x: 1248, endPoint y: 493, distance: 193.3
click at [1098, 615] on button "No Follow Up Necessary" at bounding box center [1156, 613] width 744 height 34
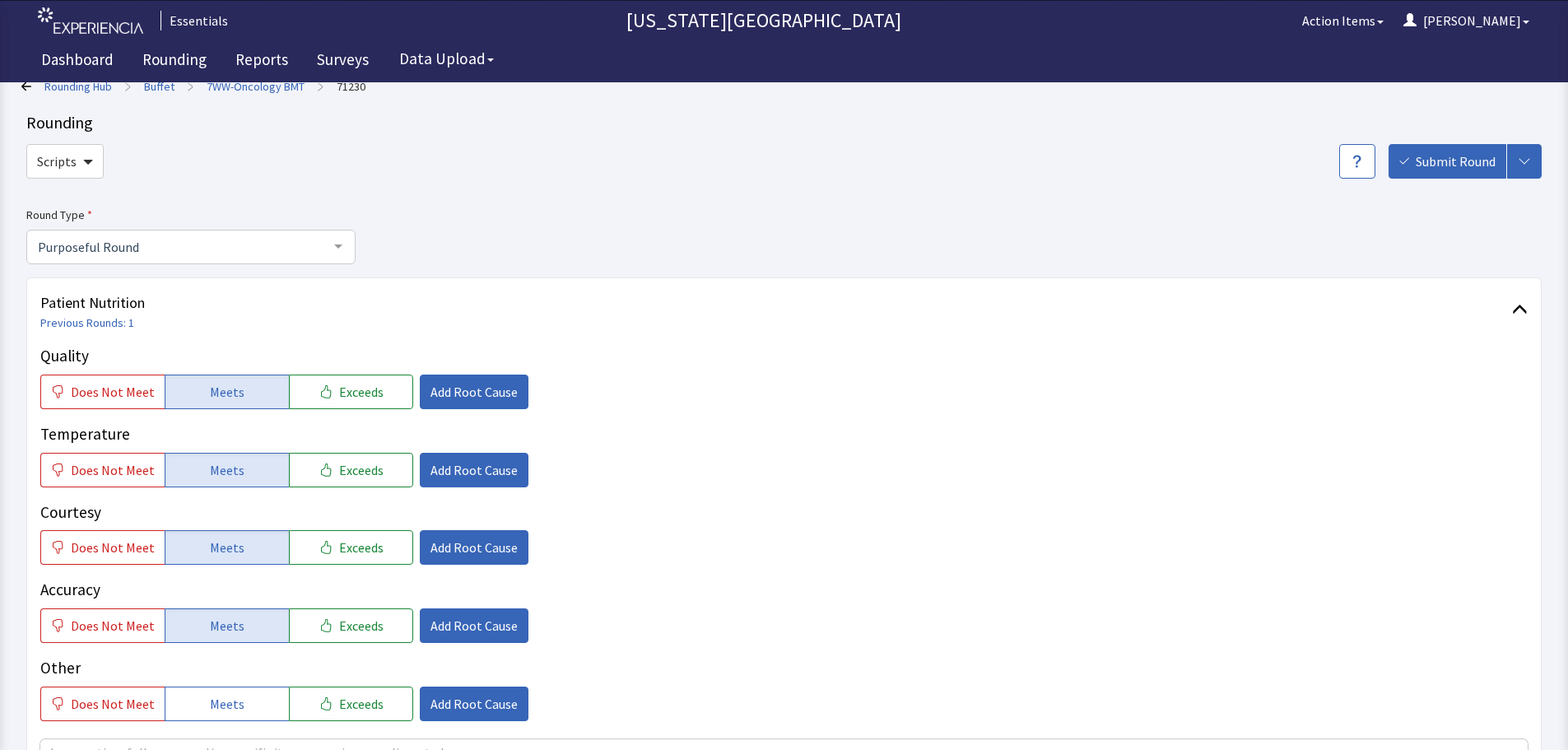
scroll to position [0, 0]
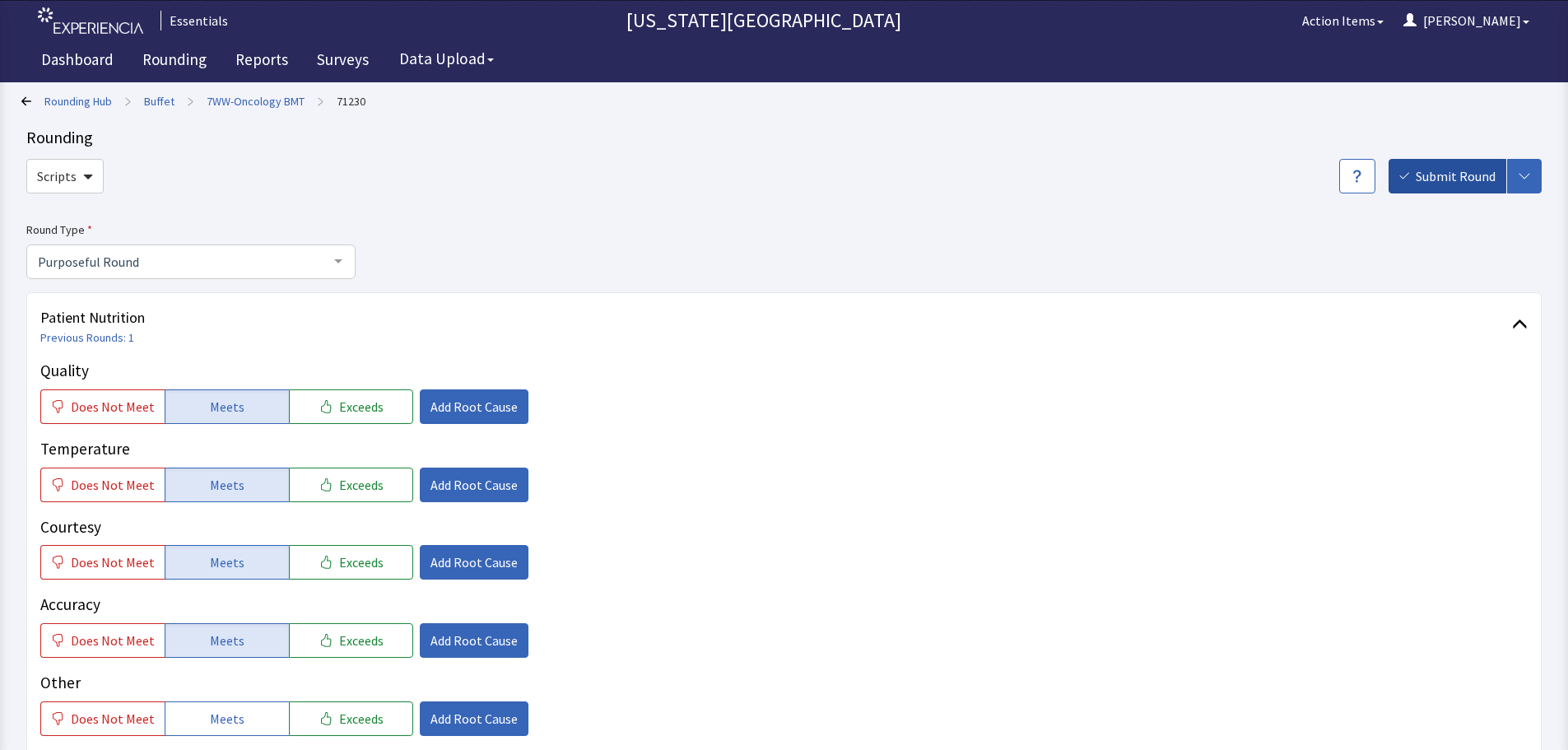
click at [1466, 164] on button "Submit Round" at bounding box center [1447, 176] width 118 height 34
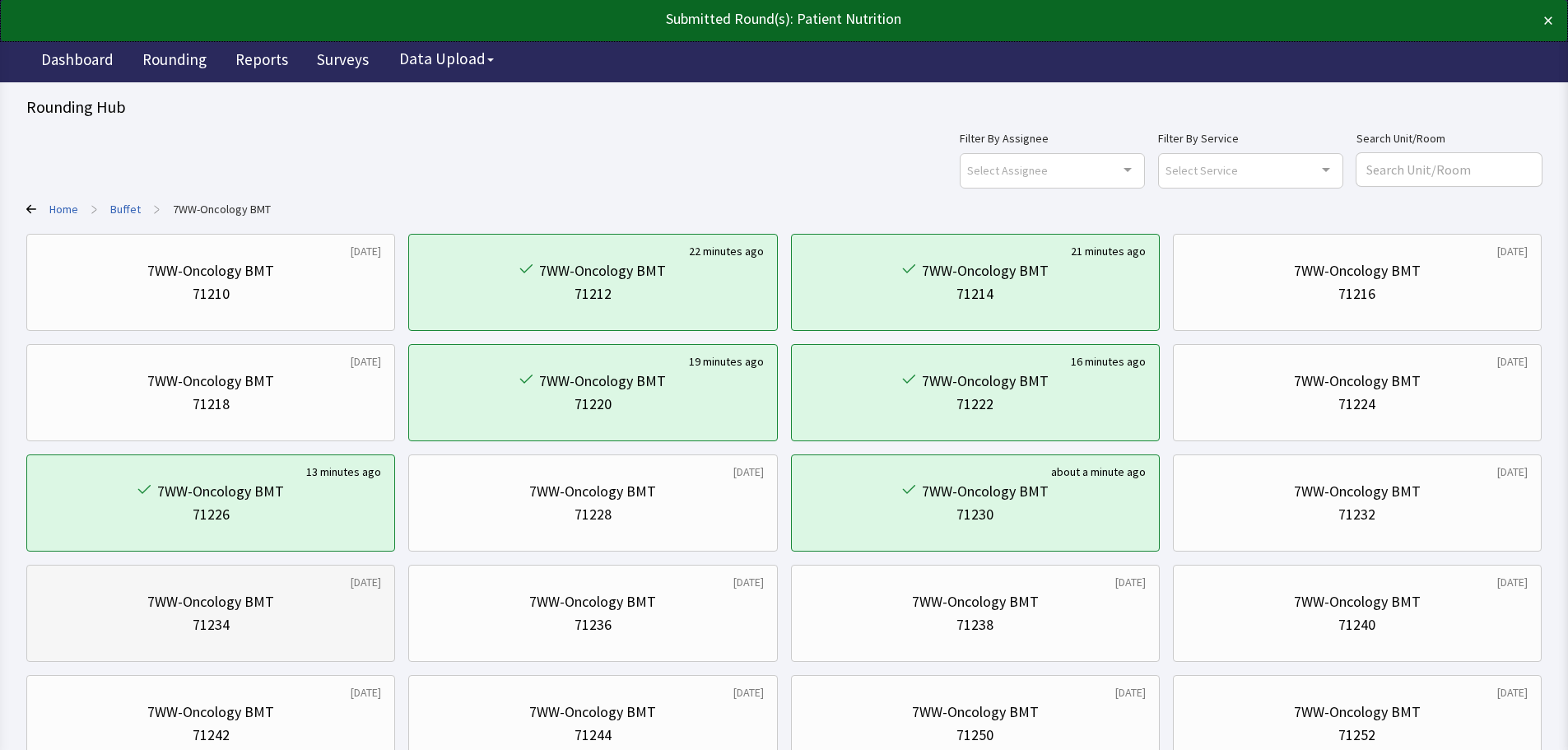
click at [187, 588] on div "7WW-Oncology BMT 71234" at bounding box center [210, 613] width 341 height 79
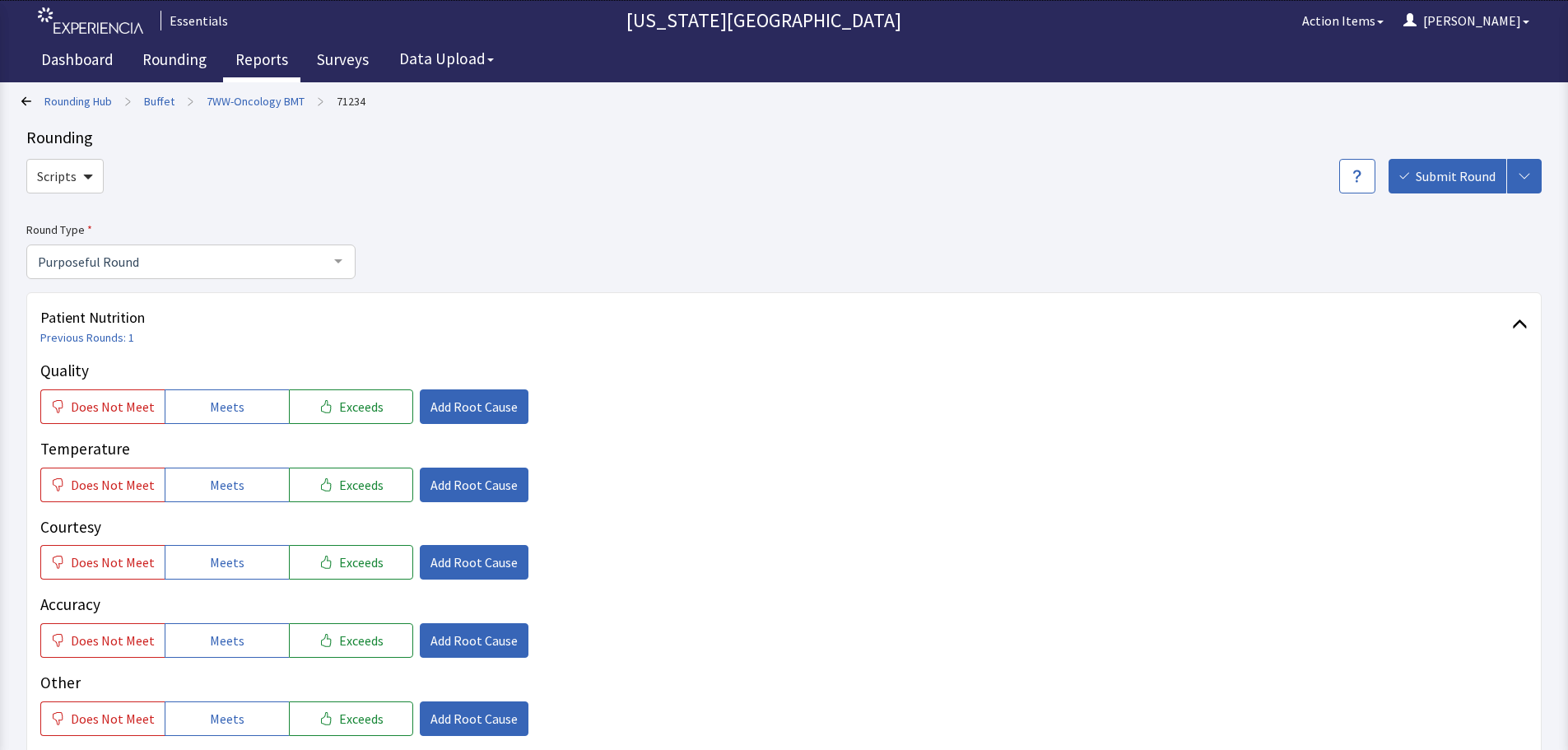
click at [275, 55] on link "Reports" at bounding box center [262, 62] width 77 height 41
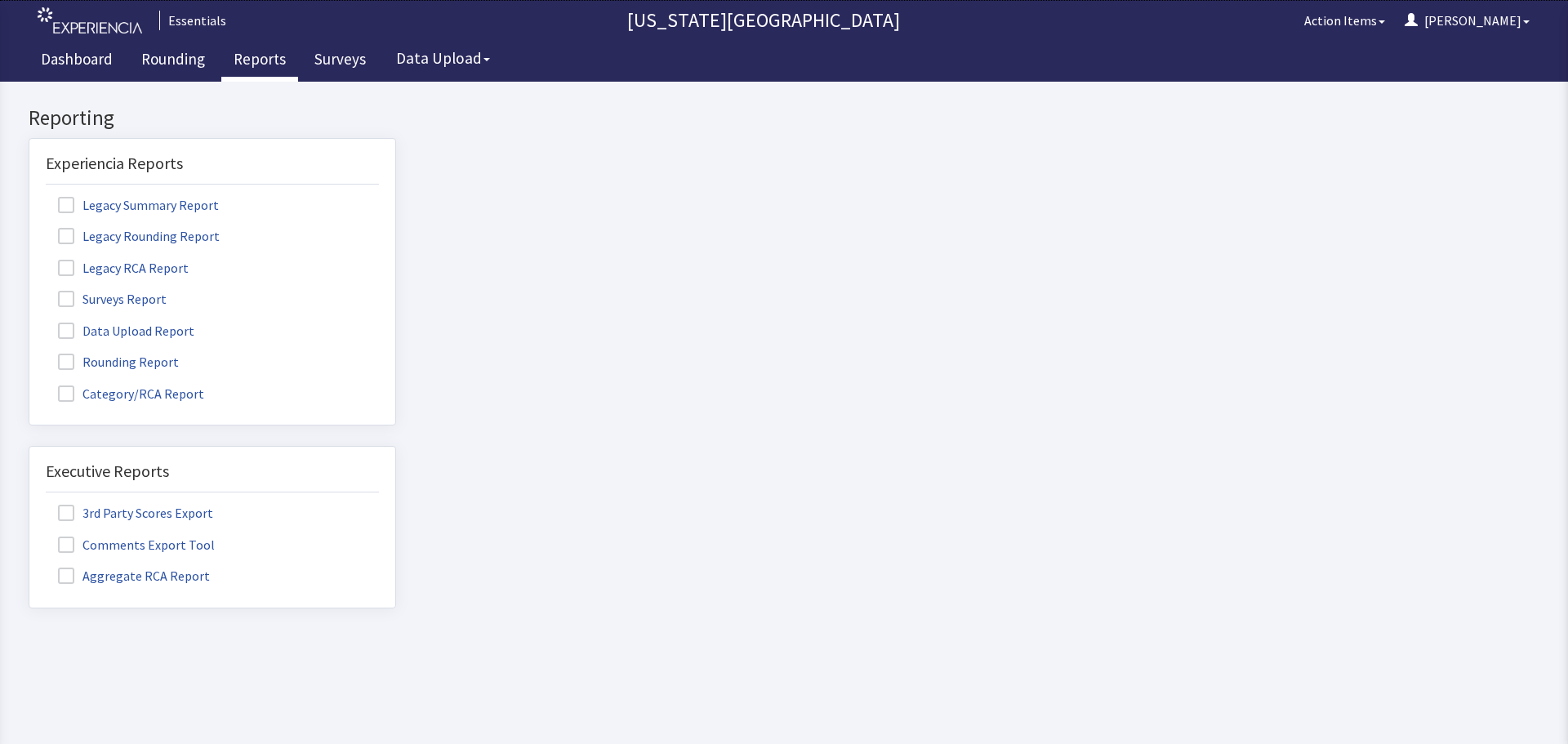
click at [142, 365] on label "Rounding Report" at bounding box center [120, 361] width 149 height 21
click at [30, 353] on input "Rounding Report" at bounding box center [30, 353] width 0 height 0
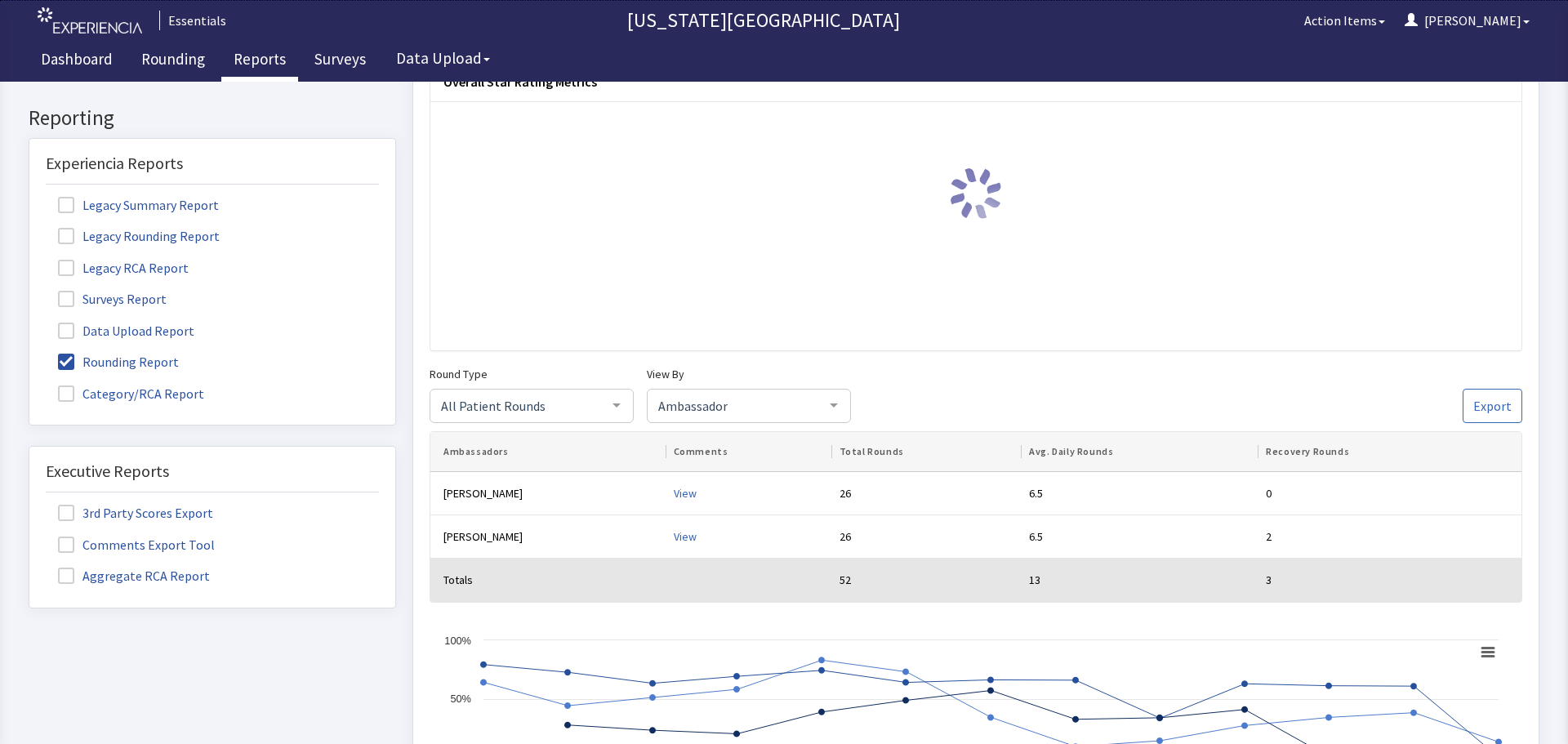
scroll to position [164, 0]
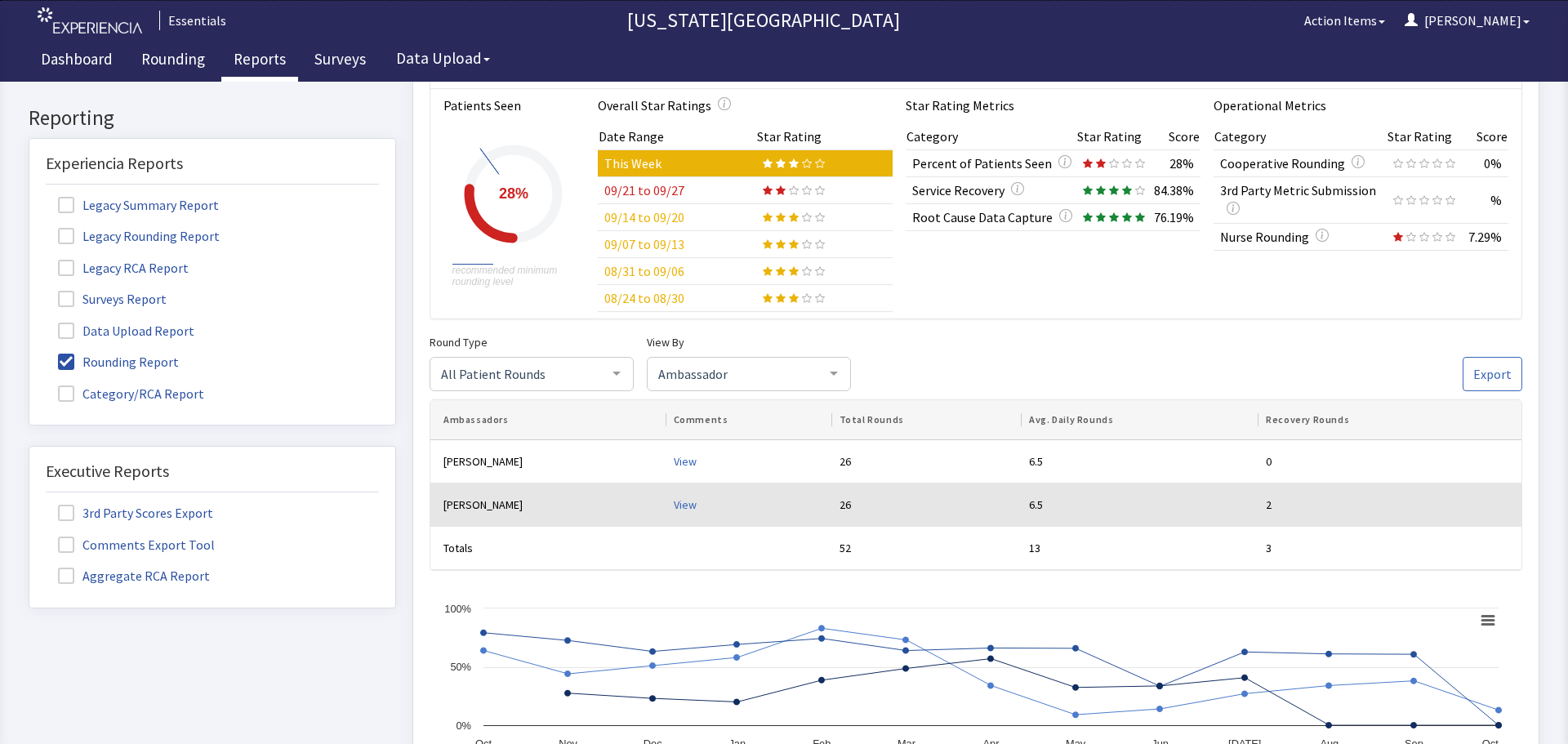
click at [682, 506] on div "View" at bounding box center [750, 504] width 153 height 16
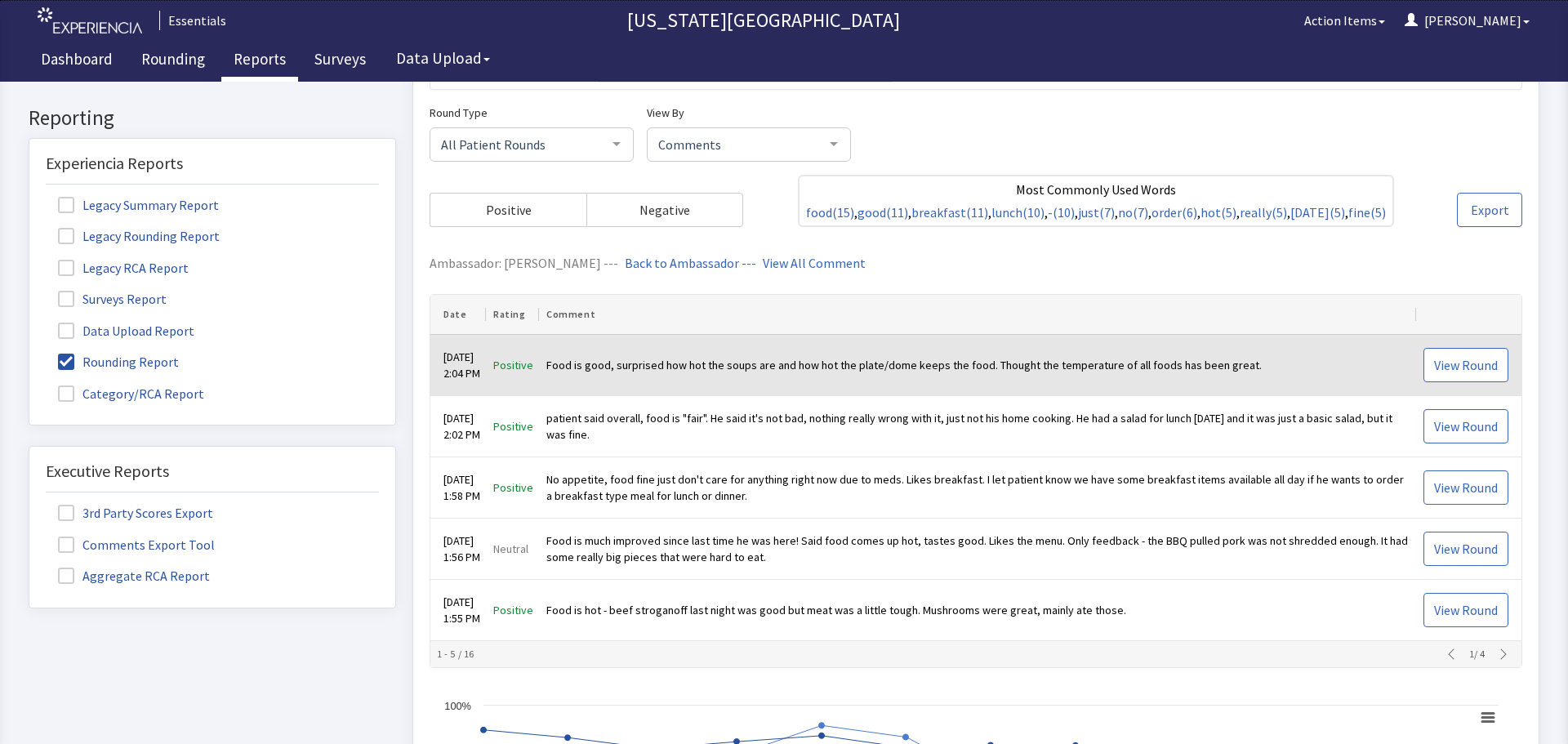
scroll to position [490, 0]
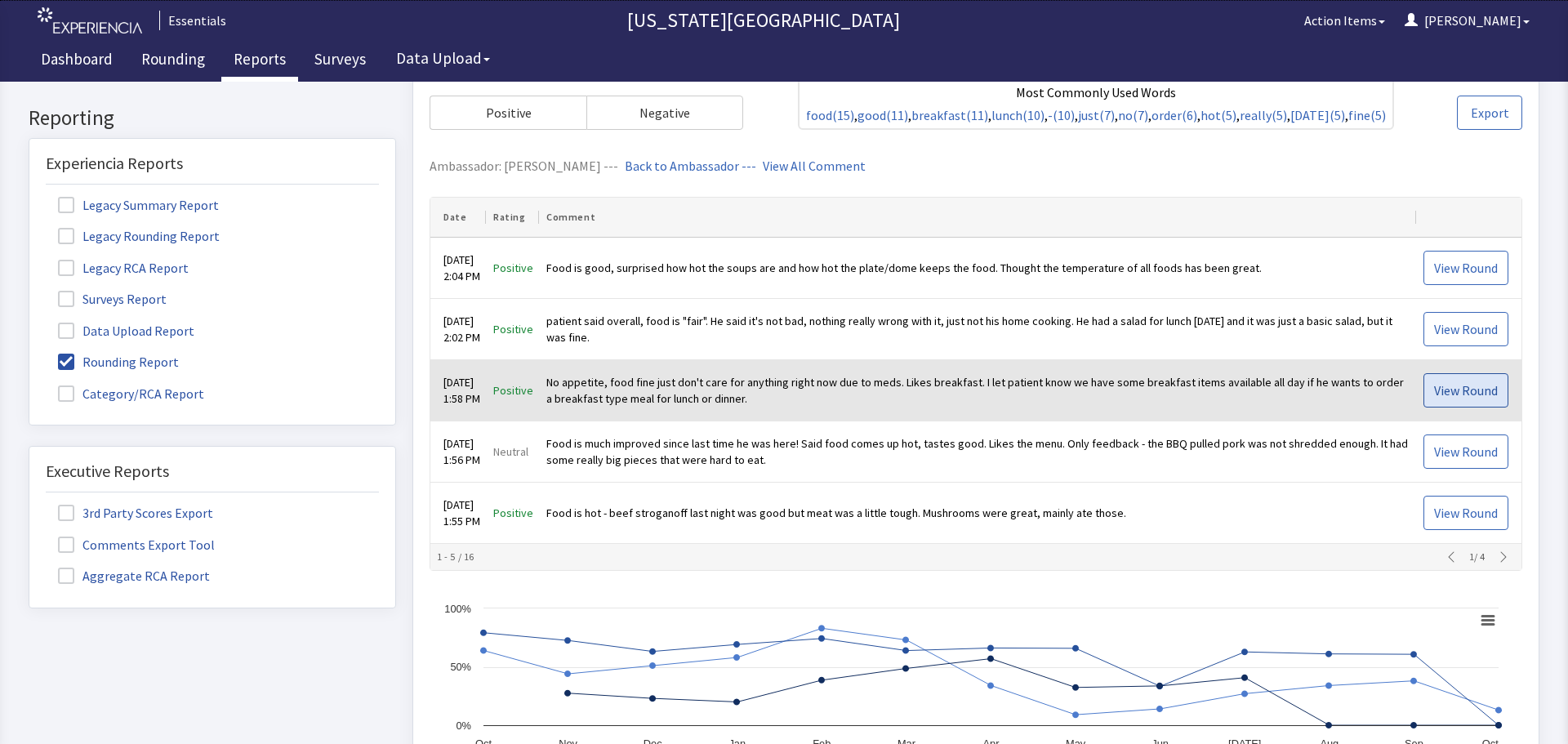
click at [1440, 391] on span "View Round" at bounding box center [1465, 390] width 64 height 20
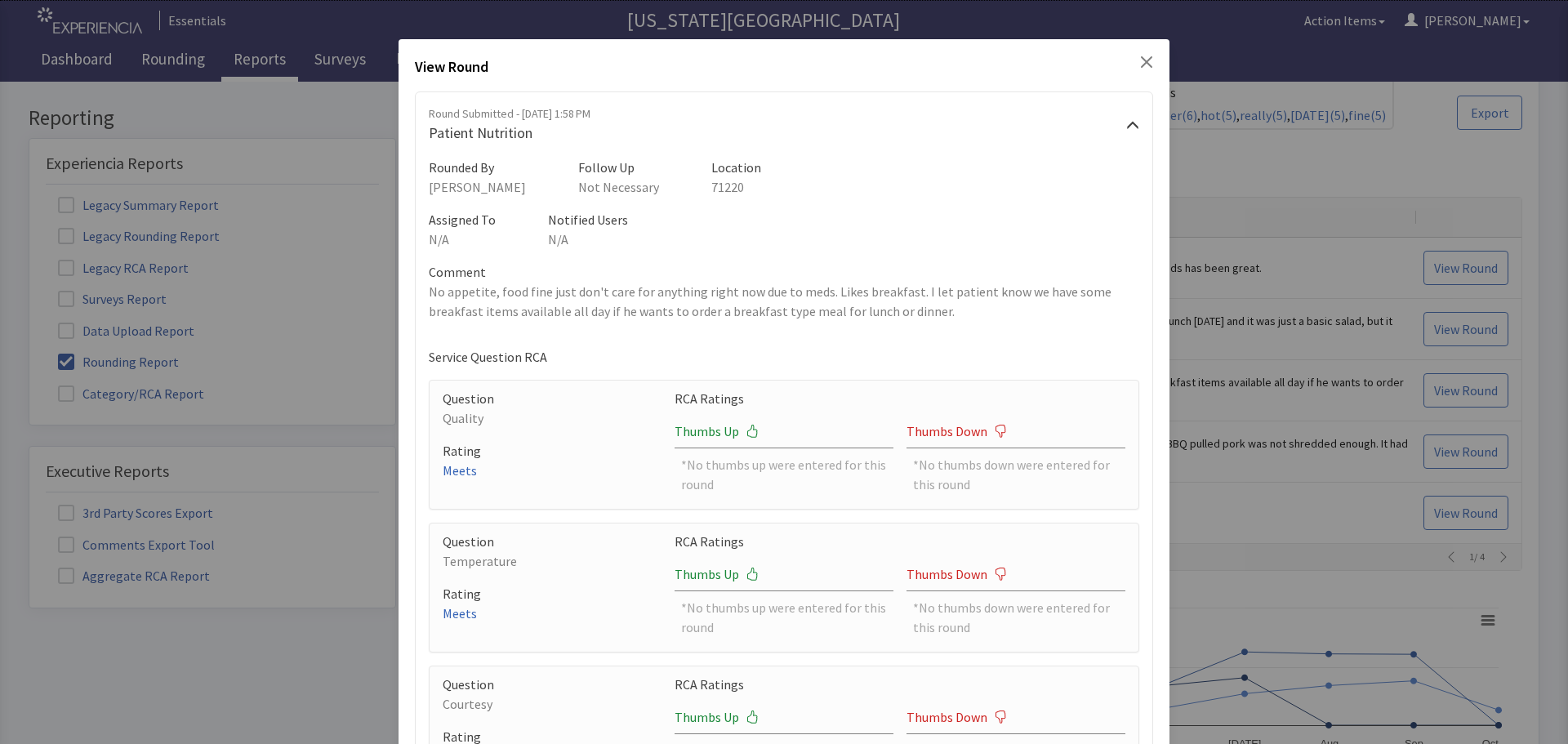
click at [1141, 61] on icon "Close" at bounding box center [1146, 61] width 13 height 13
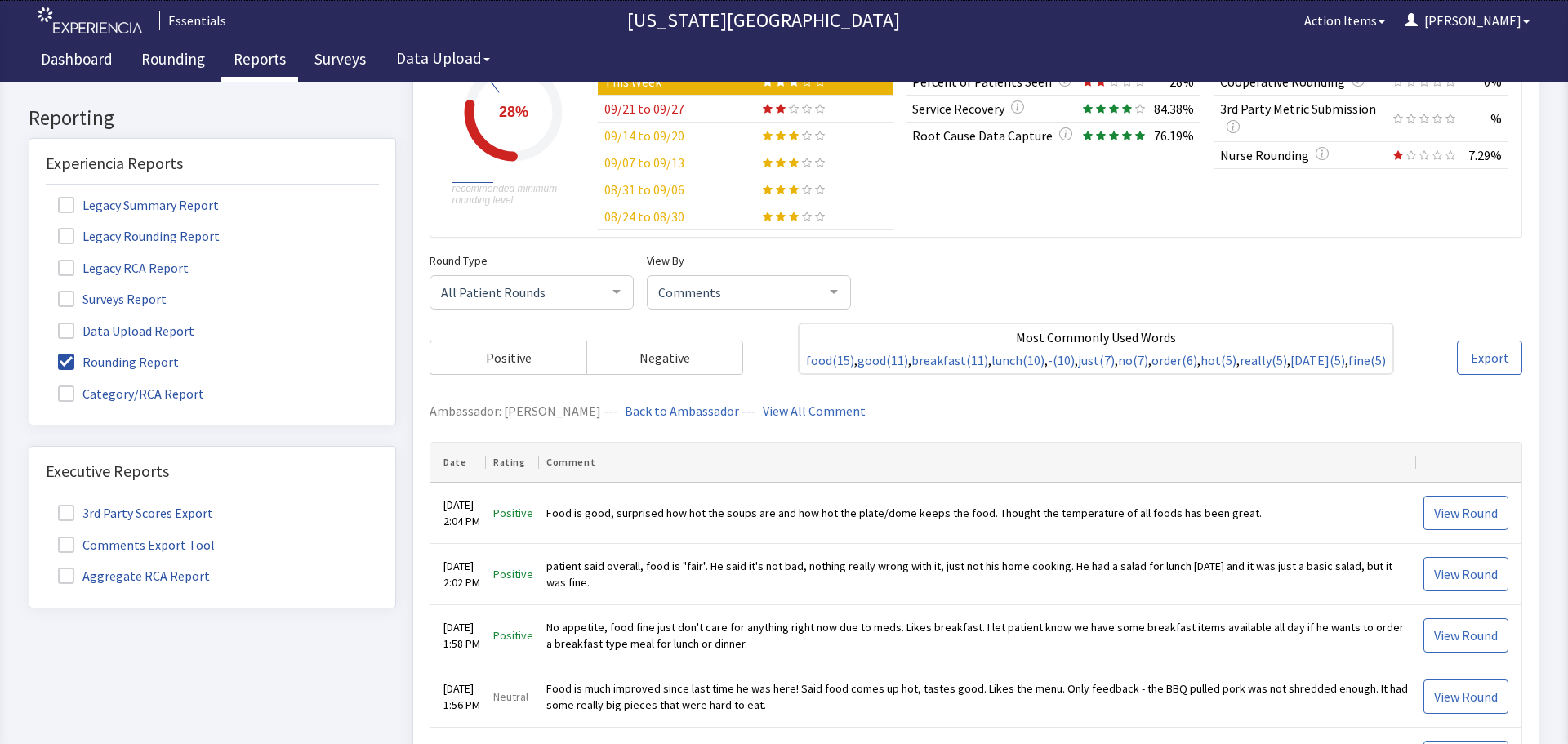
scroll to position [0, 0]
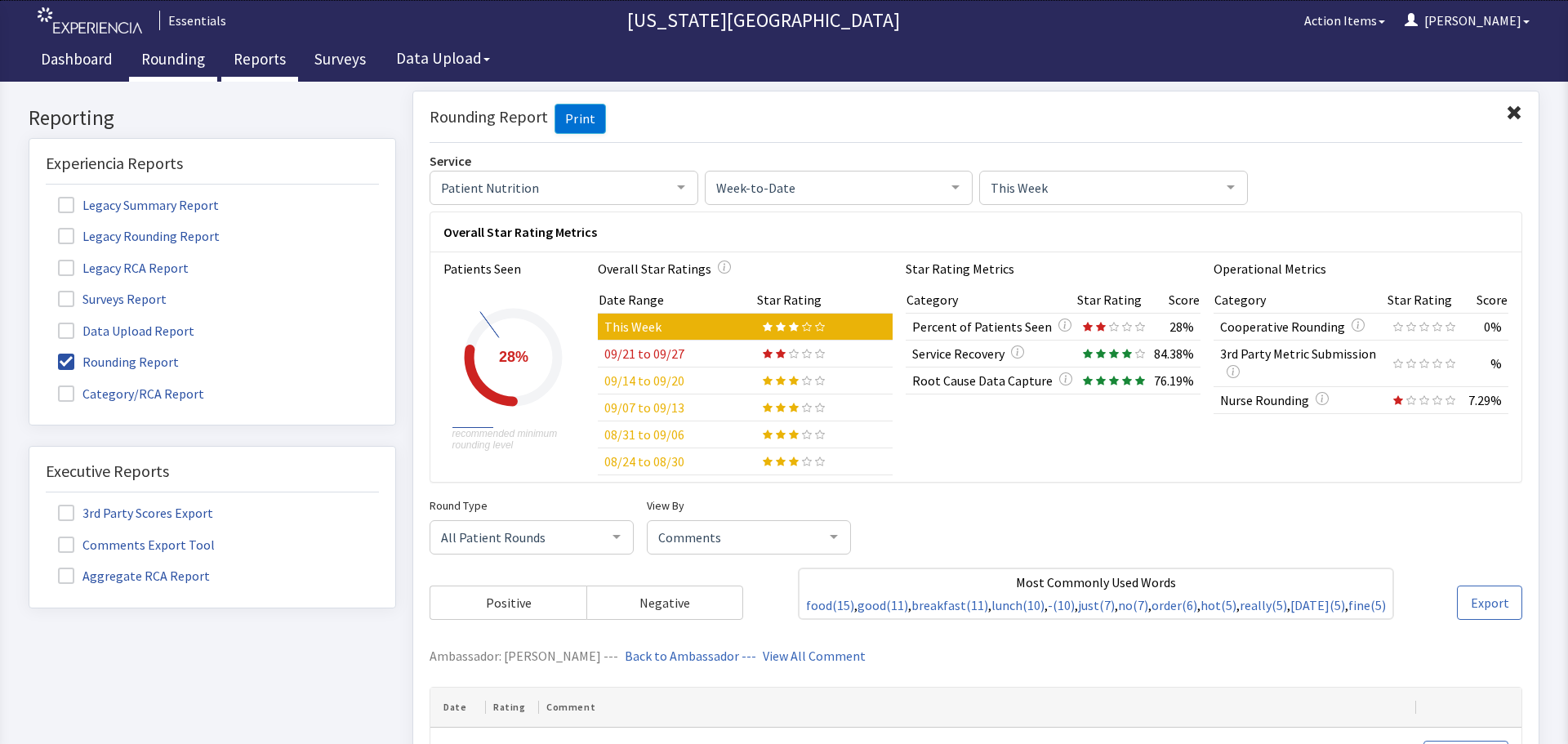
click at [169, 70] on link "Rounding" at bounding box center [173, 61] width 88 height 41
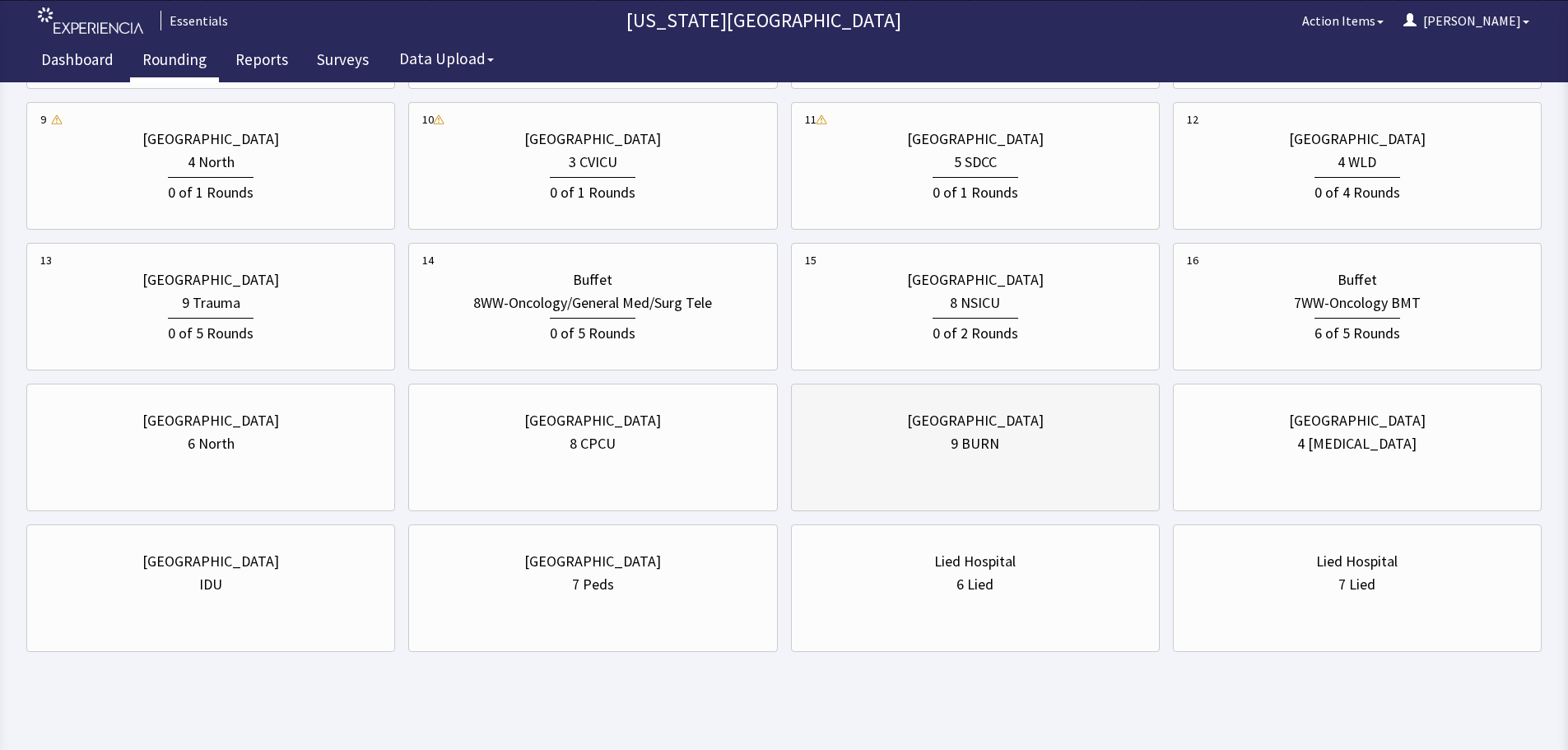
scroll to position [579, 0]
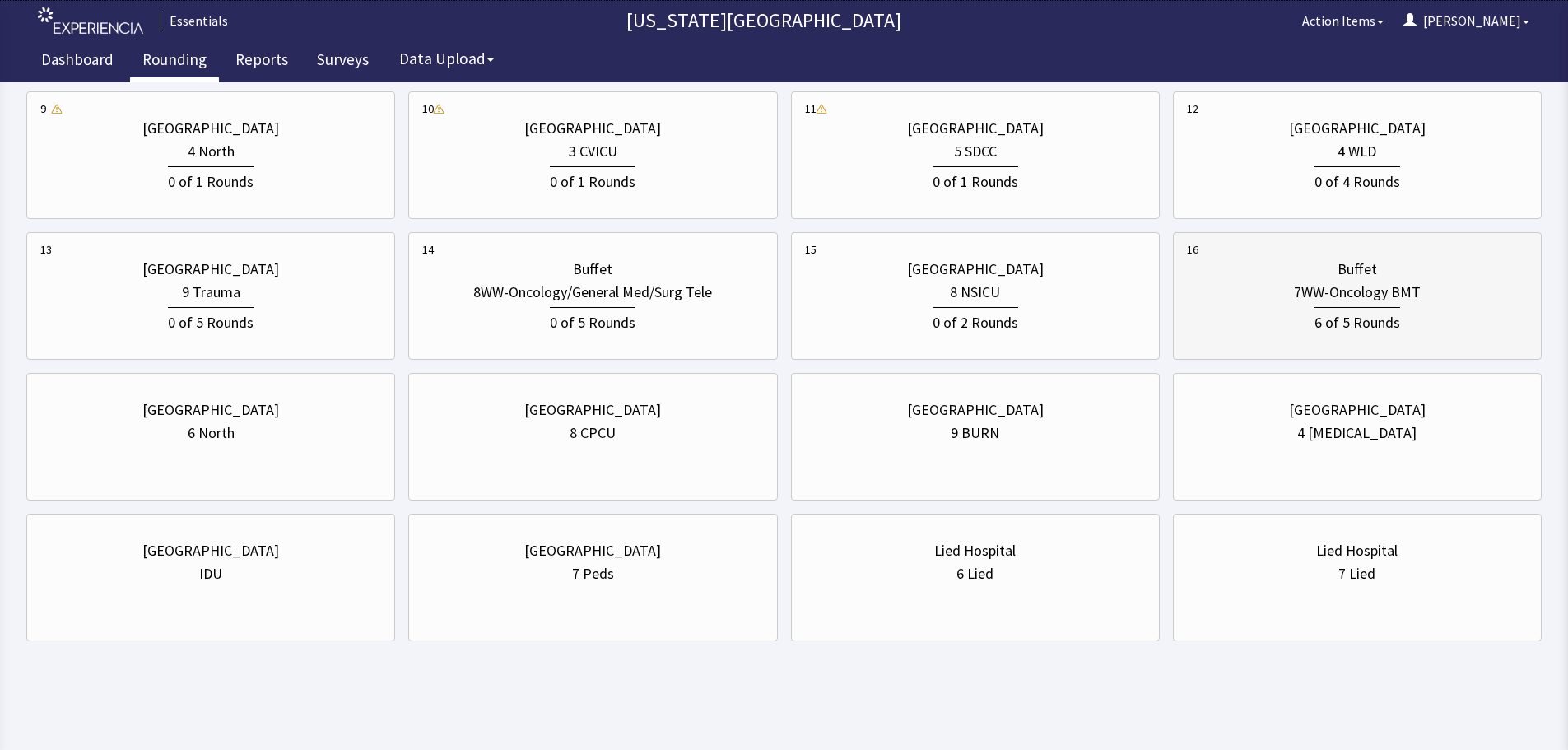
click at [1343, 319] on div "6 of 5 Rounds" at bounding box center [1357, 321] width 85 height 27
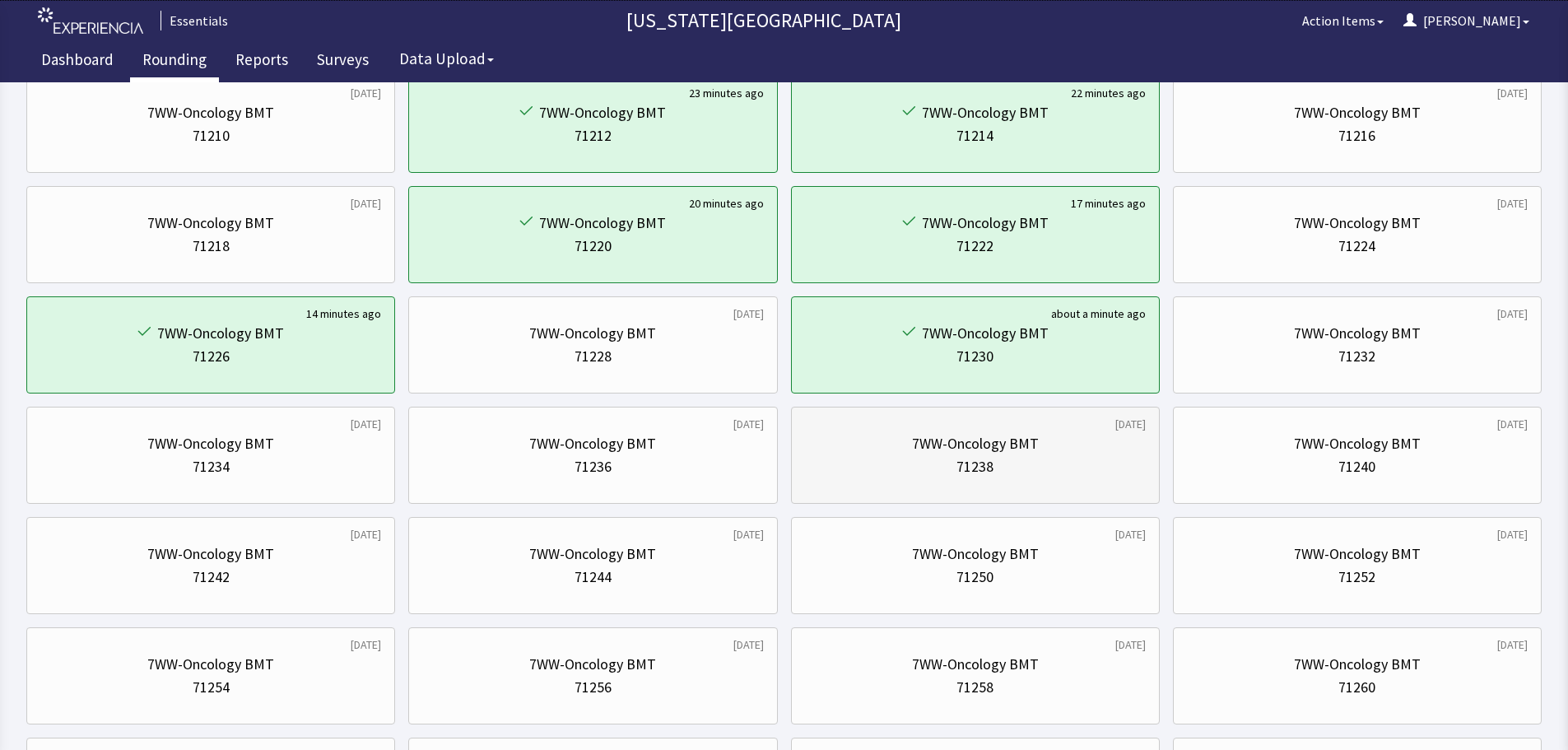
scroll to position [165, 0]
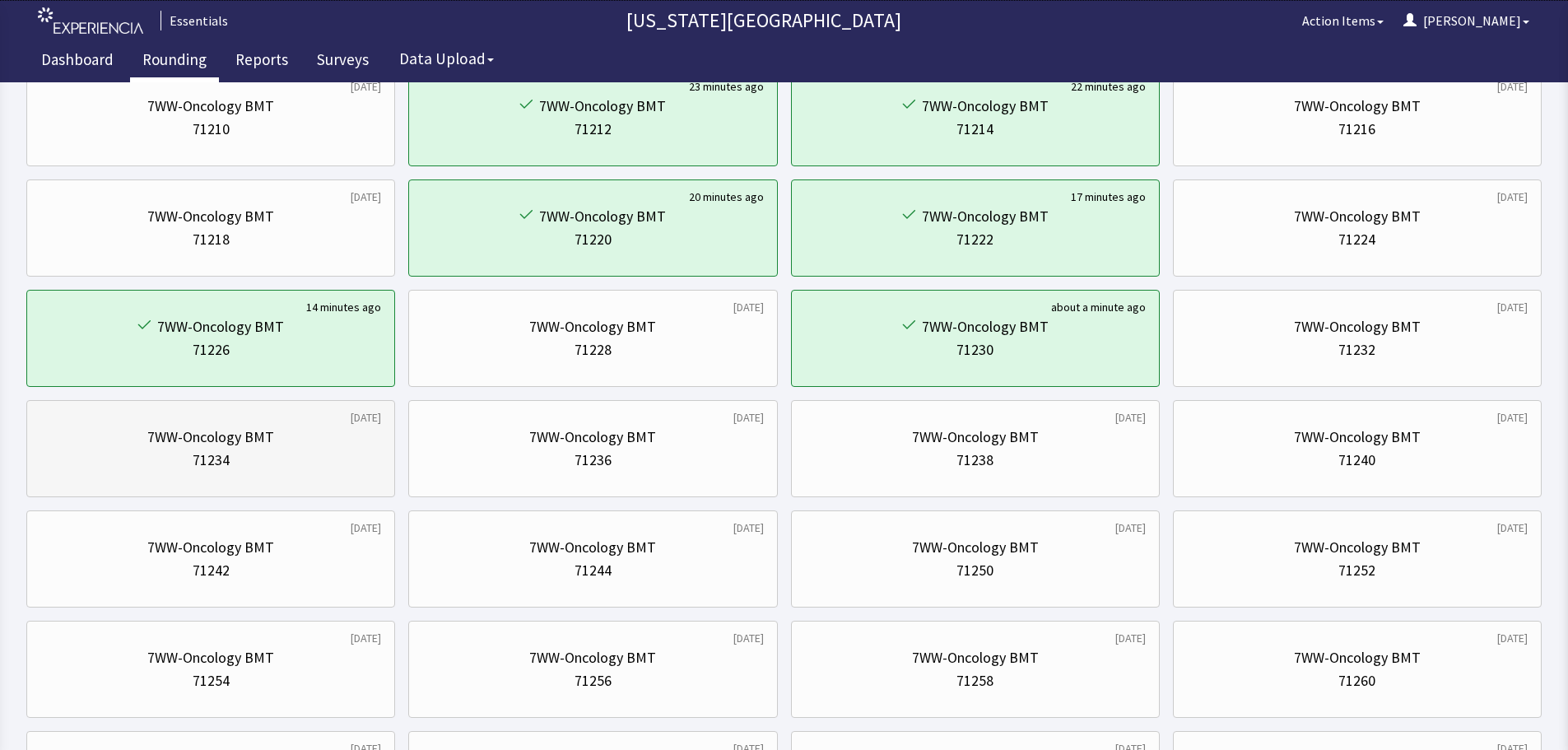
click at [232, 434] on div "7WW-Oncology BMT" at bounding box center [210, 437] width 127 height 23
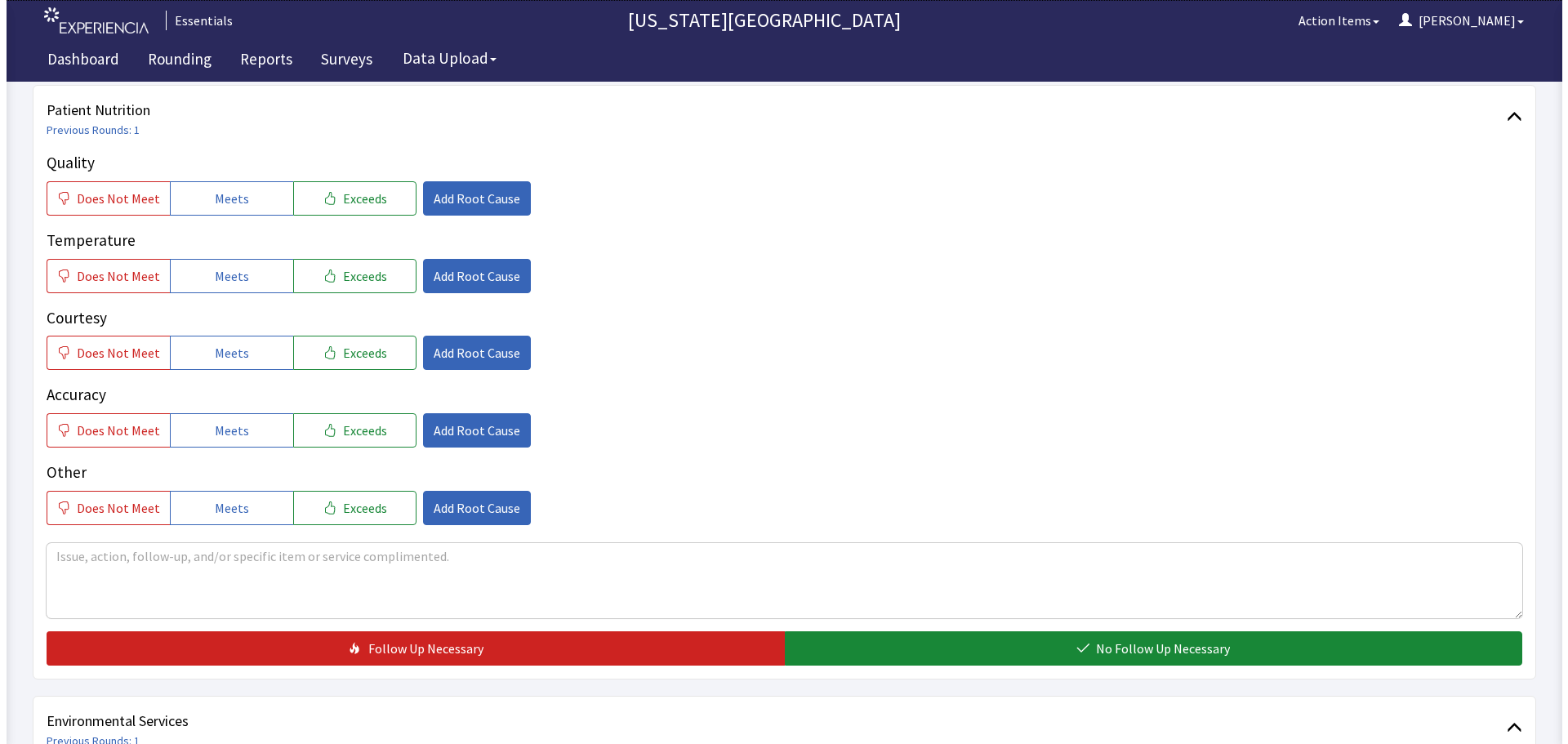
scroll to position [245, 0]
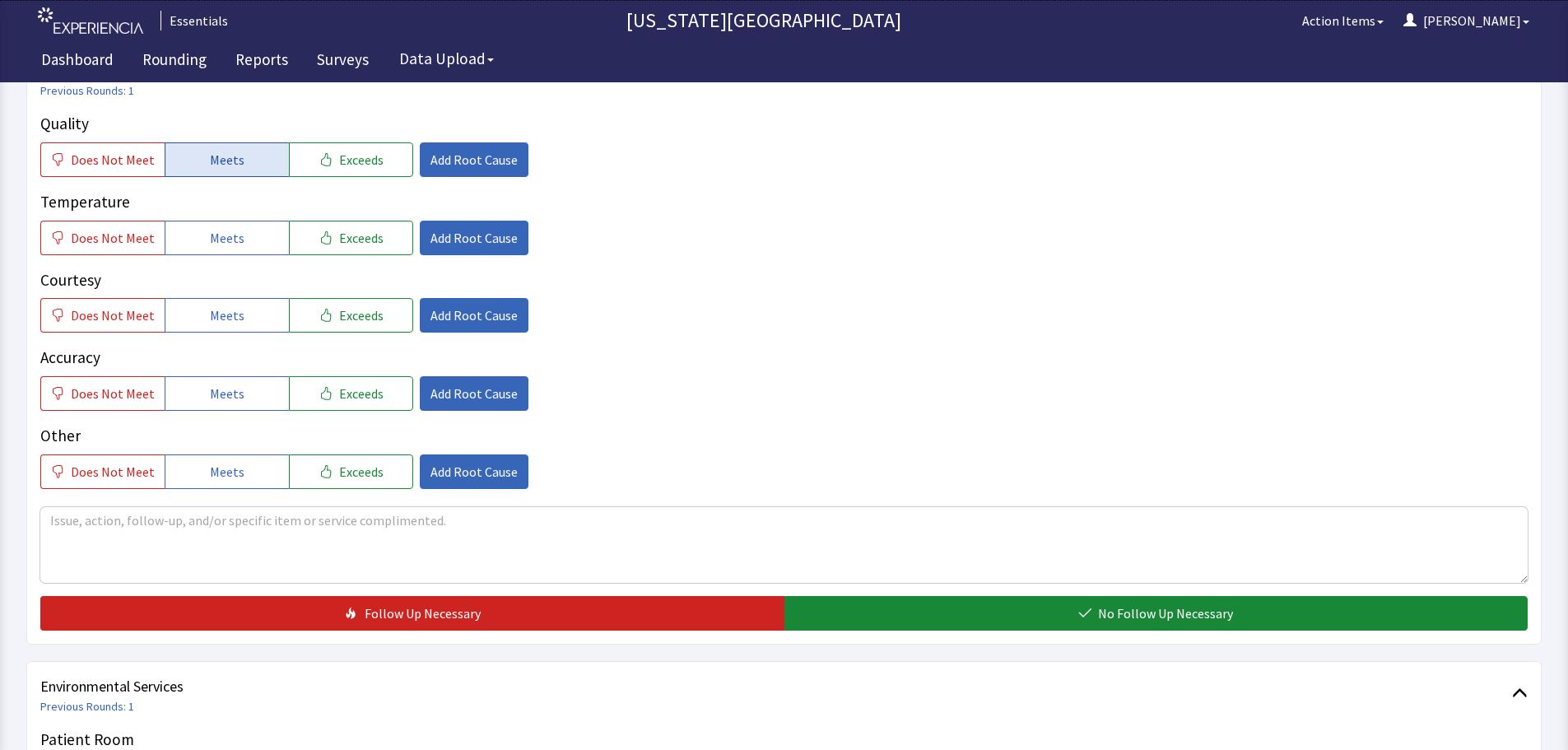
click at [224, 163] on span "Meets" at bounding box center [227, 159] width 34 height 20
click at [209, 251] on button "Meets" at bounding box center [227, 238] width 124 height 34
click at [229, 317] on span "Meets" at bounding box center [227, 315] width 34 height 20
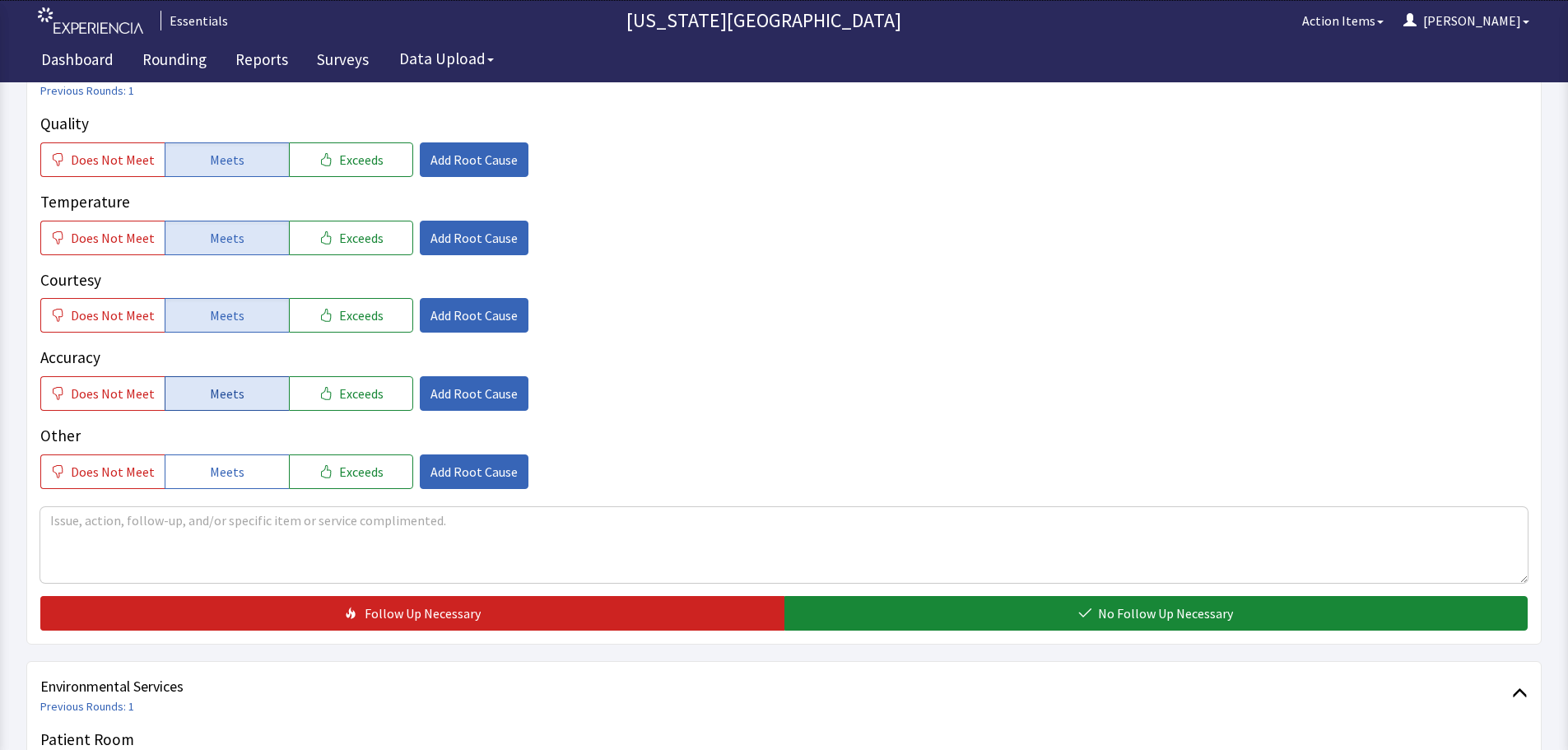
click at [230, 390] on span "Meets" at bounding box center [227, 393] width 34 height 20
click at [124, 386] on span "Does Not Meet" at bounding box center [113, 393] width 84 height 20
click at [453, 391] on span "Add Root Cause" at bounding box center [474, 393] width 87 height 20
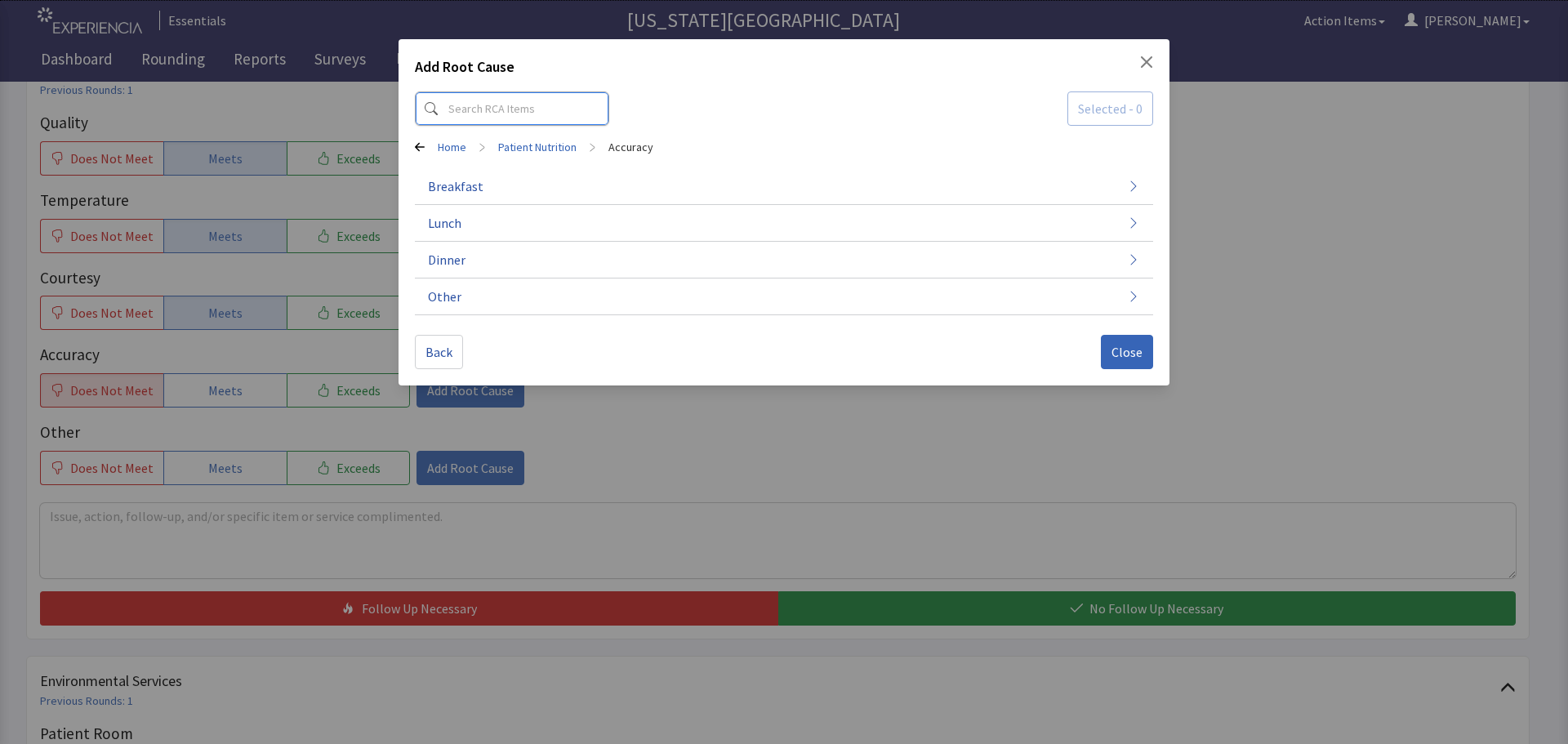
click at [555, 115] on input at bounding box center [512, 109] width 194 height 34
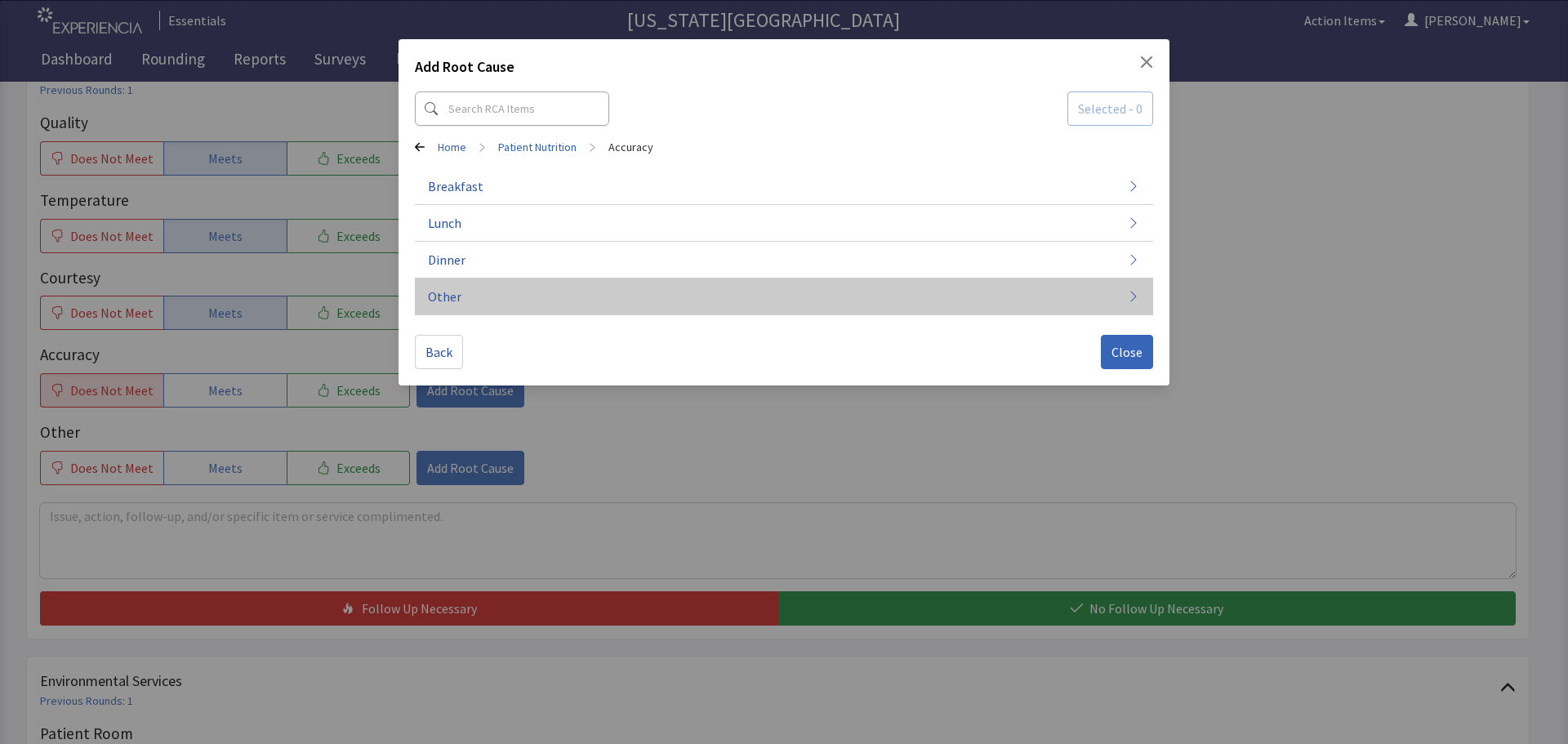
click at [512, 281] on button "Other" at bounding box center [784, 296] width 738 height 36
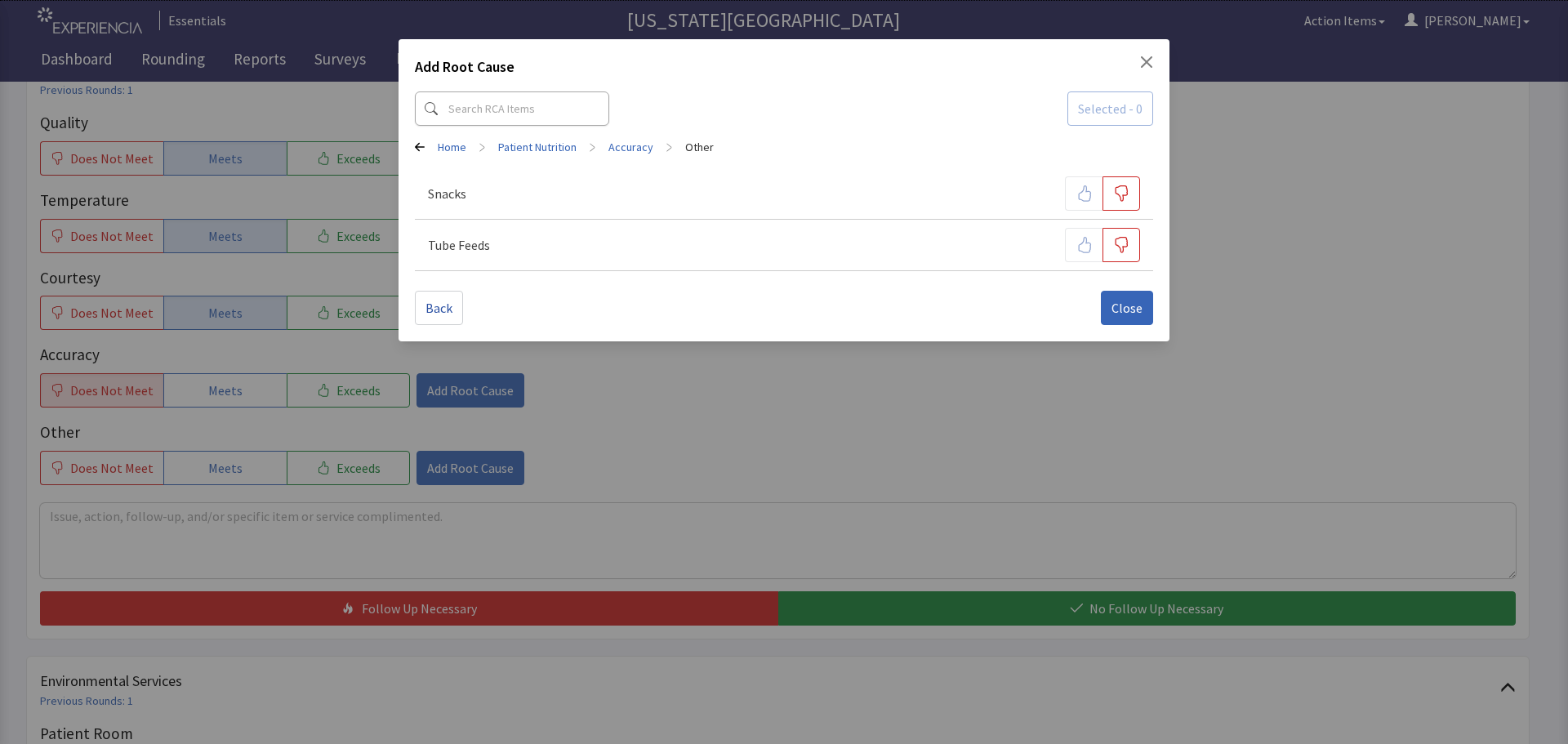
click at [637, 143] on link "Accuracy" at bounding box center [630, 147] width 45 height 16
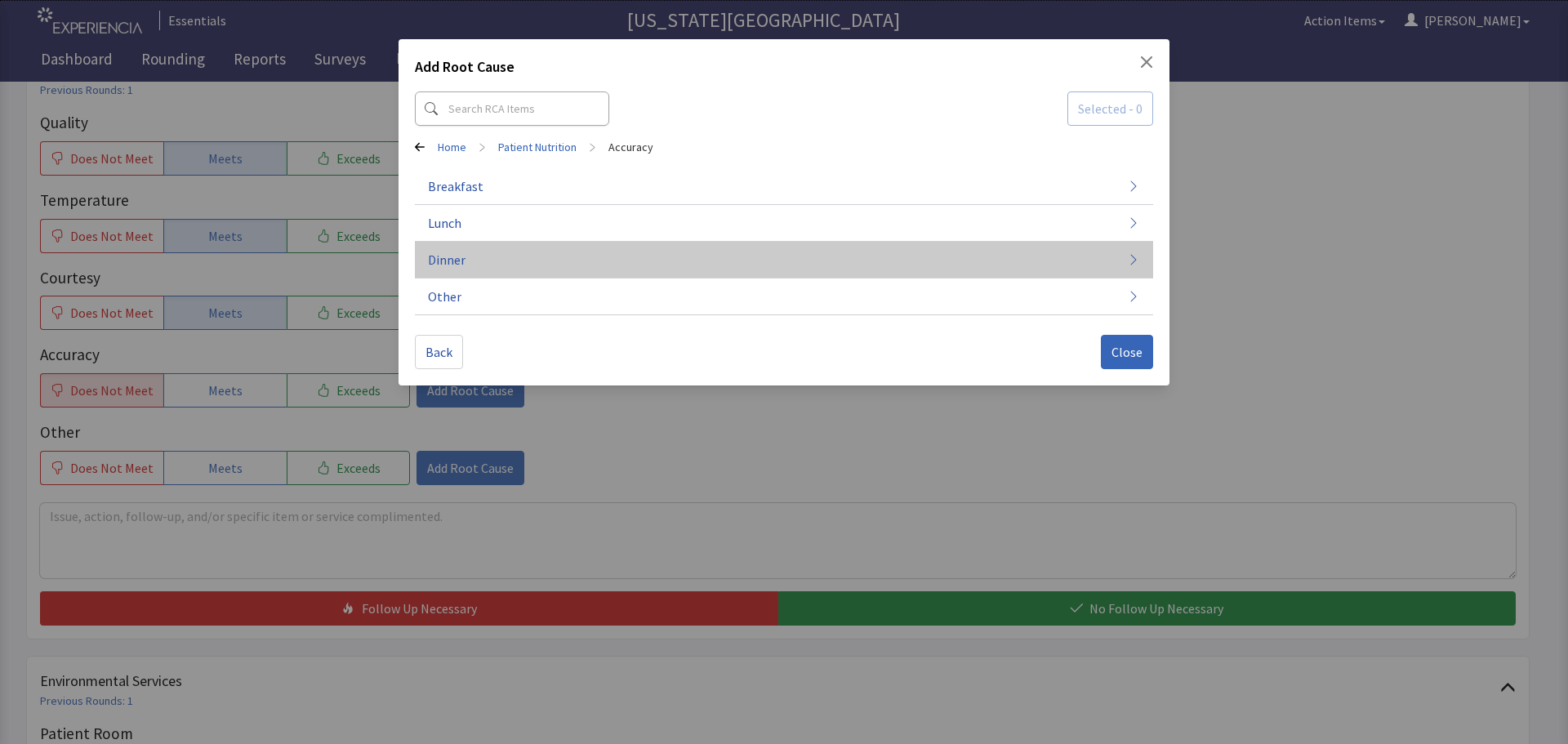
click at [602, 248] on button "Dinner" at bounding box center [784, 260] width 738 height 36
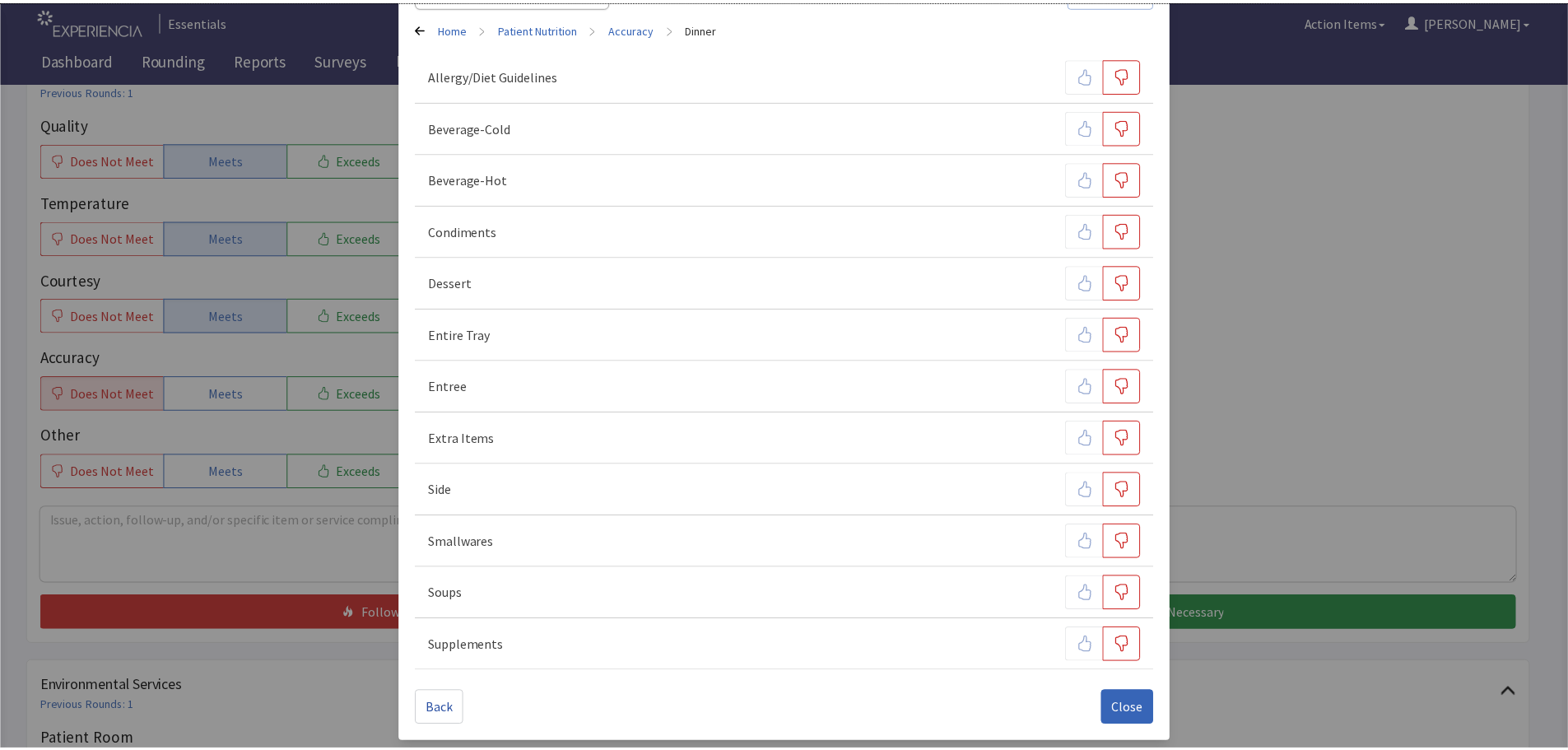
scroll to position [126, 0]
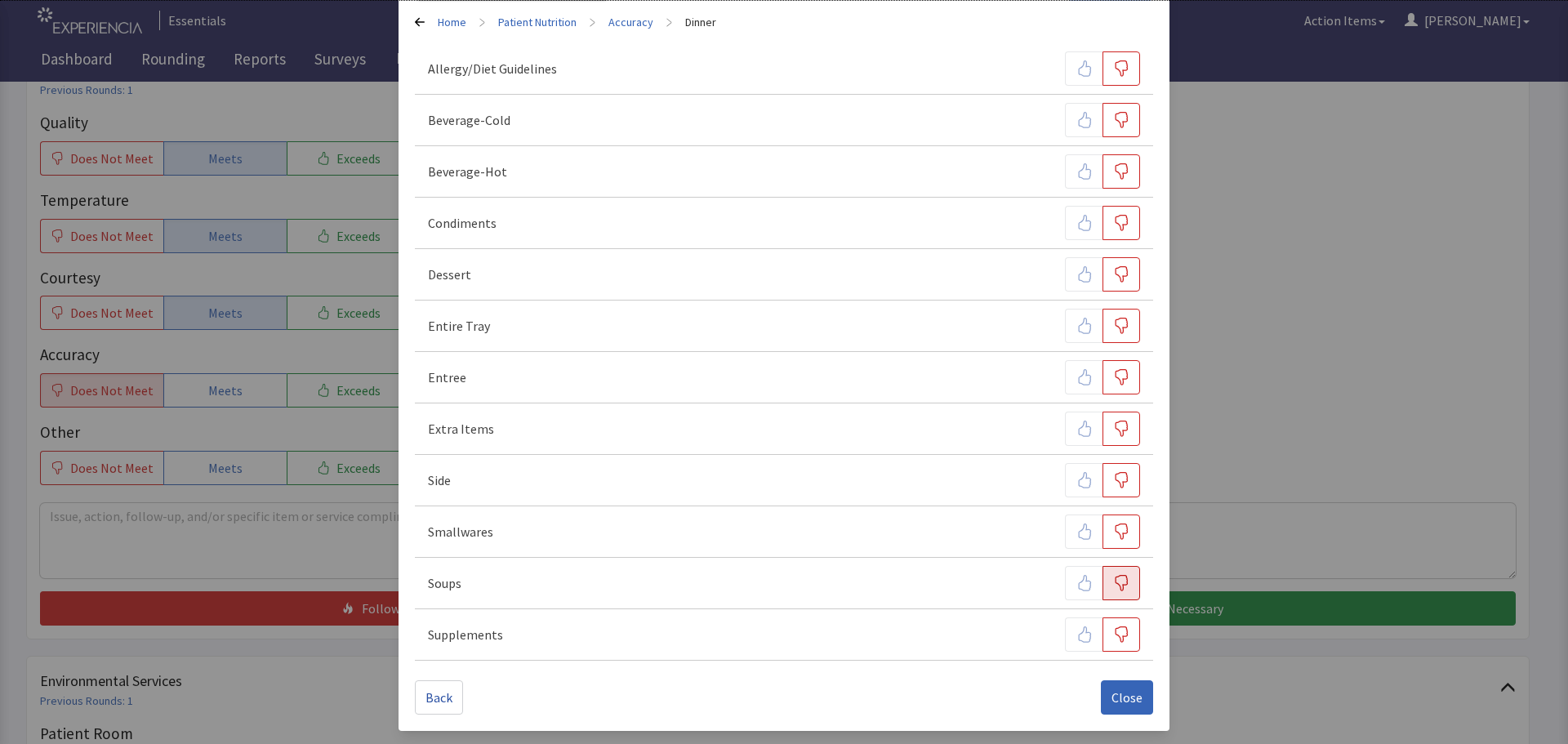
click at [1116, 589] on icon "button" at bounding box center [1122, 583] width 13 height 16
click at [1132, 702] on span "Close" at bounding box center [1127, 697] width 31 height 20
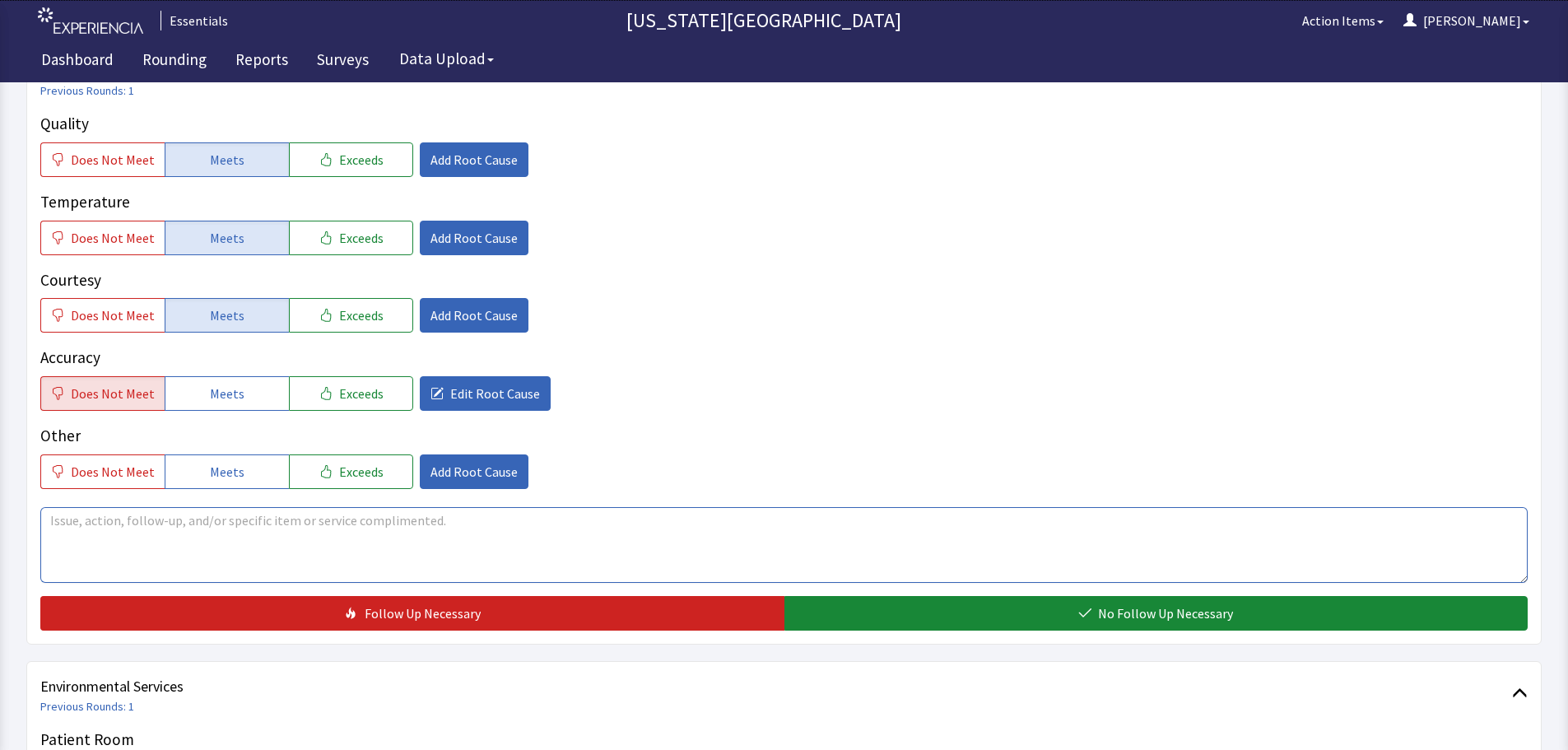
click at [476, 525] on textarea at bounding box center [784, 545] width 1488 height 76
click at [120, 514] on textarea "Food is okay, occassionally missing items like cup of soup last night." at bounding box center [784, 545] width 1488 height 76
click at [171, 528] on textarea "Food is okay, occassionally missing items like cup of soup last night." at bounding box center [784, 545] width 1488 height 76
click at [463, 524] on textarea "Food is okay, occasionally missing items like cup of soup last night." at bounding box center [784, 545] width 1488 height 76
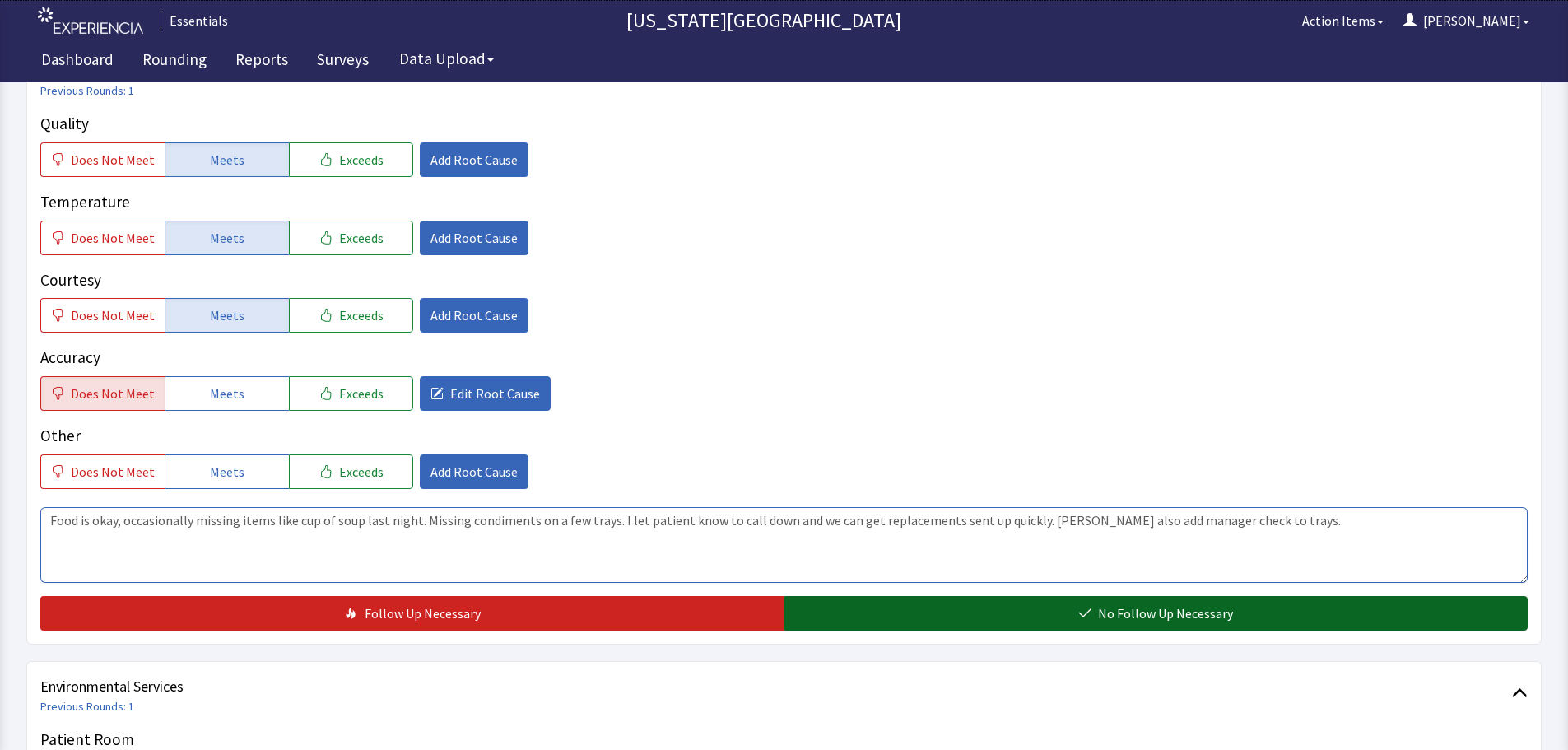
type textarea "Food is okay, occasionally missing items like cup of soup last night. Missing c…"
click at [886, 610] on button "No Follow Up Necessary" at bounding box center [1156, 613] width 744 height 34
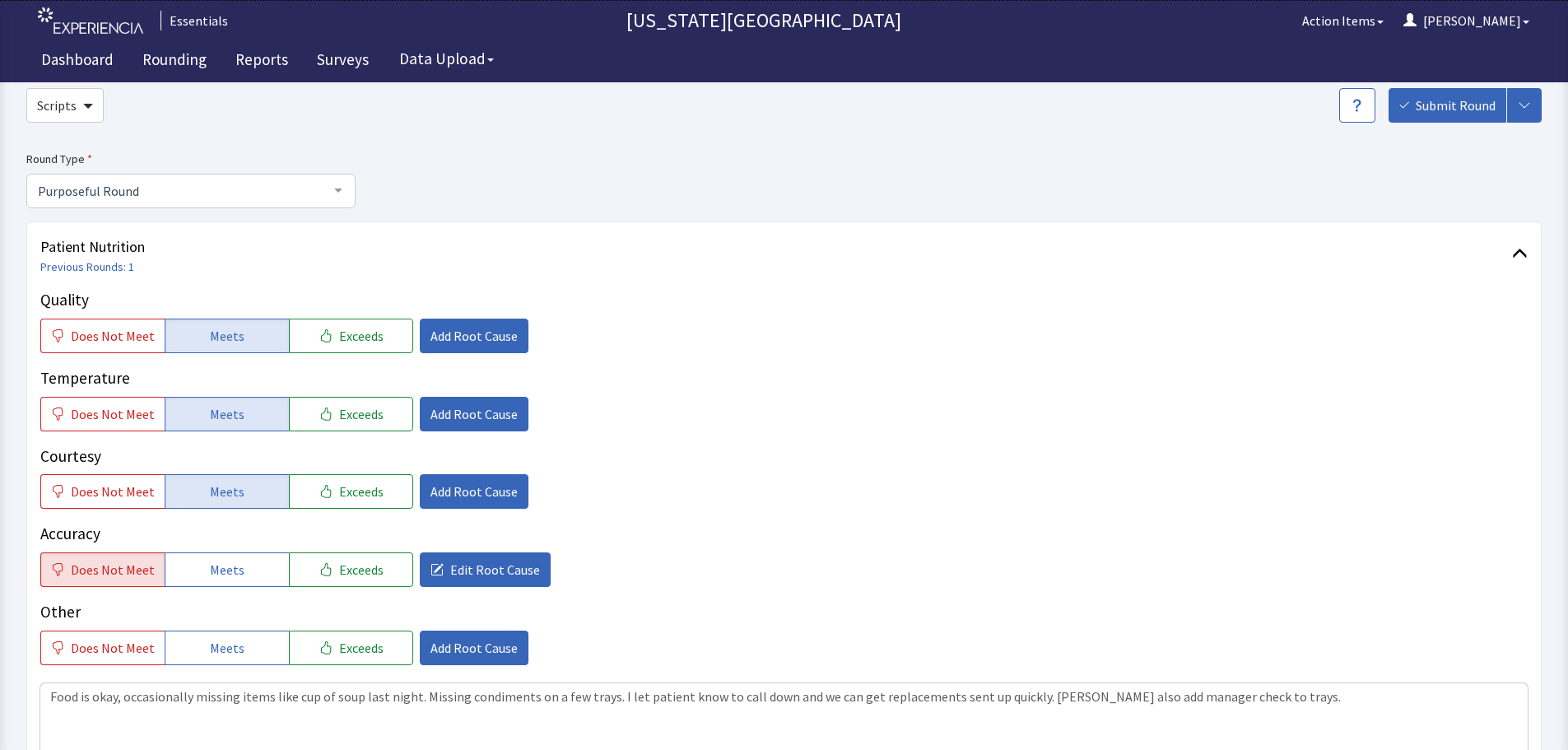
scroll to position [0, 0]
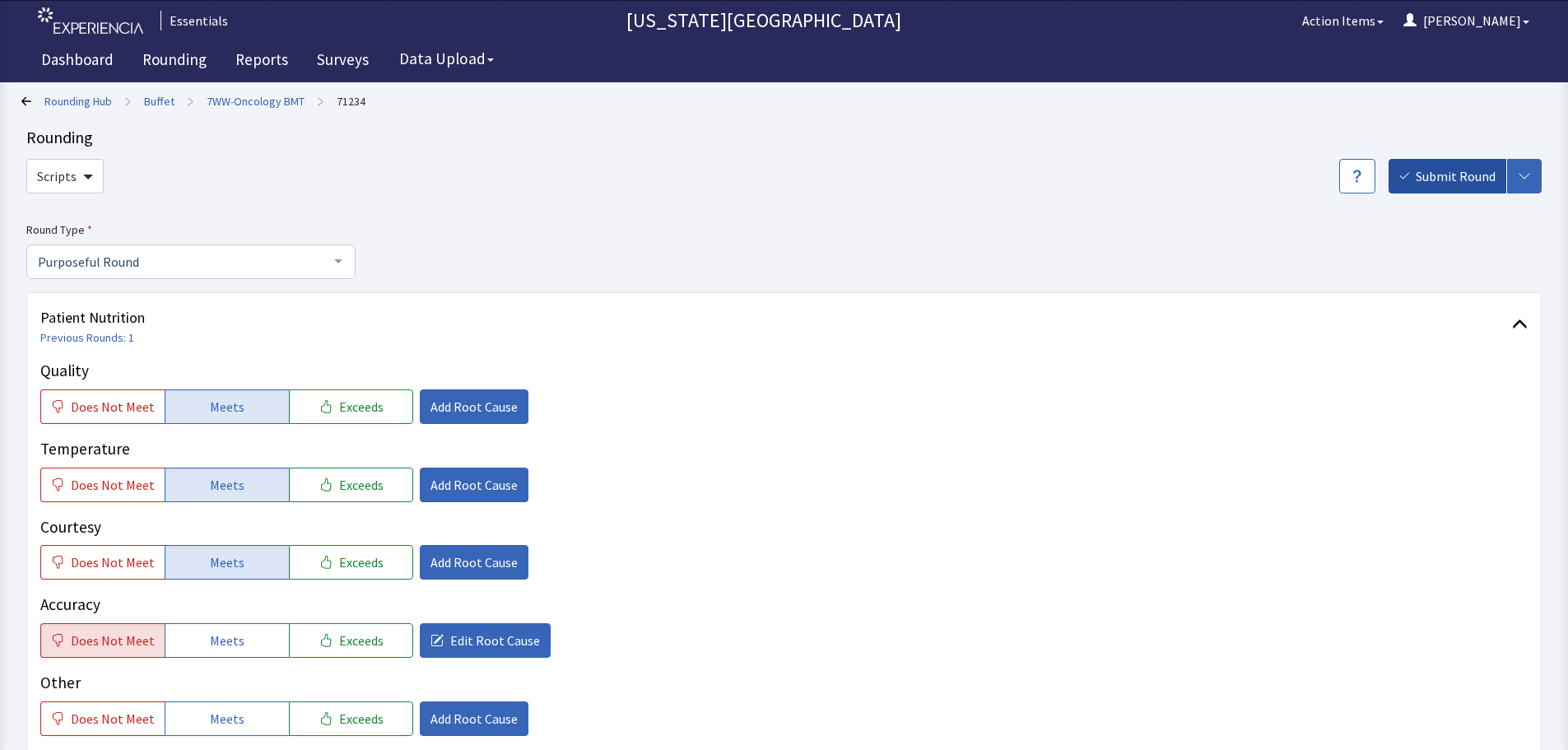
click at [1419, 179] on span "Submit Round" at bounding box center [1455, 175] width 80 height 20
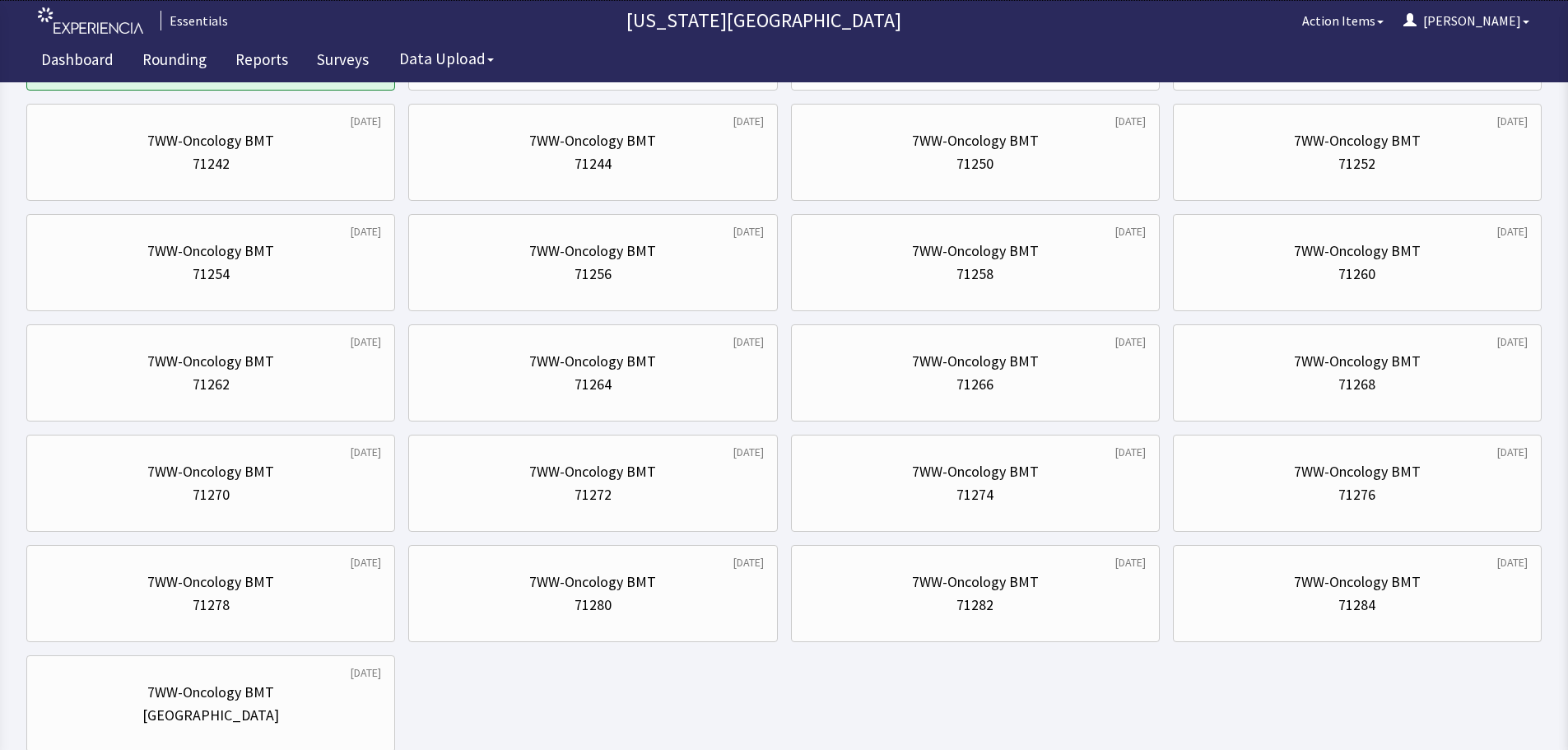
scroll to position [682, 0]
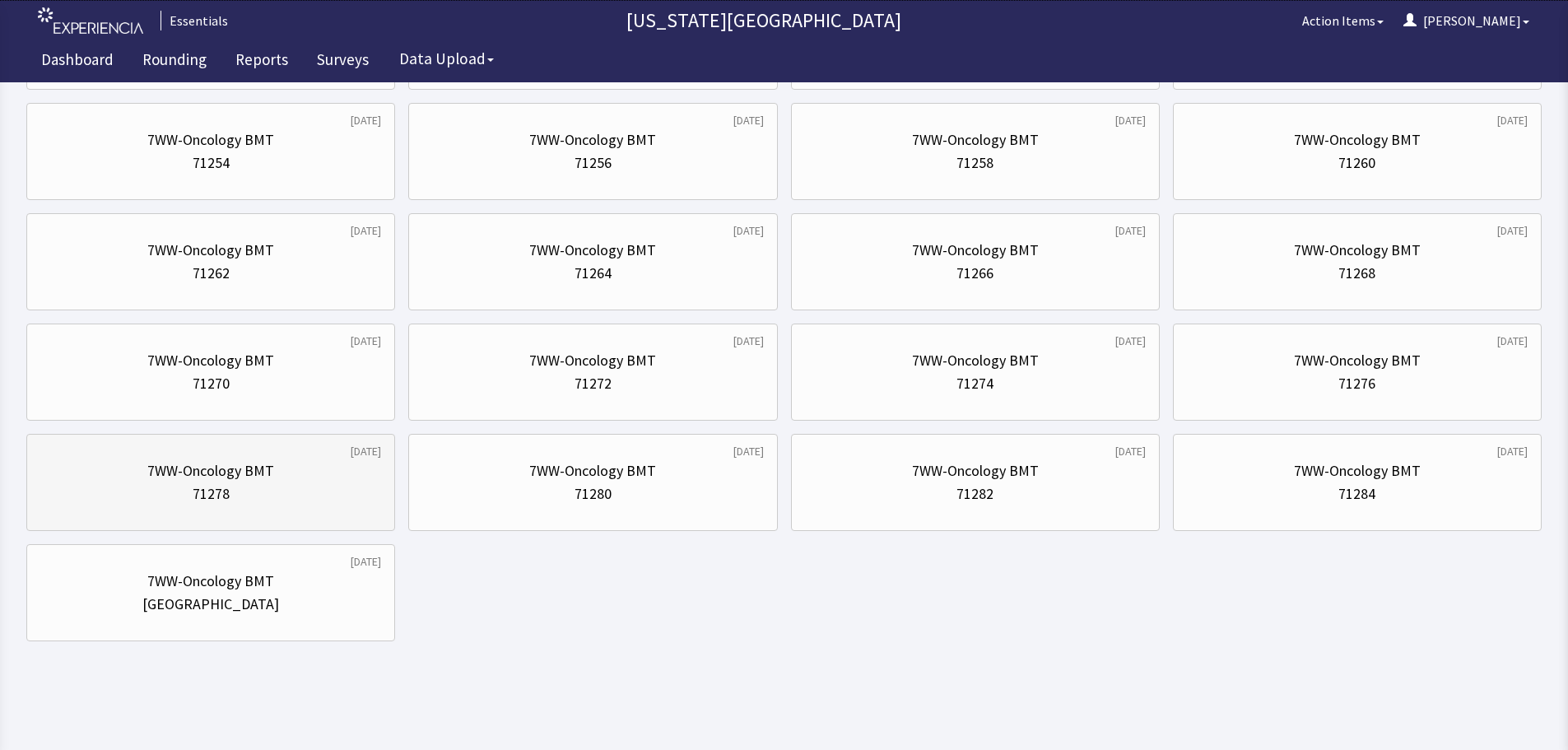
click at [96, 475] on div "7WW-Oncology BMT" at bounding box center [210, 470] width 341 height 23
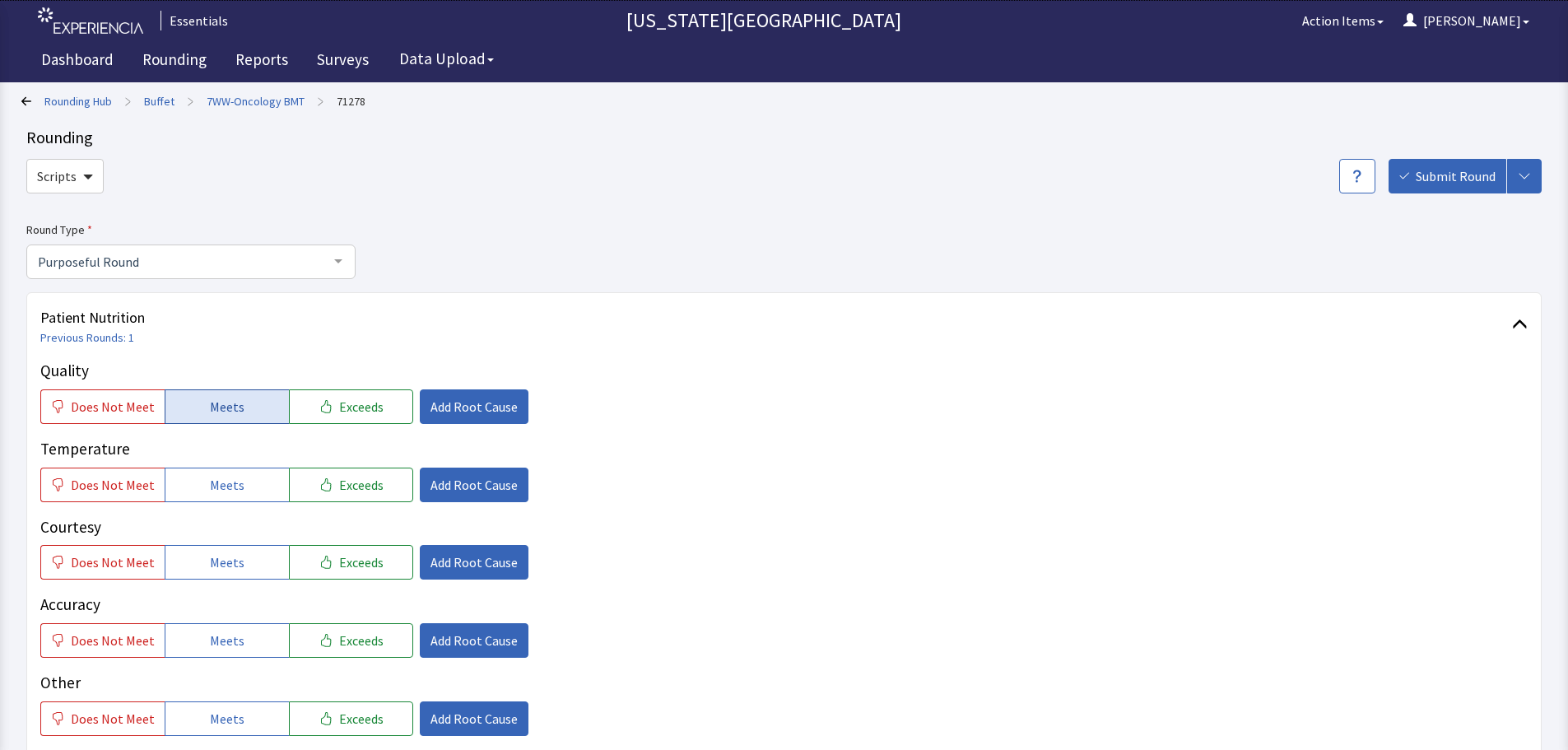
click at [232, 394] on button "Meets" at bounding box center [227, 406] width 124 height 34
drag, startPoint x: 203, startPoint y: 452, endPoint x: 196, endPoint y: 475, distance: 24.0
click at [198, 464] on div "Temperature Does Not Meet Meets Exceeds Add Root Cause" at bounding box center [784, 469] width 1488 height 65
click at [197, 490] on button "Meets" at bounding box center [227, 485] width 124 height 34
click at [199, 571] on button "Meets" at bounding box center [227, 562] width 124 height 34
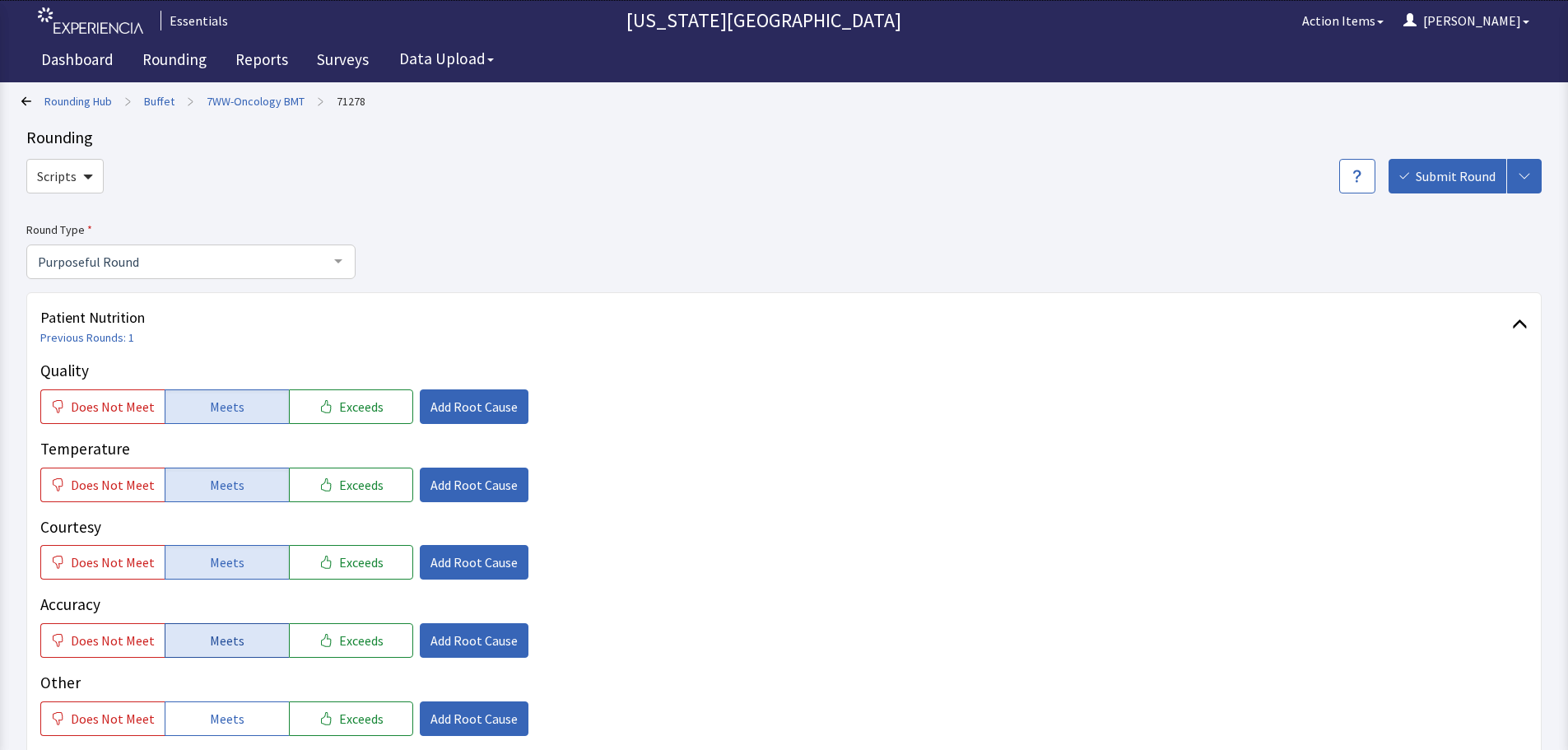
click at [233, 643] on span "Meets" at bounding box center [227, 640] width 34 height 20
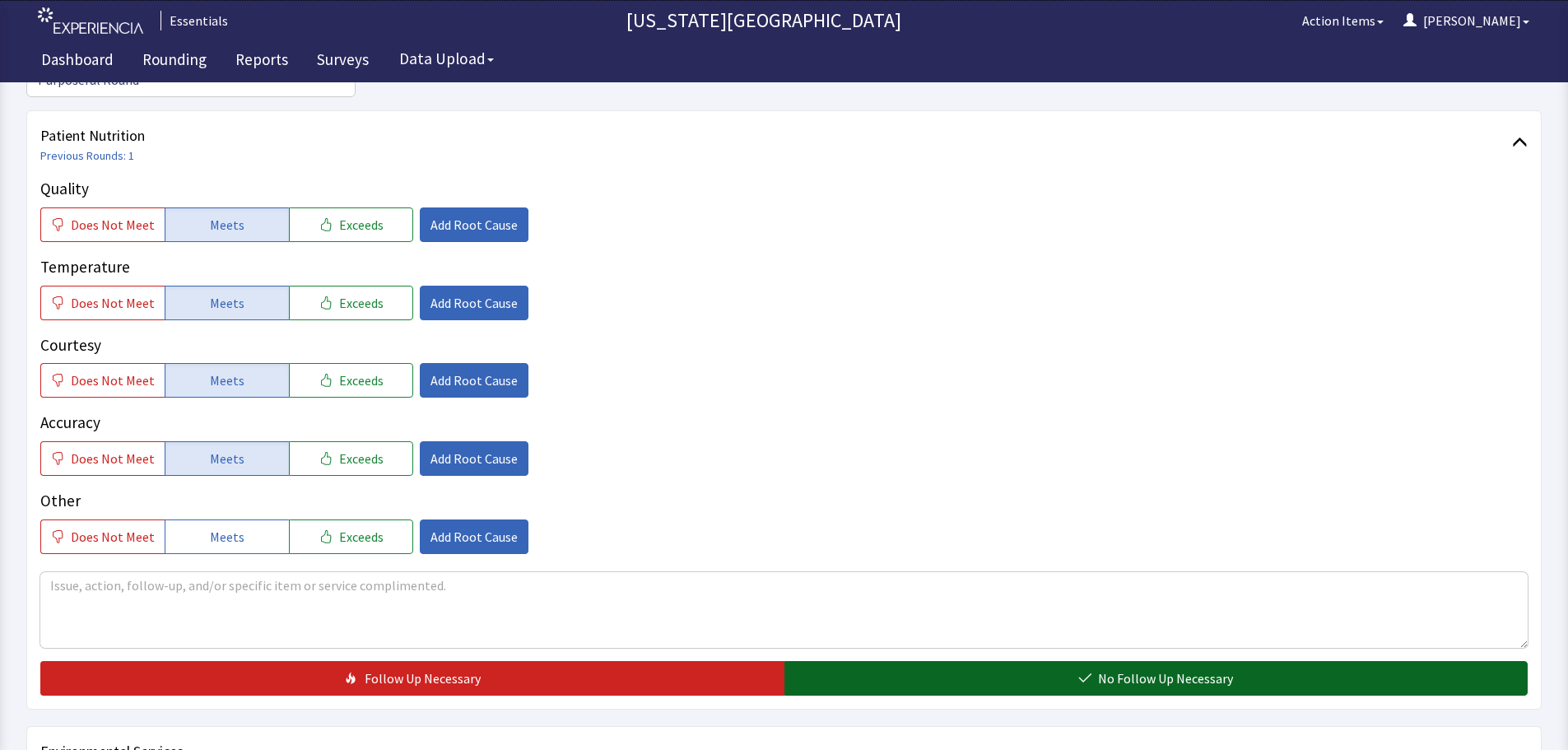
scroll to position [329, 0]
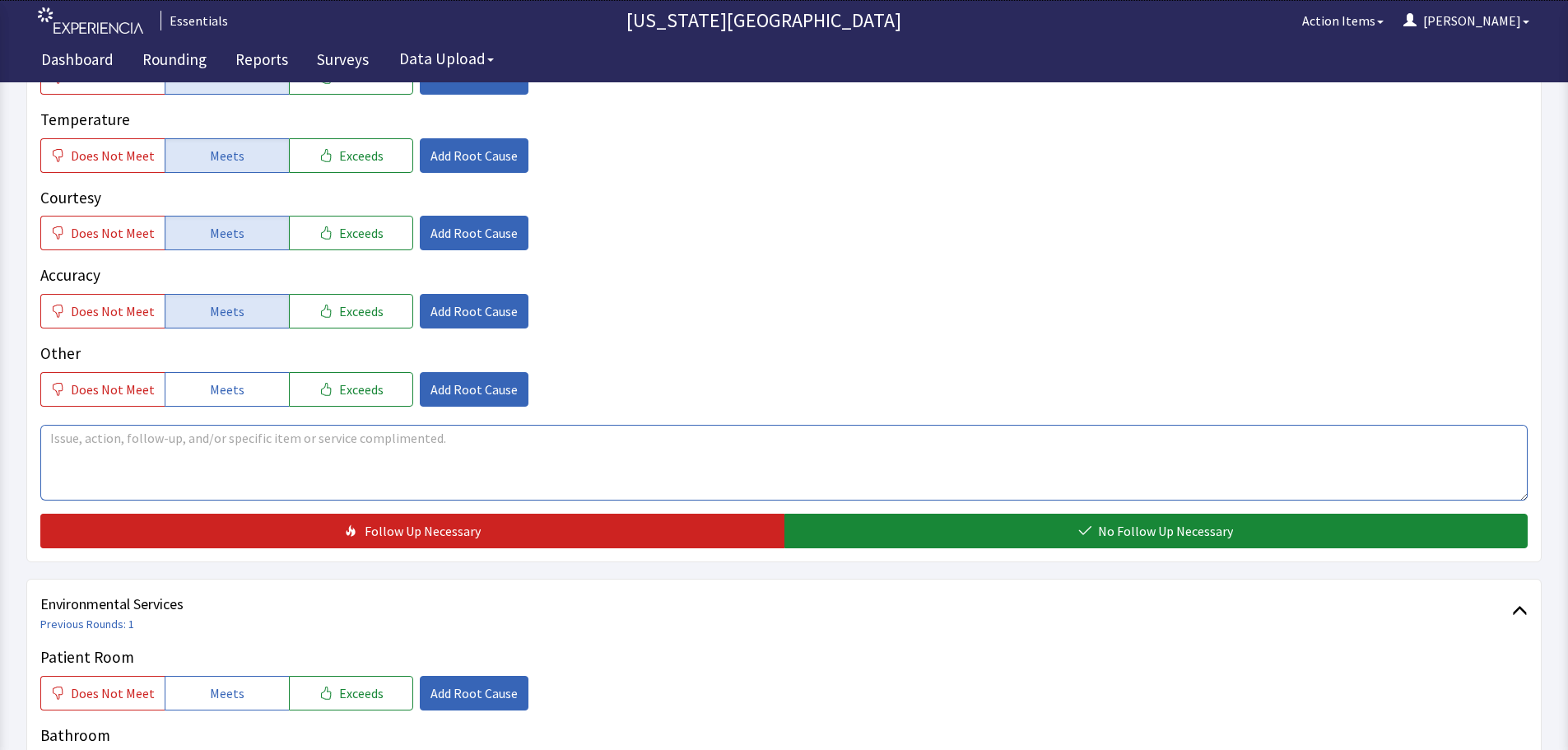
click at [549, 464] on textarea at bounding box center [784, 463] width 1488 height 76
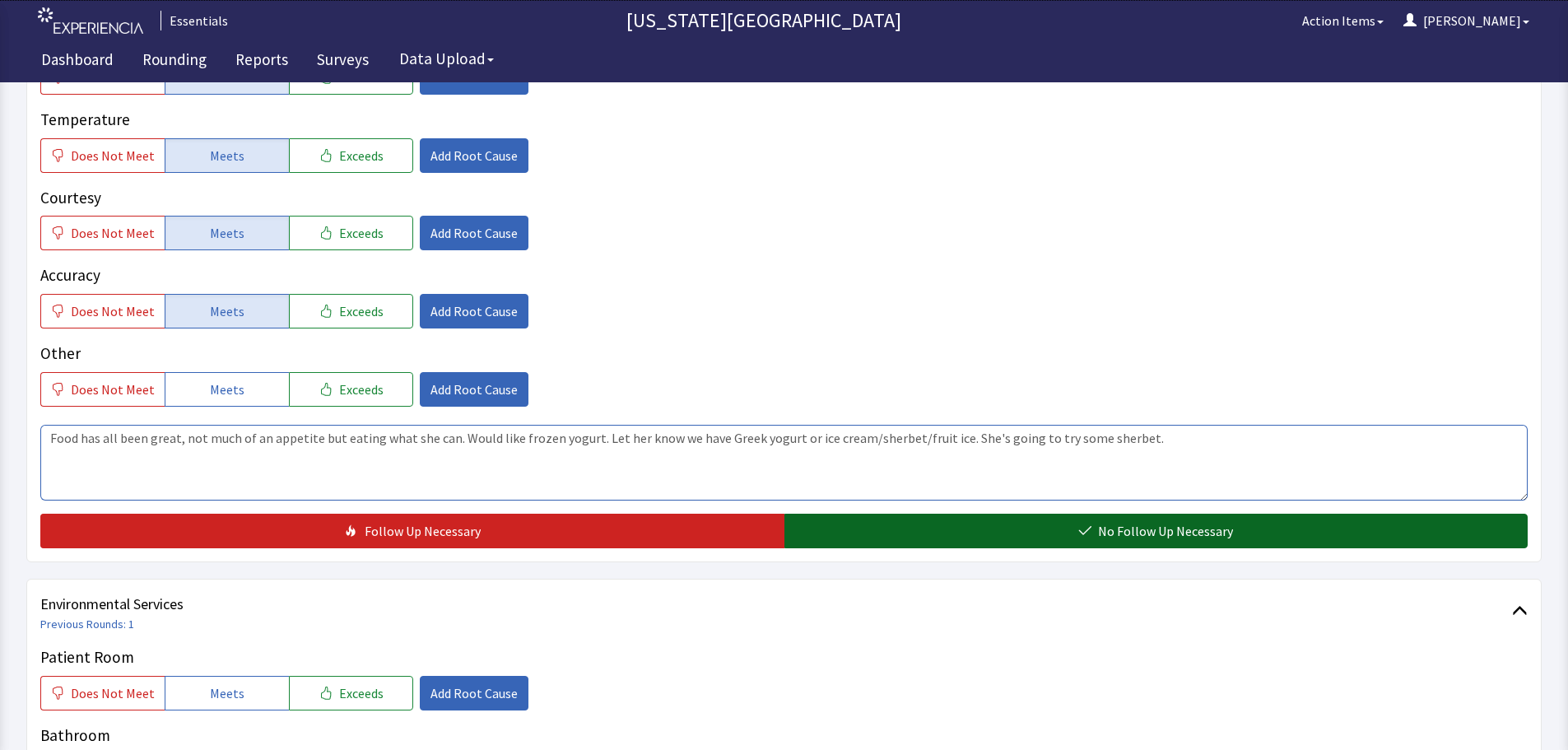
type textarea "Food has all been great, not much of an appetite but eating what she can. Would…"
click at [1076, 519] on button "No Follow Up Necessary" at bounding box center [1156, 531] width 744 height 34
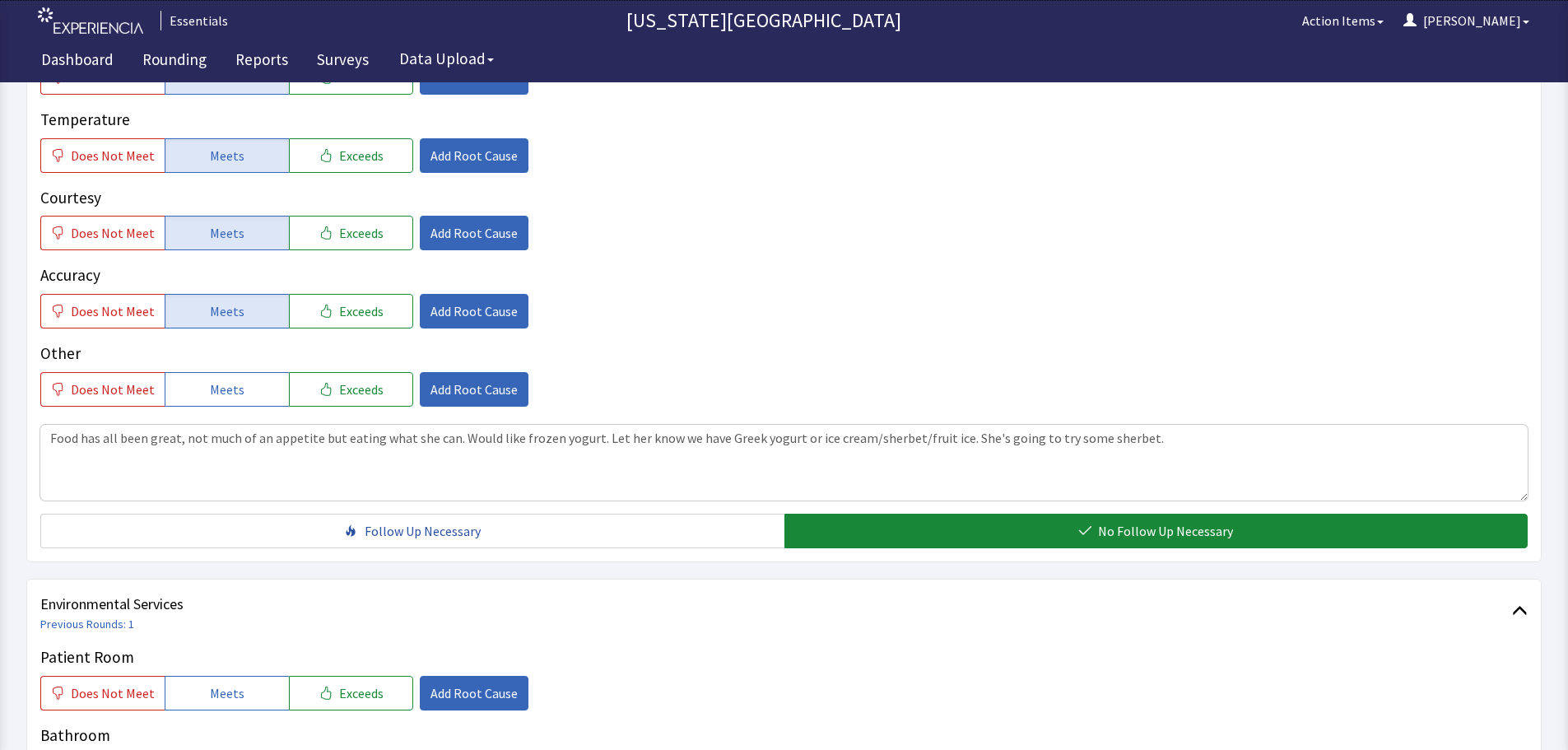
scroll to position [0, 0]
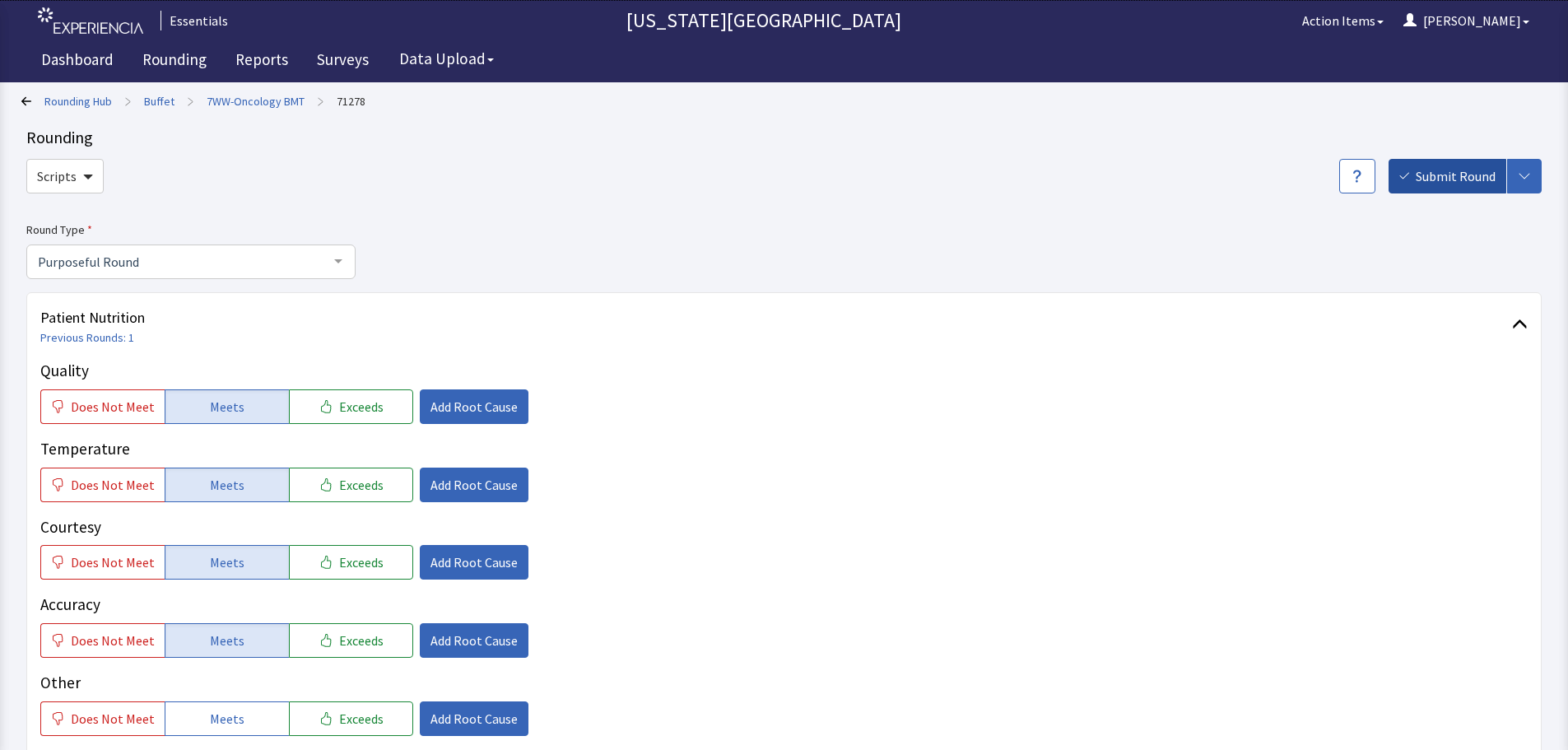
click at [1431, 182] on span "Submit Round" at bounding box center [1455, 175] width 80 height 20
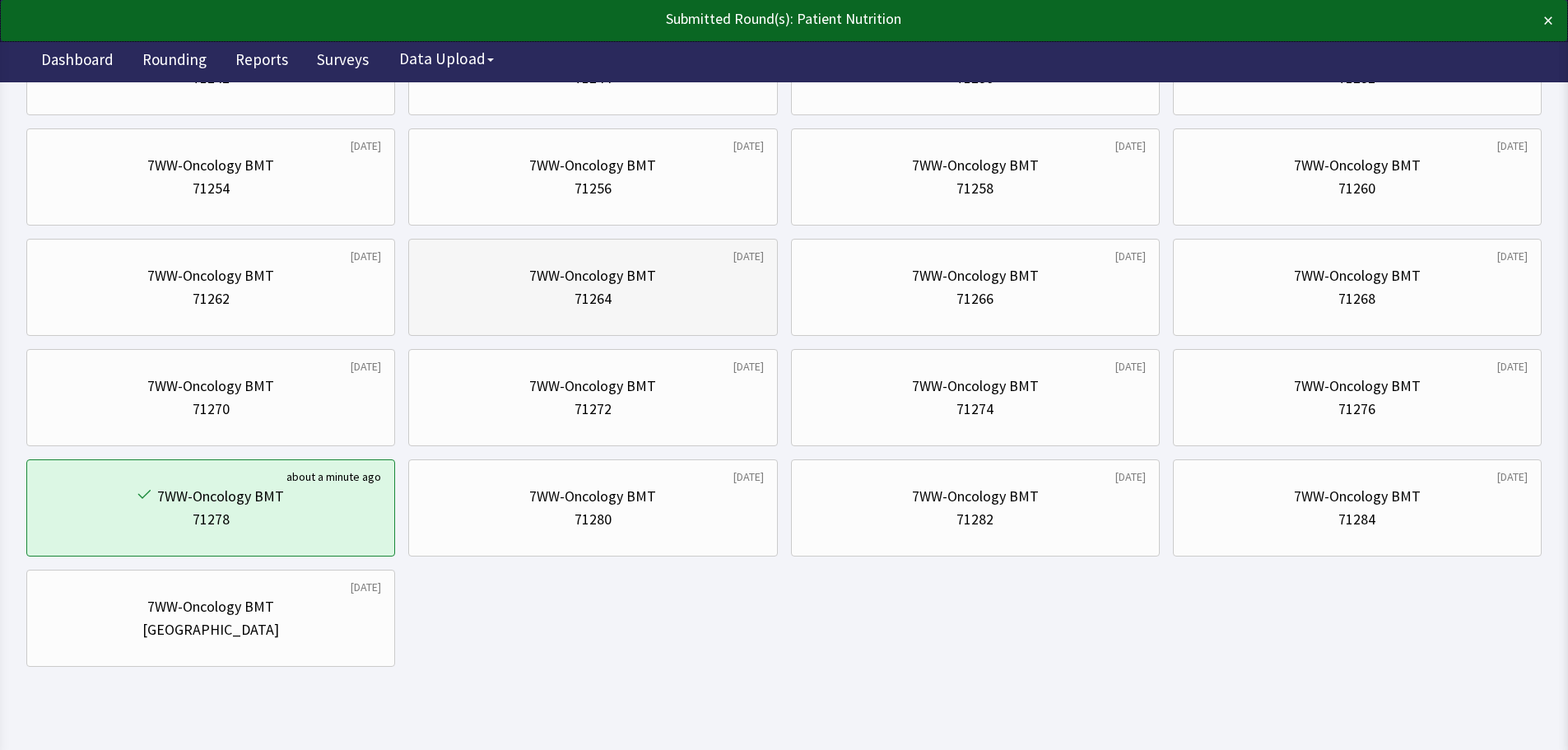
scroll to position [682, 0]
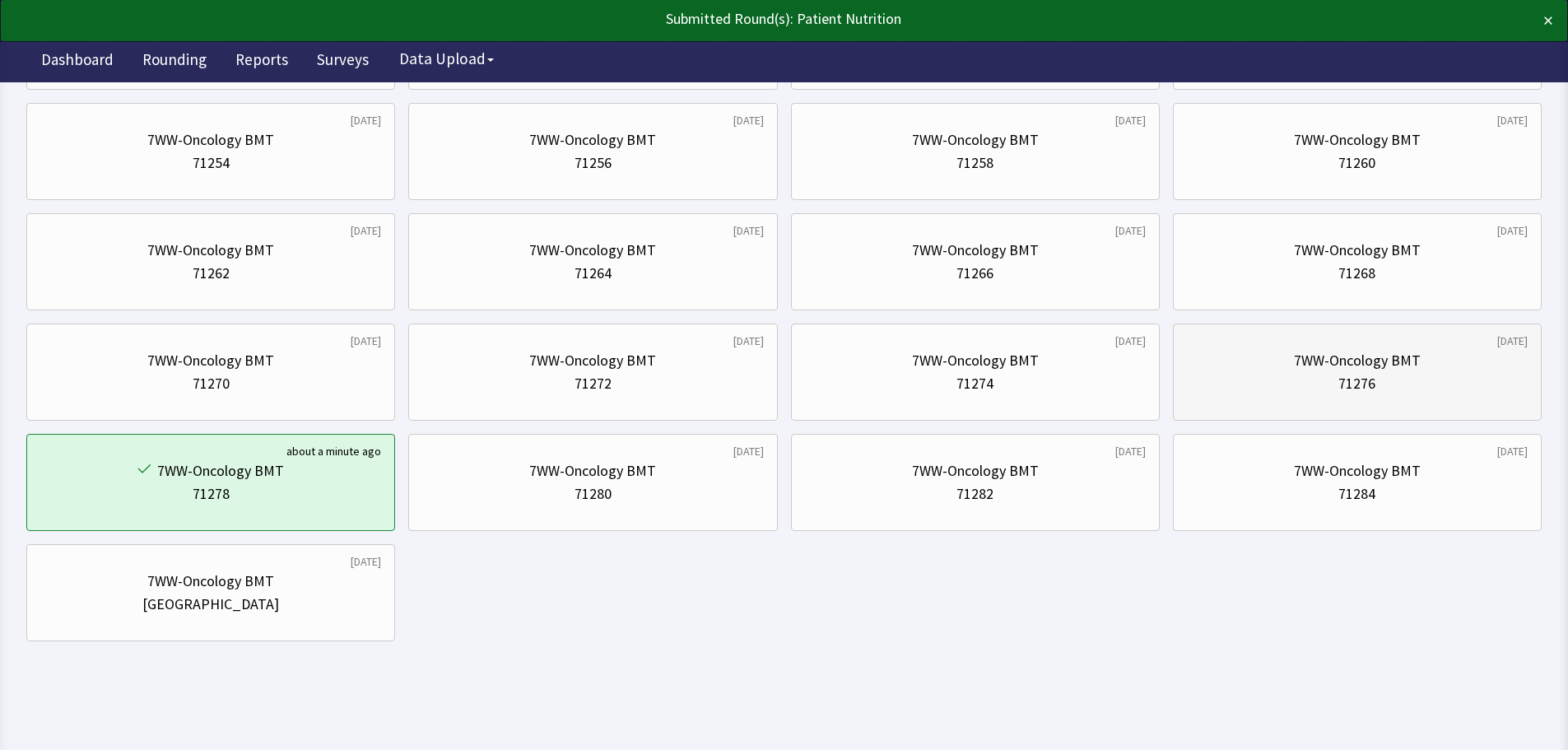
click at [1338, 389] on div "71276" at bounding box center [1356, 383] width 37 height 23
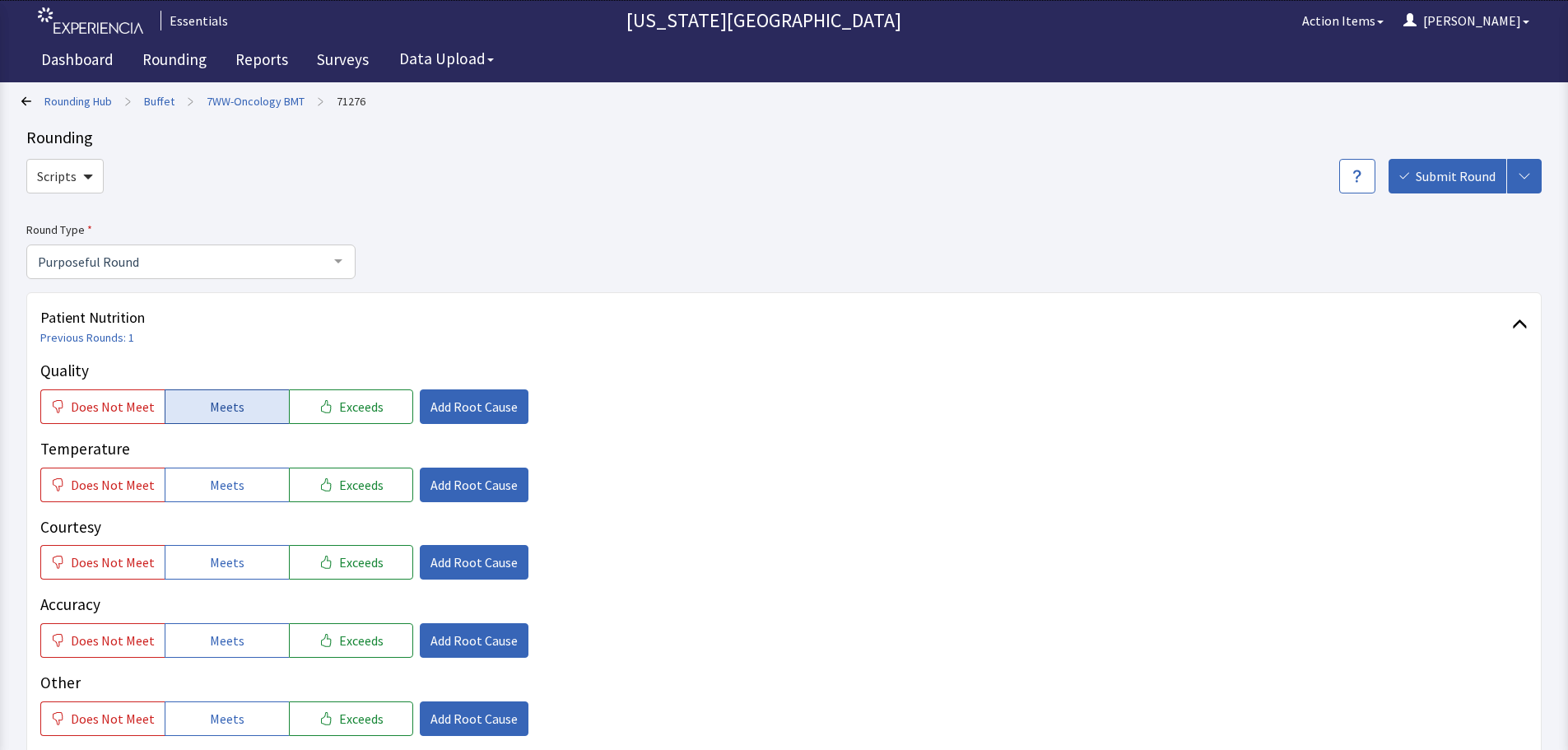
click at [261, 390] on button "Meets" at bounding box center [227, 406] width 124 height 34
click at [243, 476] on button "Meets" at bounding box center [227, 485] width 124 height 34
drag, startPoint x: 236, startPoint y: 552, endPoint x: 241, endPoint y: 631, distance: 79.2
click at [236, 553] on span "Meets" at bounding box center [227, 562] width 34 height 20
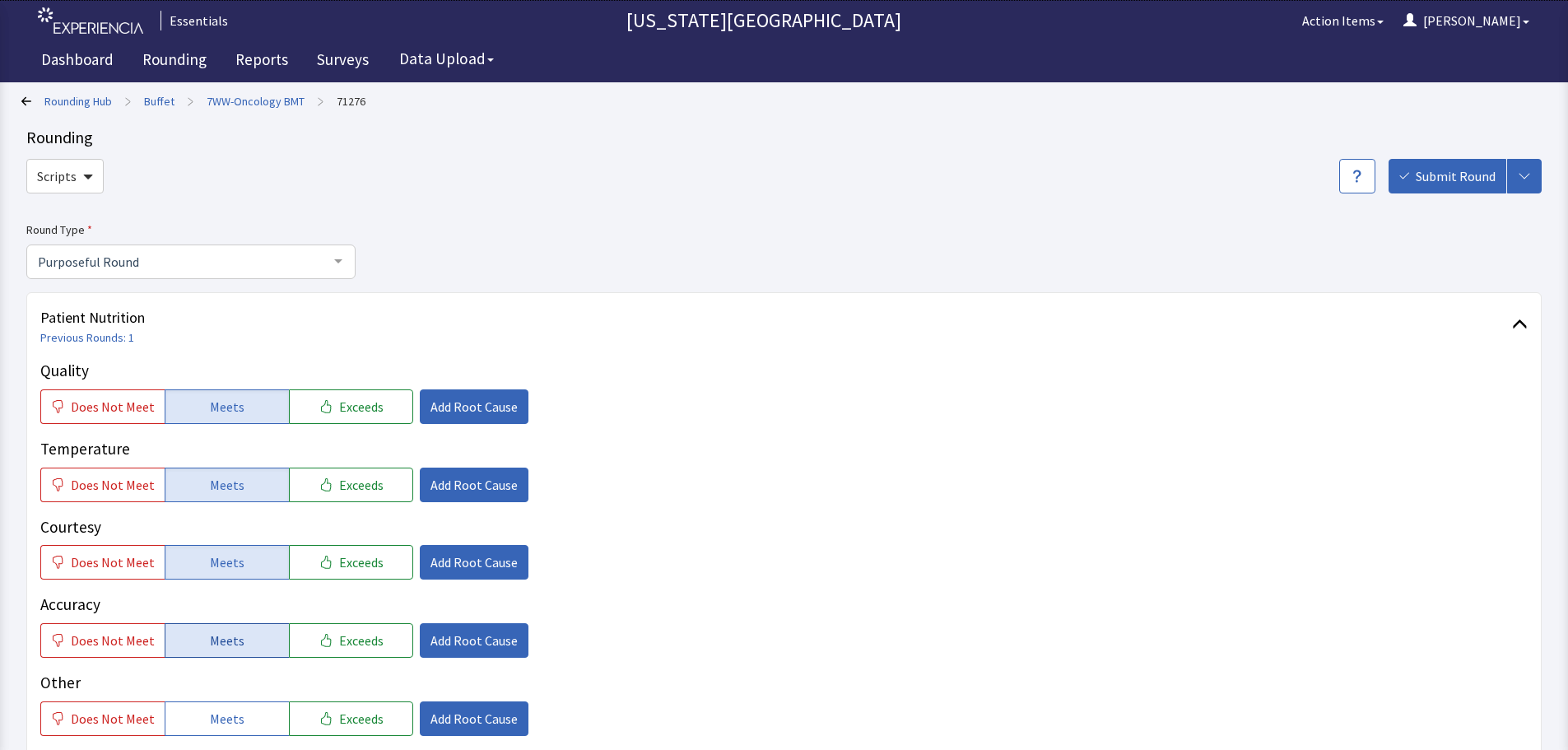
click at [243, 638] on button "Meets" at bounding box center [227, 641] width 124 height 34
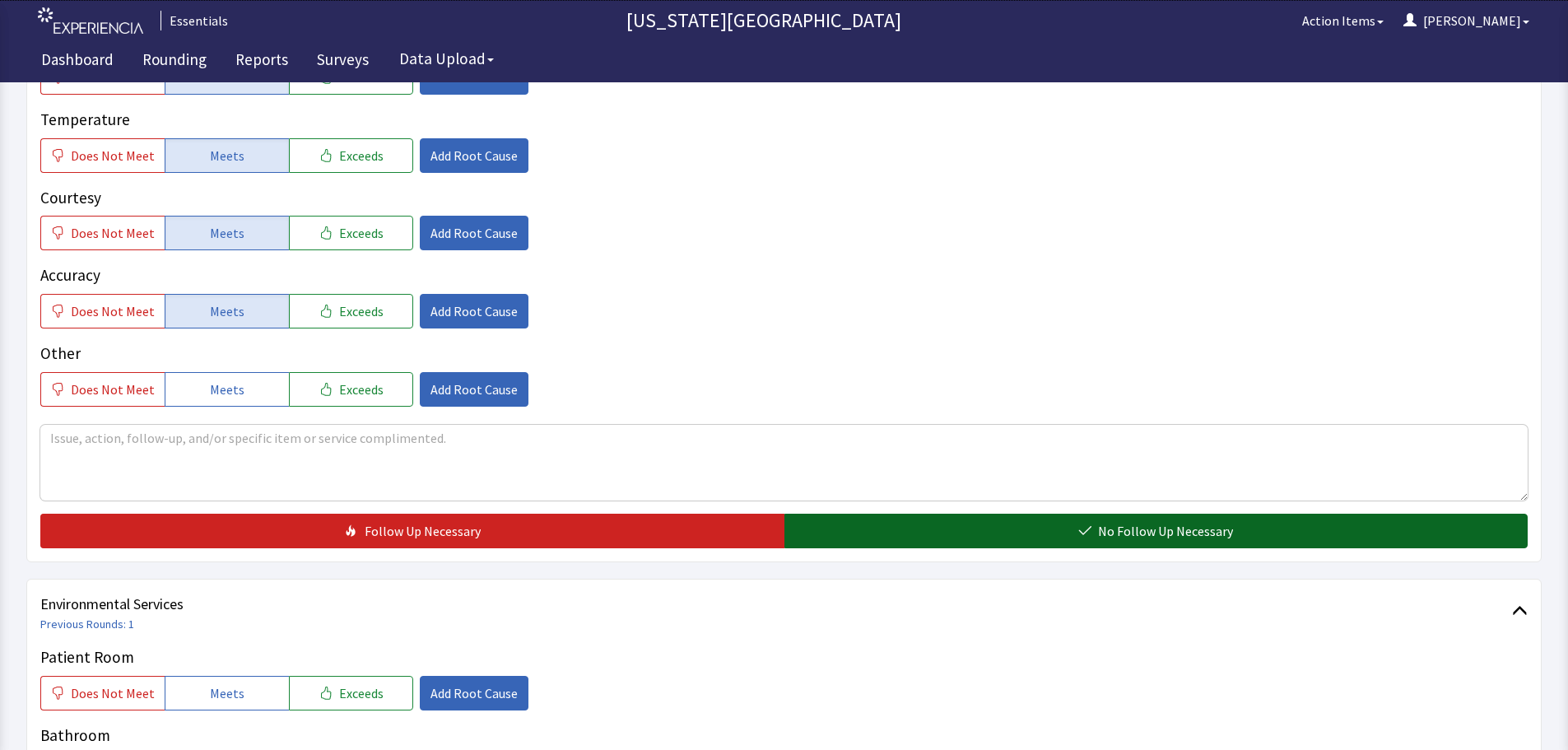
click at [937, 526] on button "No Follow Up Necessary" at bounding box center [1156, 531] width 744 height 34
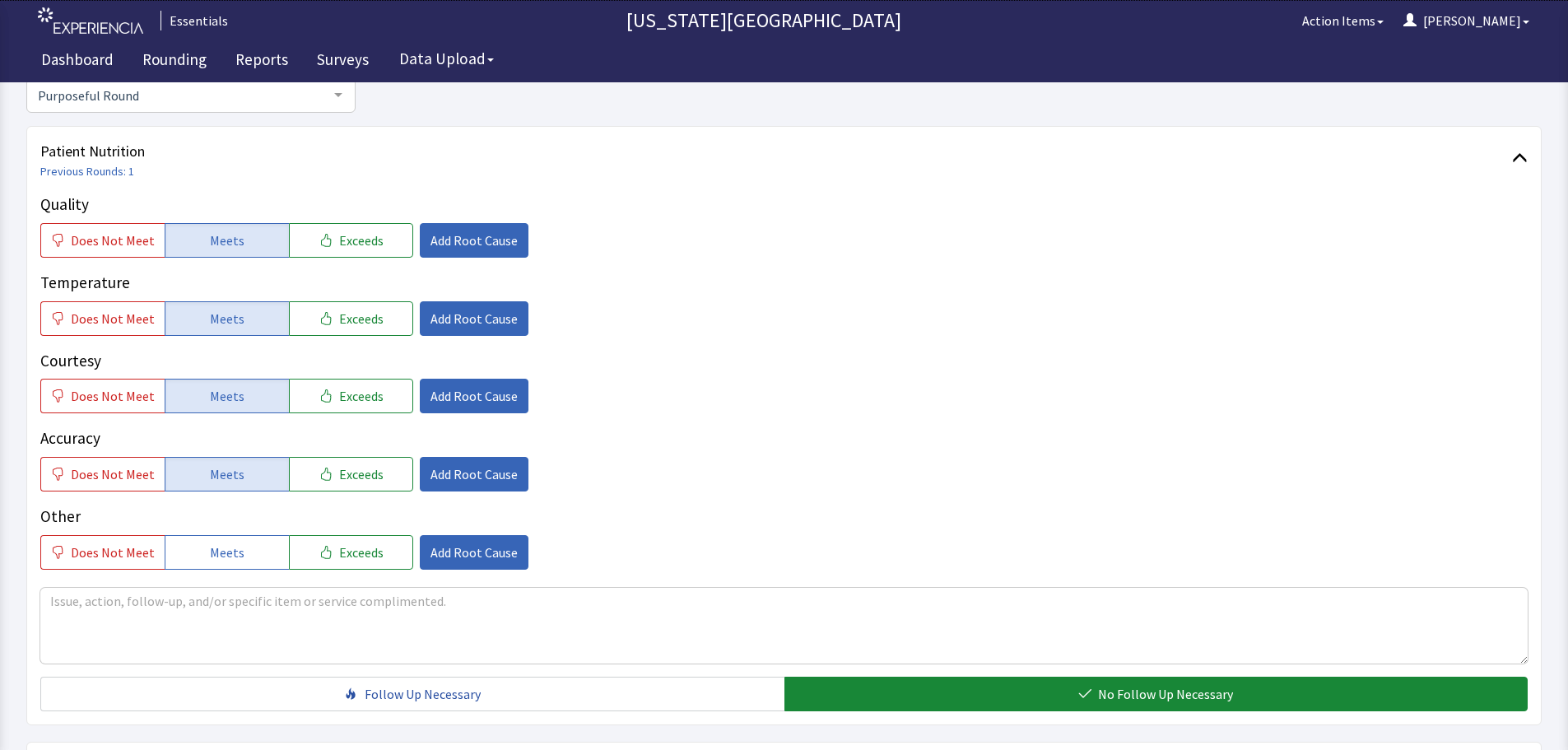
scroll to position [0, 0]
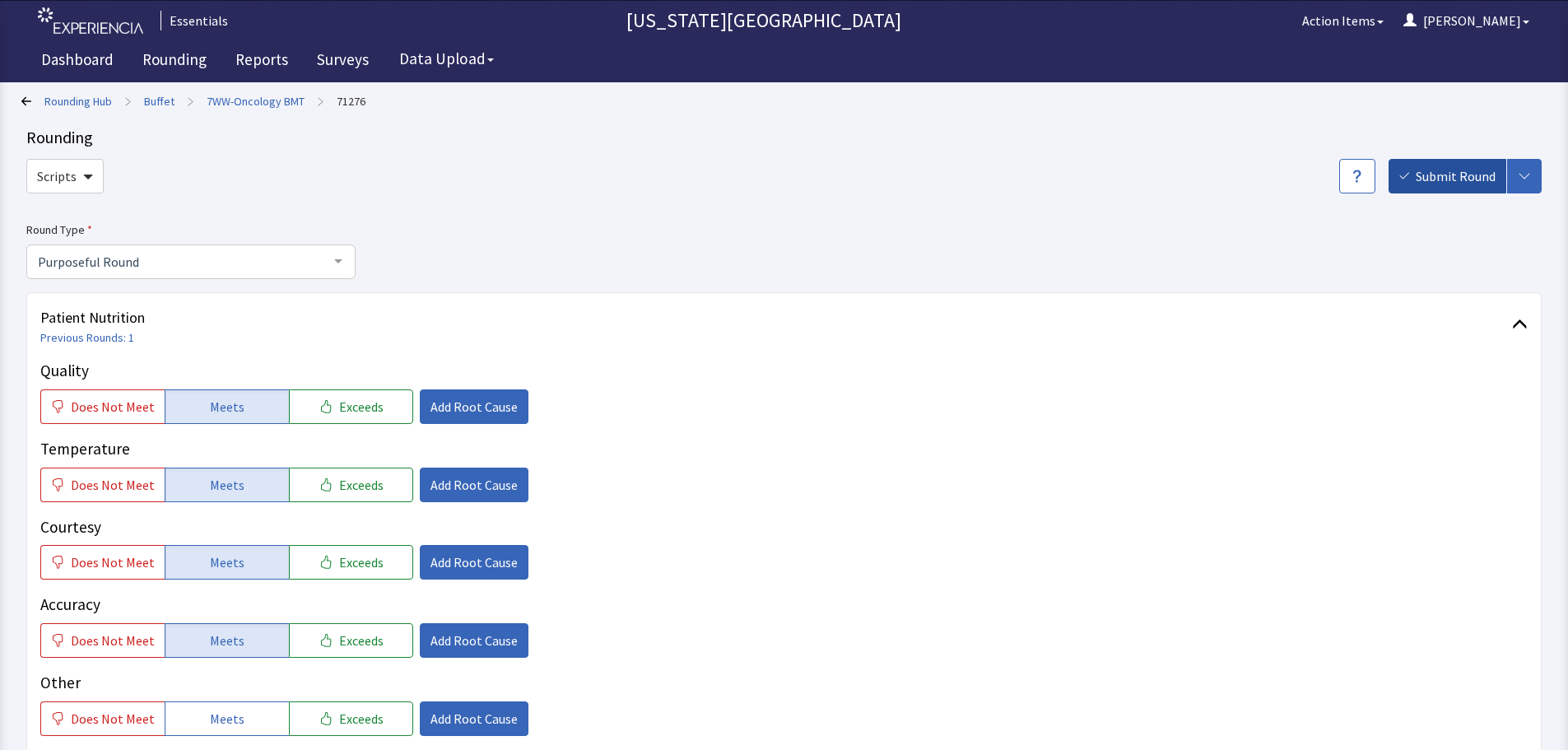
click at [1457, 174] on span "Submit Round" at bounding box center [1455, 175] width 80 height 20
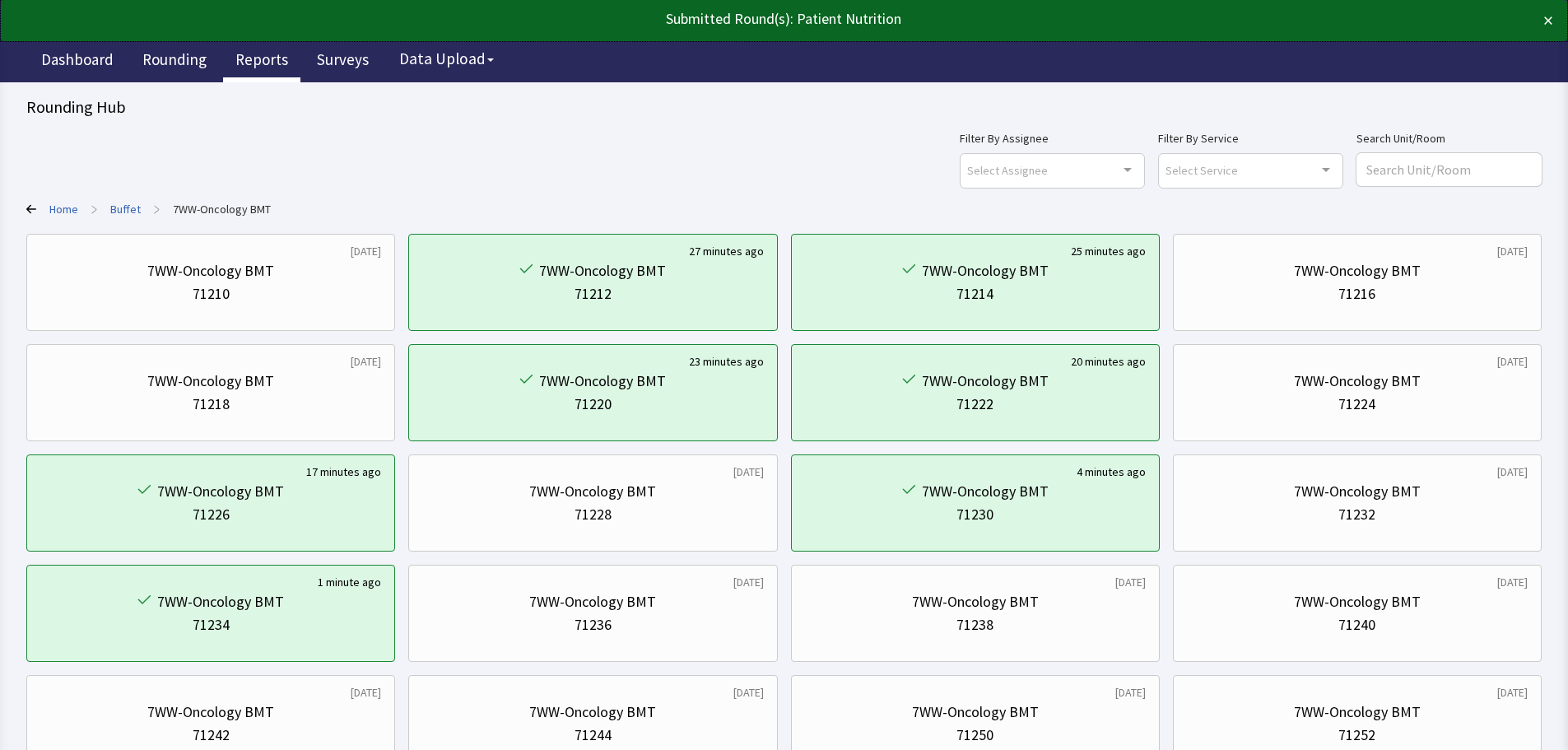
click at [275, 74] on link "Reports" at bounding box center [262, 62] width 77 height 41
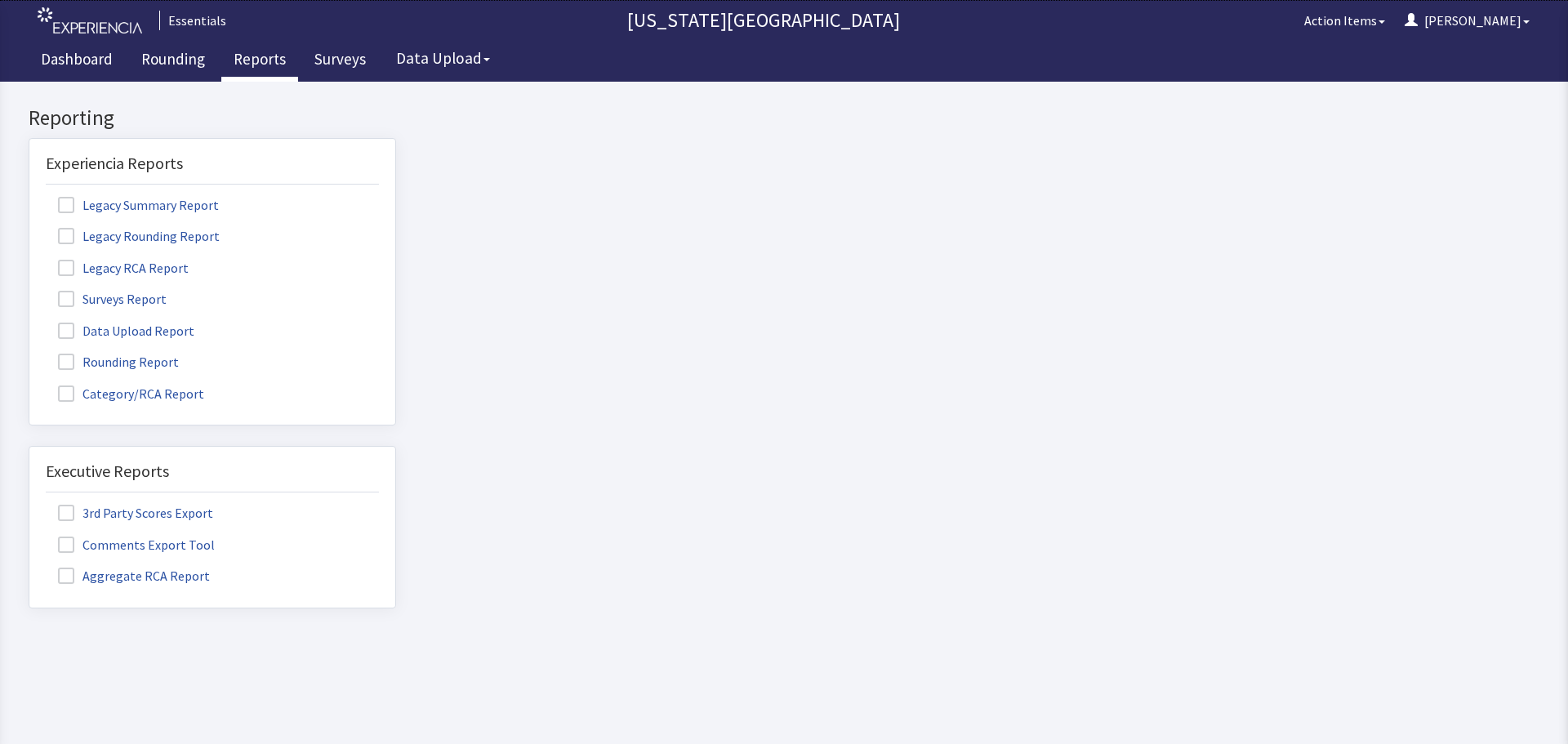
click at [139, 355] on label "Rounding Report" at bounding box center [120, 361] width 149 height 21
click at [30, 353] on input "Rounding Report" at bounding box center [30, 353] width 0 height 0
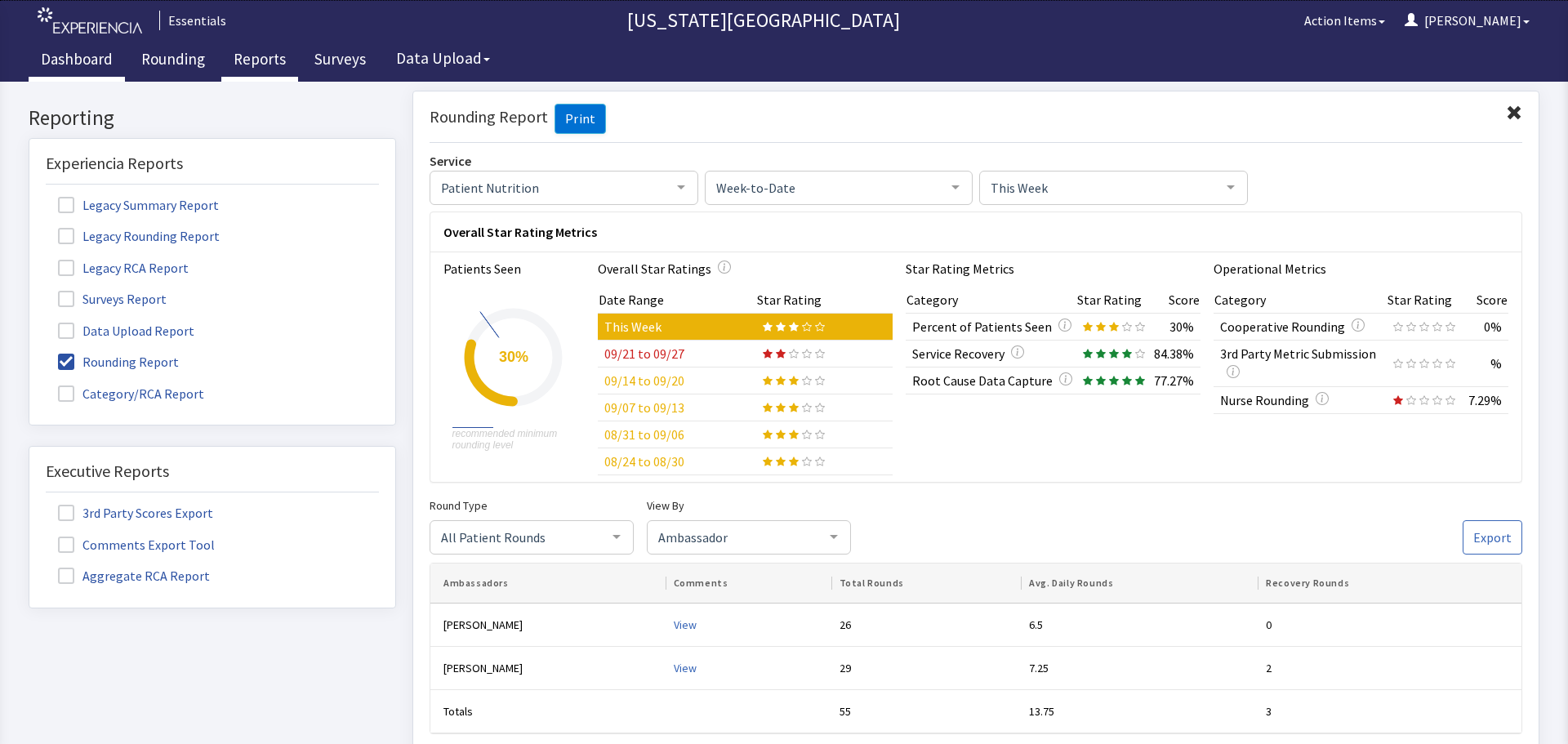
click at [64, 63] on link "Dashboard" at bounding box center [77, 61] width 97 height 41
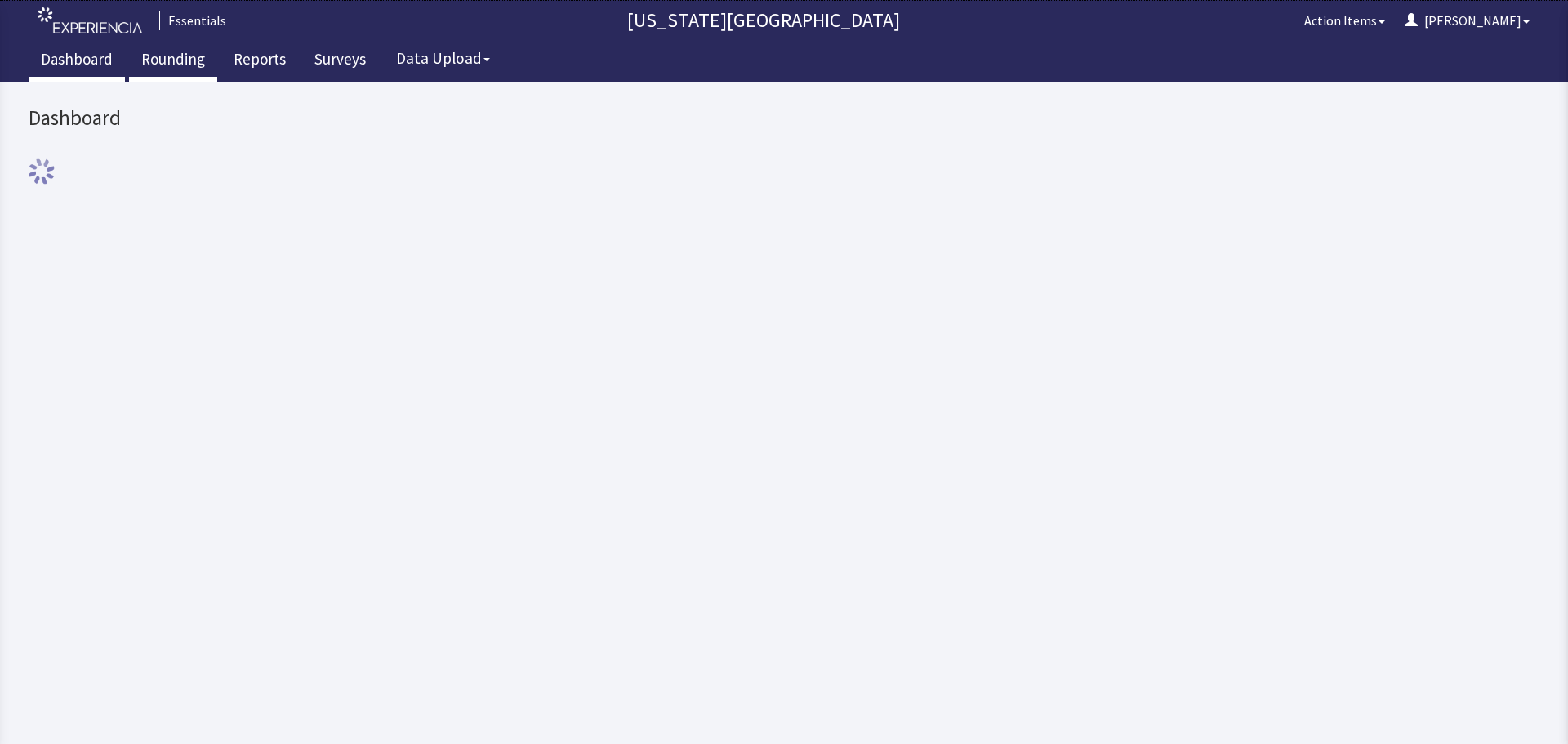
click at [179, 61] on link "Rounding" at bounding box center [173, 61] width 88 height 41
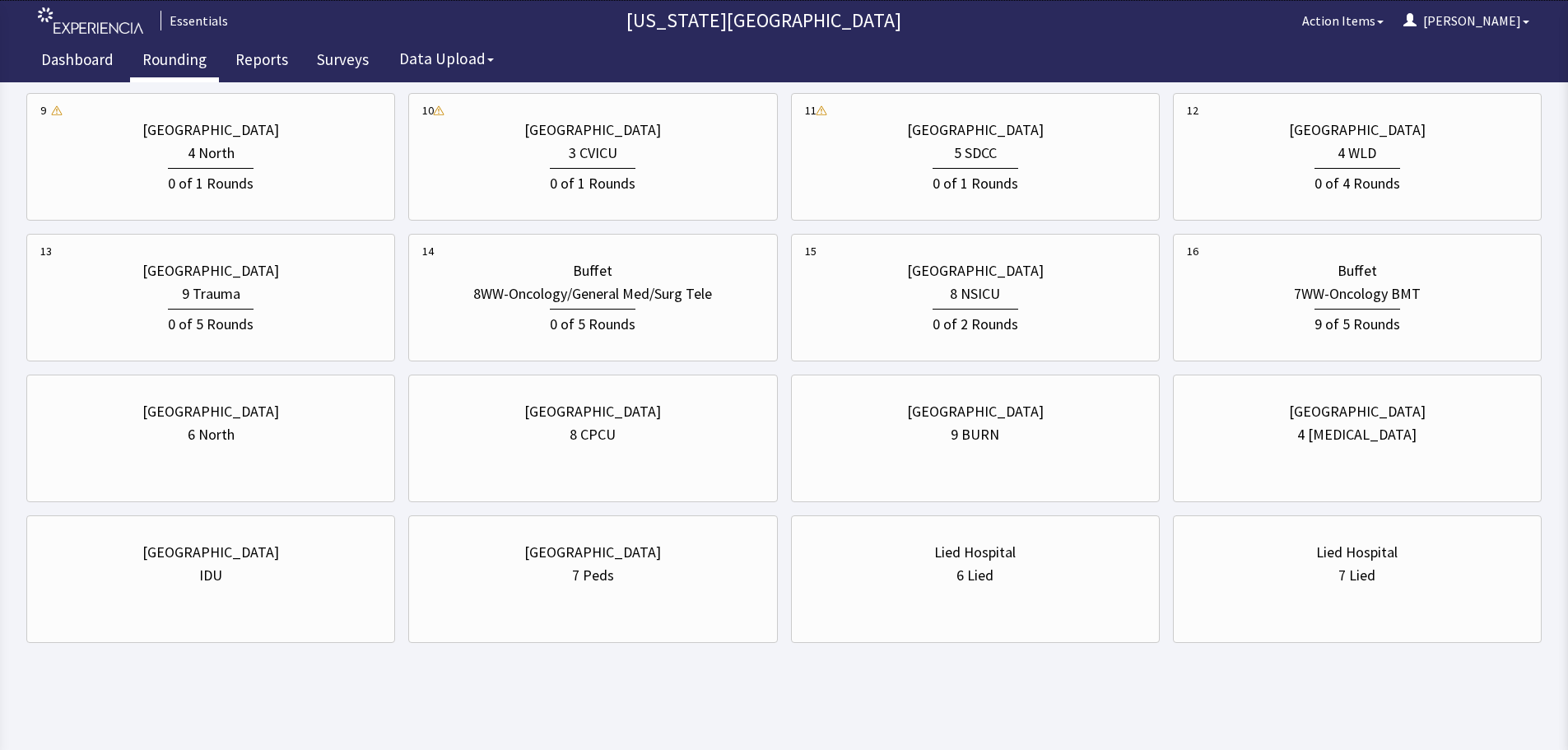
scroll to position [579, 0]
click at [1220, 301] on div "7WW-Oncology BMT" at bounding box center [1357, 292] width 341 height 23
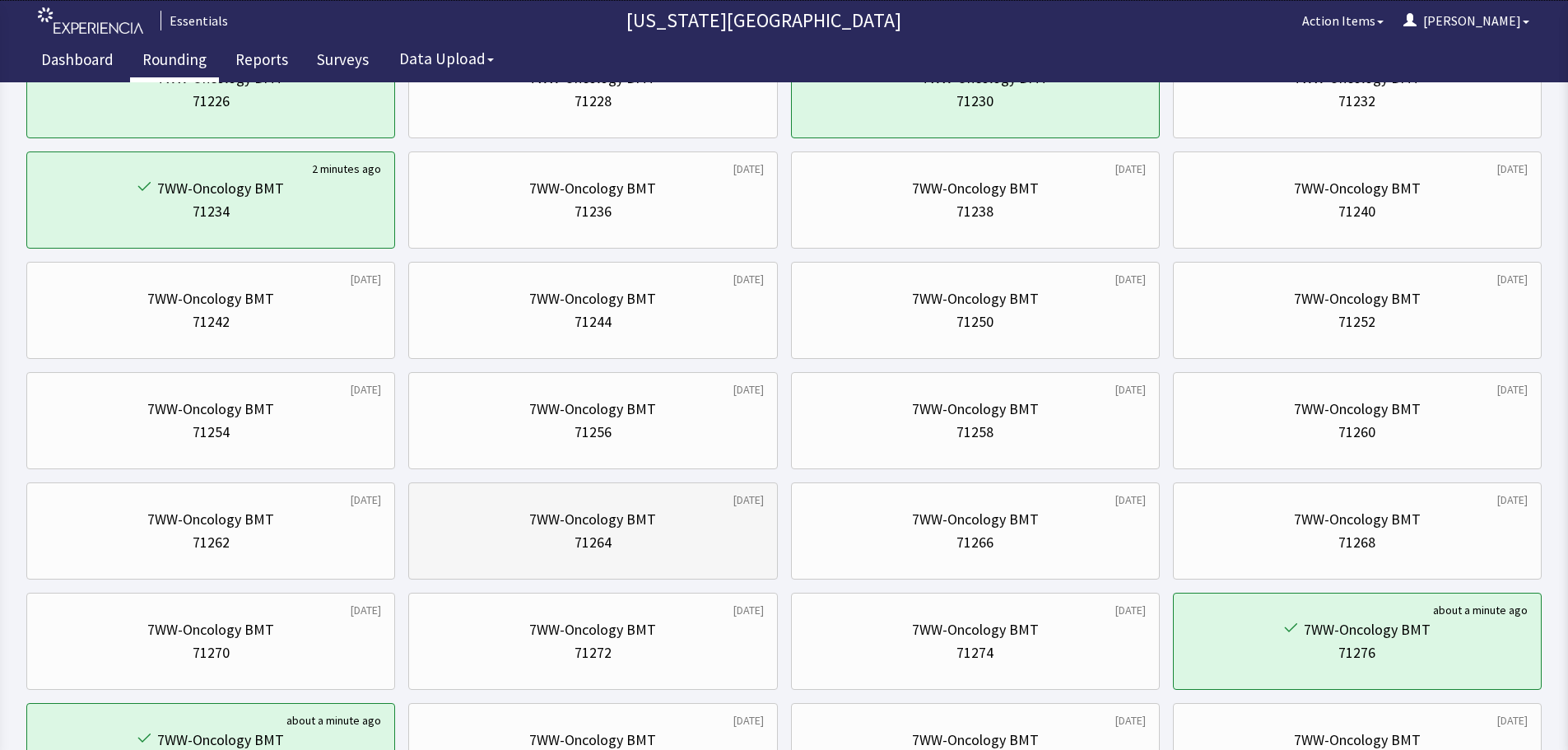
scroll to position [494, 0]
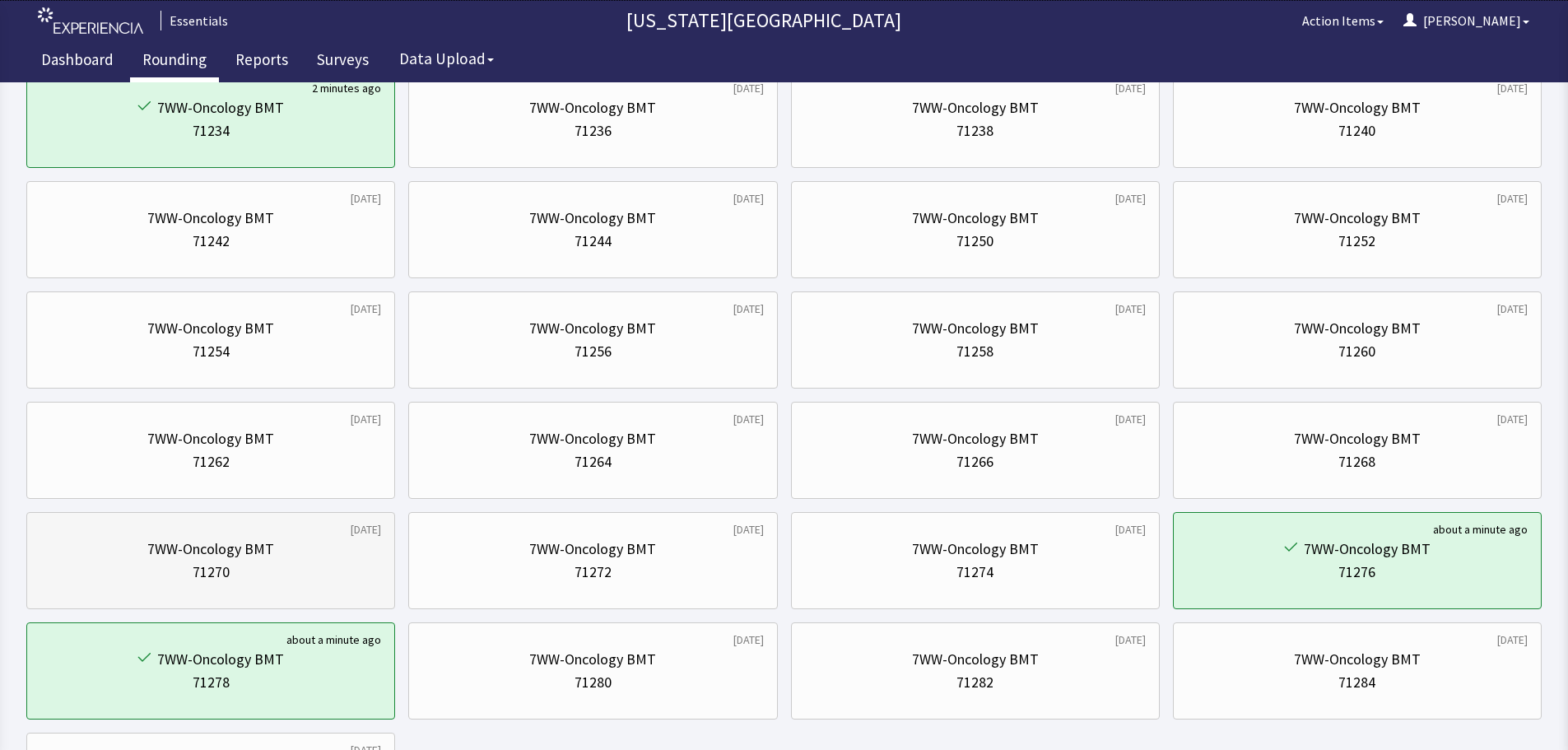
click at [154, 560] on div "7WW-Oncology BMT" at bounding box center [210, 549] width 127 height 23
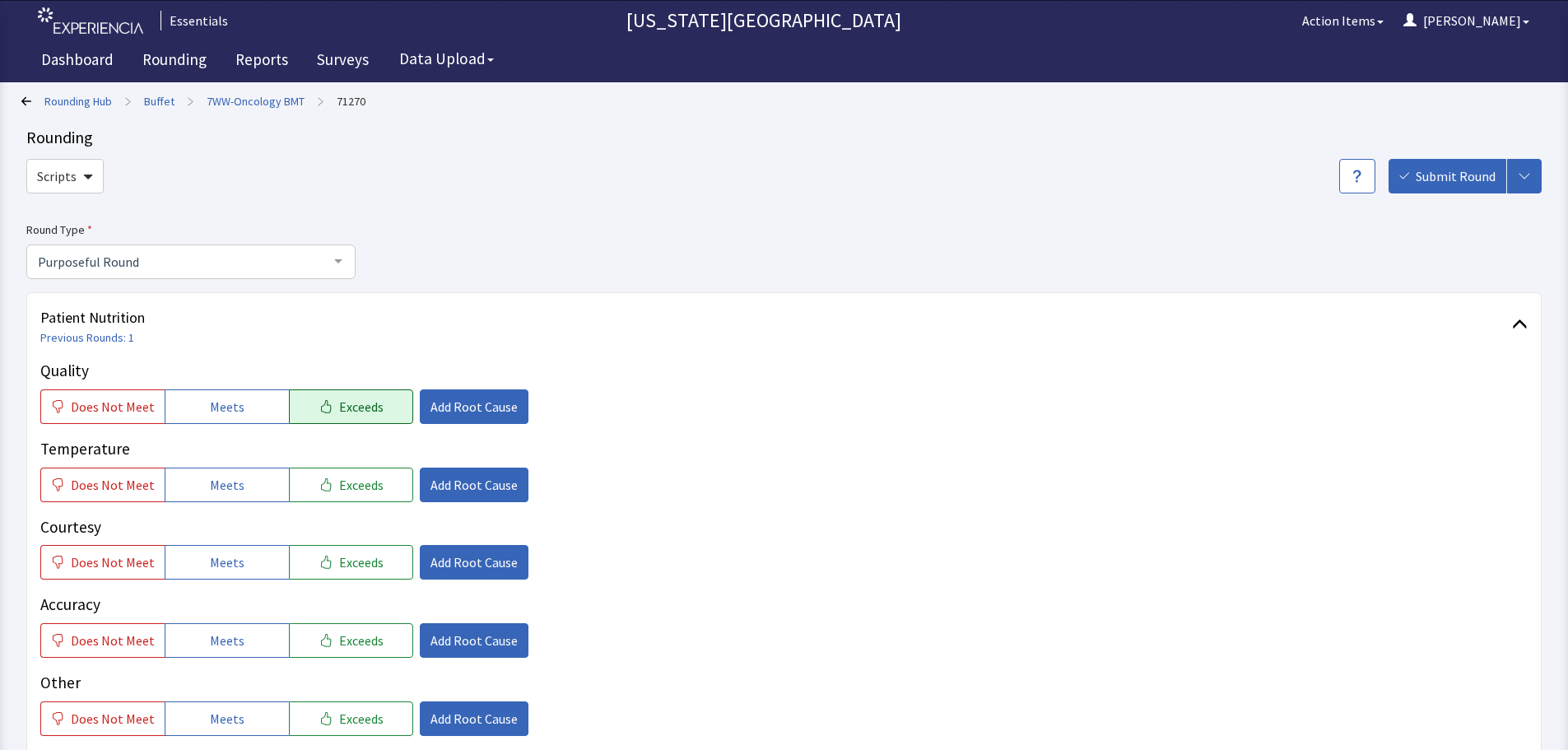
click at [344, 408] on span "Exceeds" at bounding box center [362, 406] width 44 height 20
click at [215, 477] on span "Meets" at bounding box center [227, 484] width 34 height 20
click at [224, 565] on span "Meets" at bounding box center [227, 562] width 34 height 20
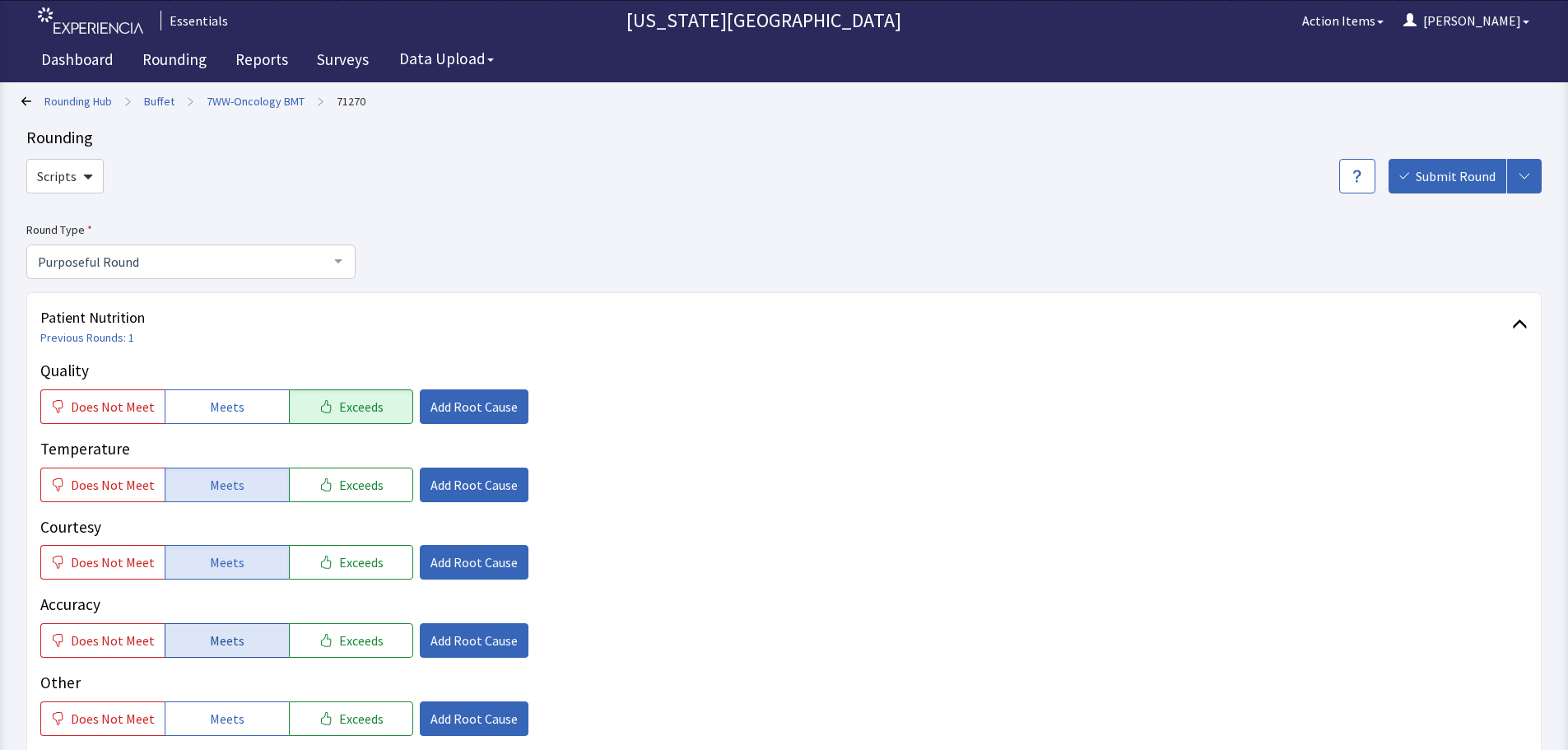
click at [215, 626] on button "Meets" at bounding box center [227, 641] width 124 height 34
click at [430, 408] on span "Add Root Cause" at bounding box center [474, 406] width 87 height 20
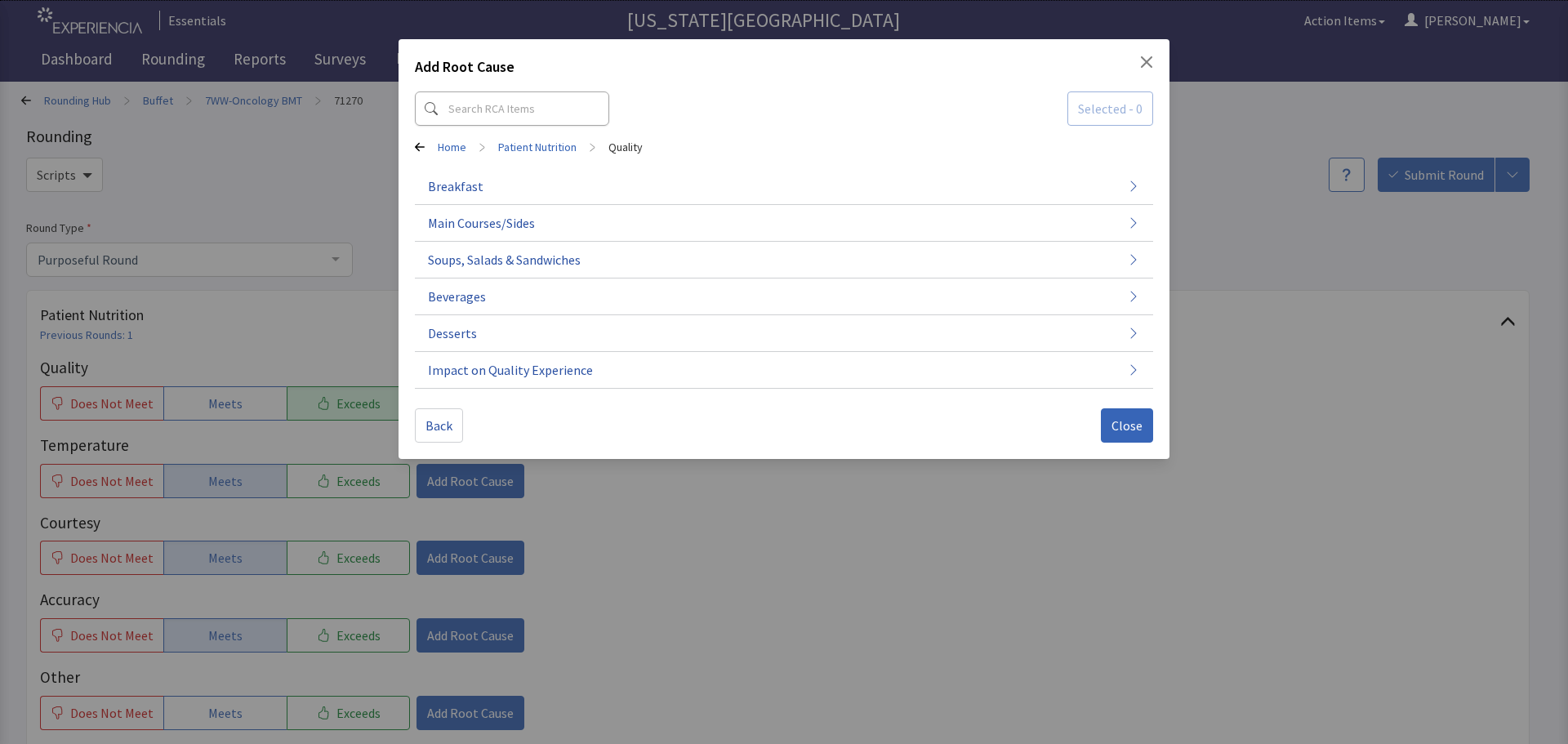
click at [523, 91] on p "Selected - 0 Home > Patient Nutrition > Quality Breakfast Main Courses/Sides So…" at bounding box center [784, 240] width 738 height 310
click at [520, 94] on input at bounding box center [512, 109] width 194 height 34
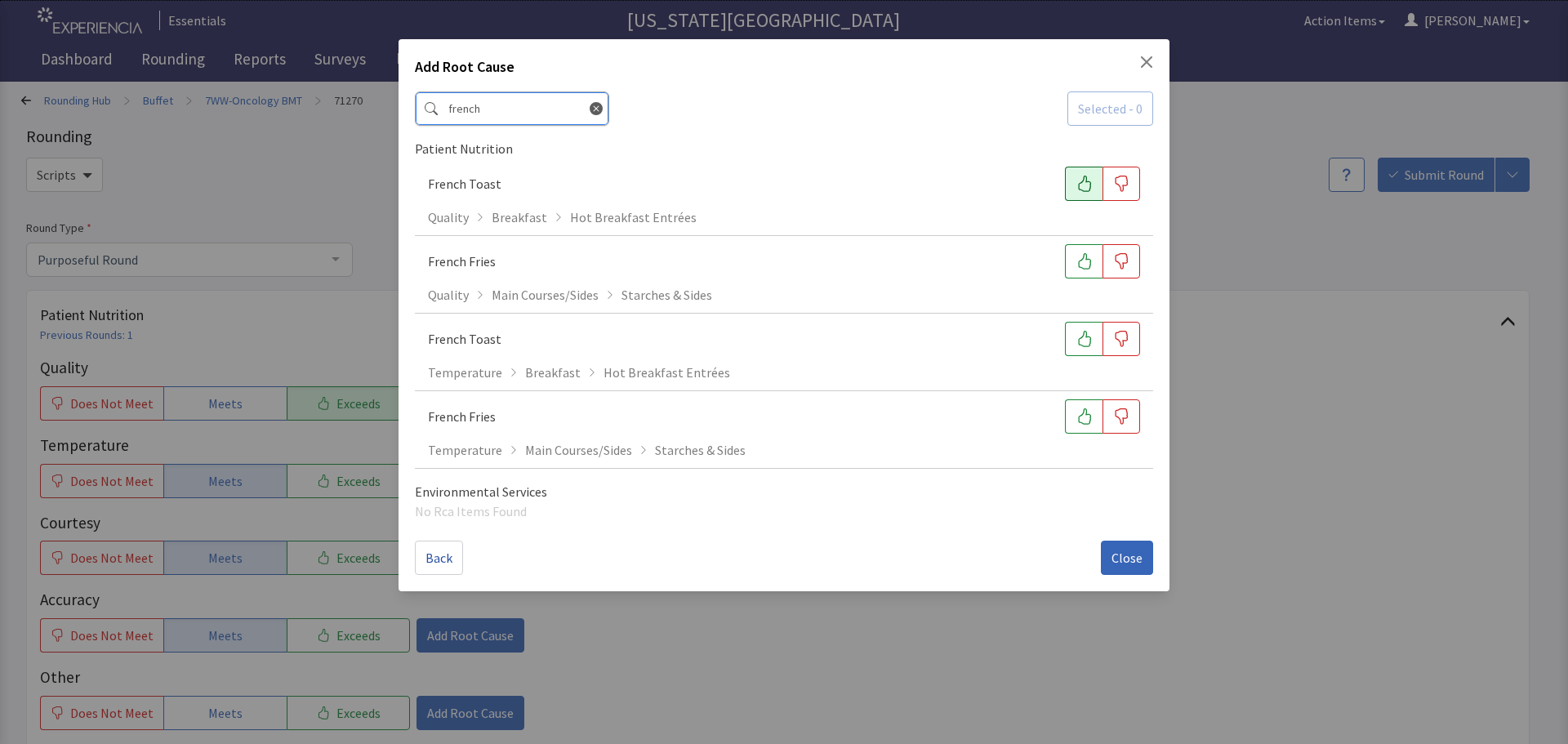
type input "french"
click at [1067, 176] on button "button" at bounding box center [1084, 183] width 37 height 34
click at [1070, 348] on button "button" at bounding box center [1084, 338] width 37 height 34
click at [1133, 558] on span "Close" at bounding box center [1127, 557] width 31 height 20
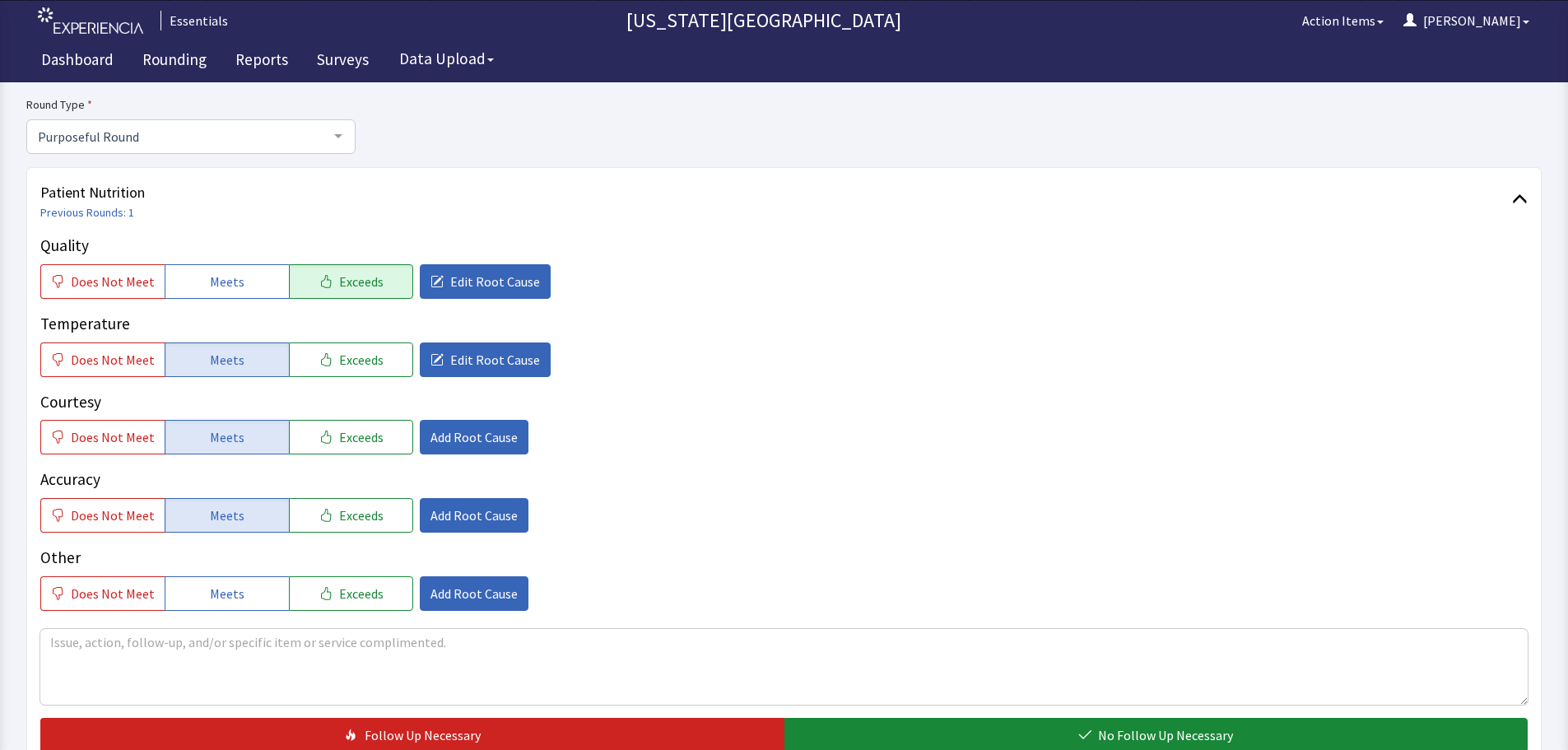
scroll to position [411, 0]
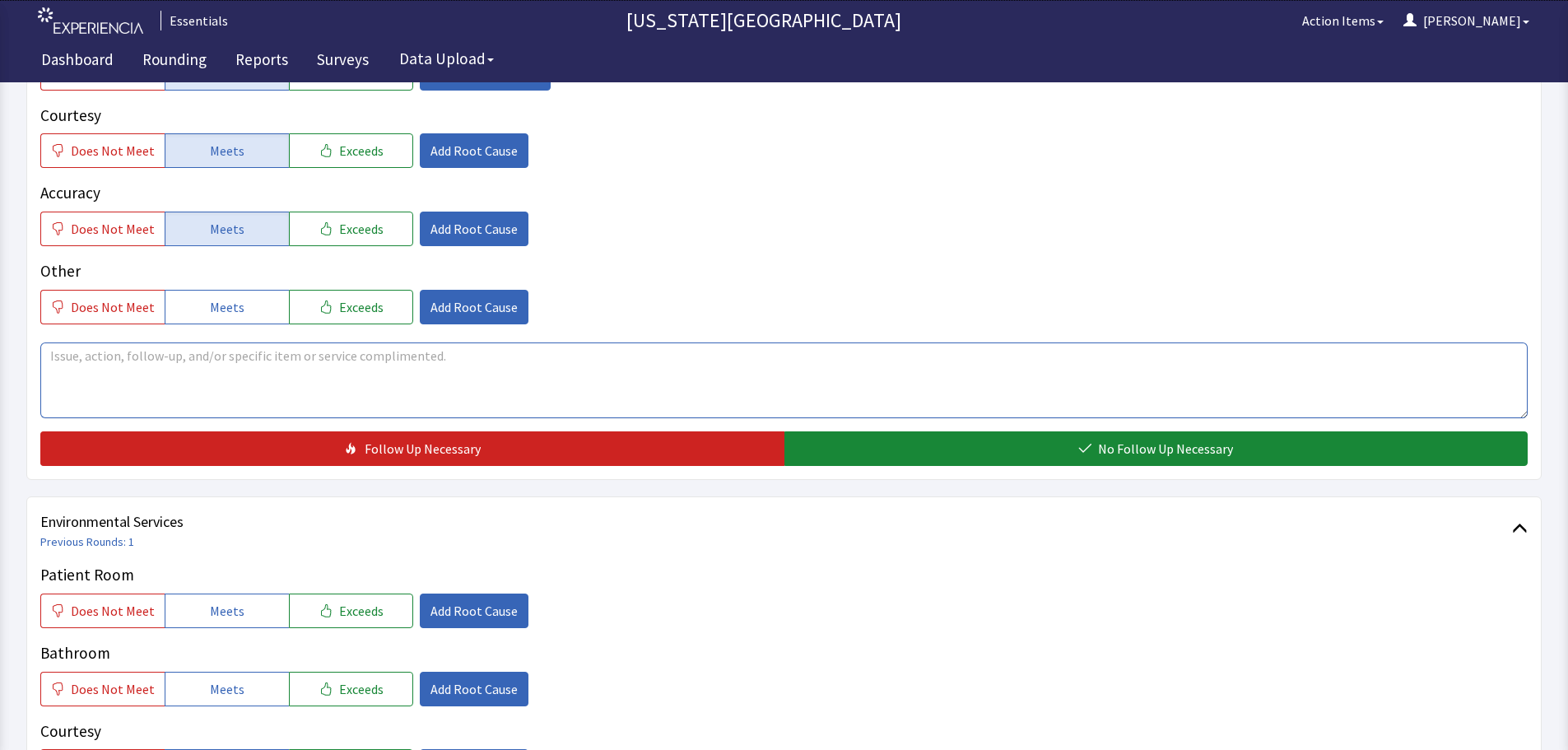
click at [455, 383] on textarea at bounding box center [784, 380] width 1488 height 76
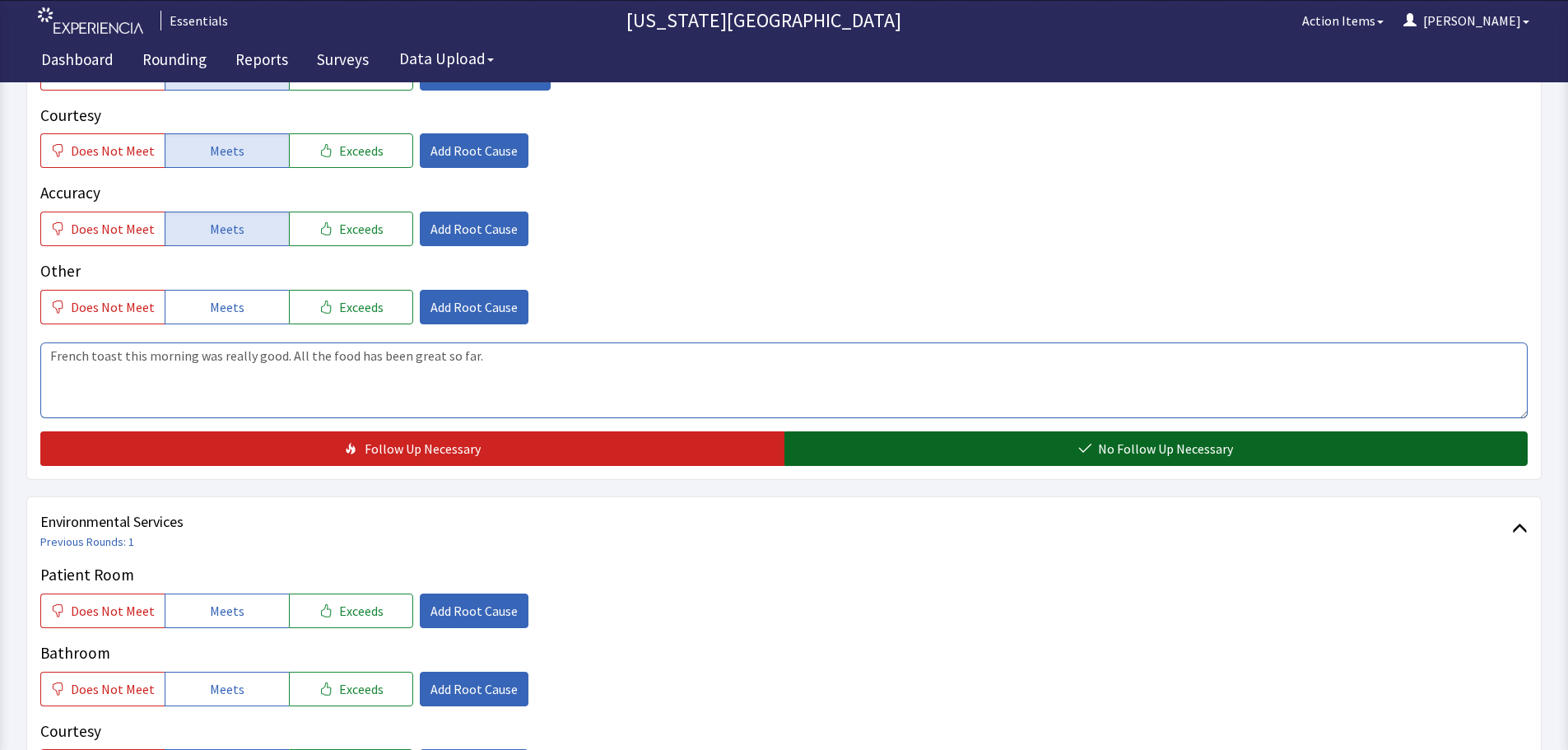
type textarea "French toast this morning was really good. All the food has been great so far."
click at [1312, 464] on button "No Follow Up Necessary" at bounding box center [1156, 448] width 744 height 34
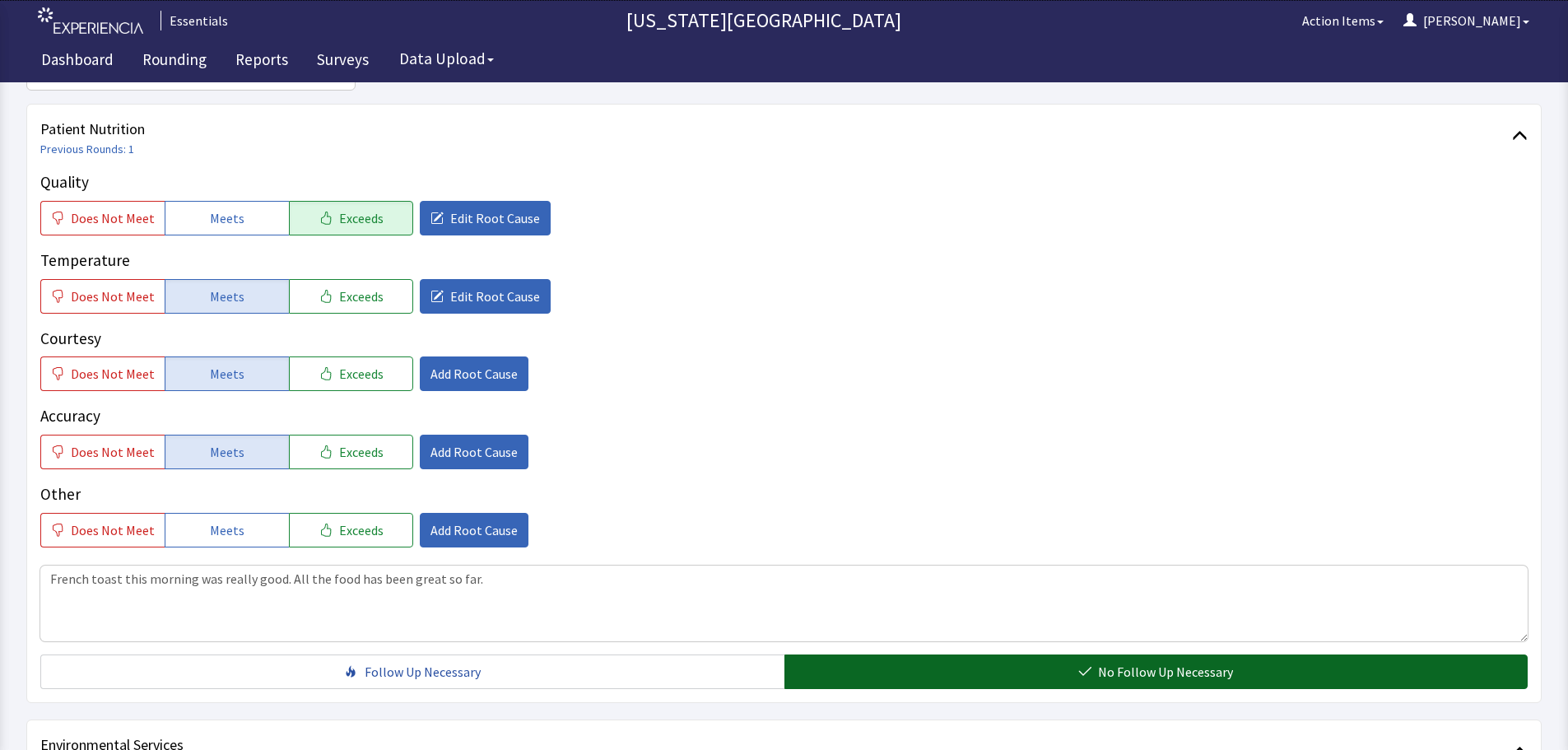
scroll to position [0, 0]
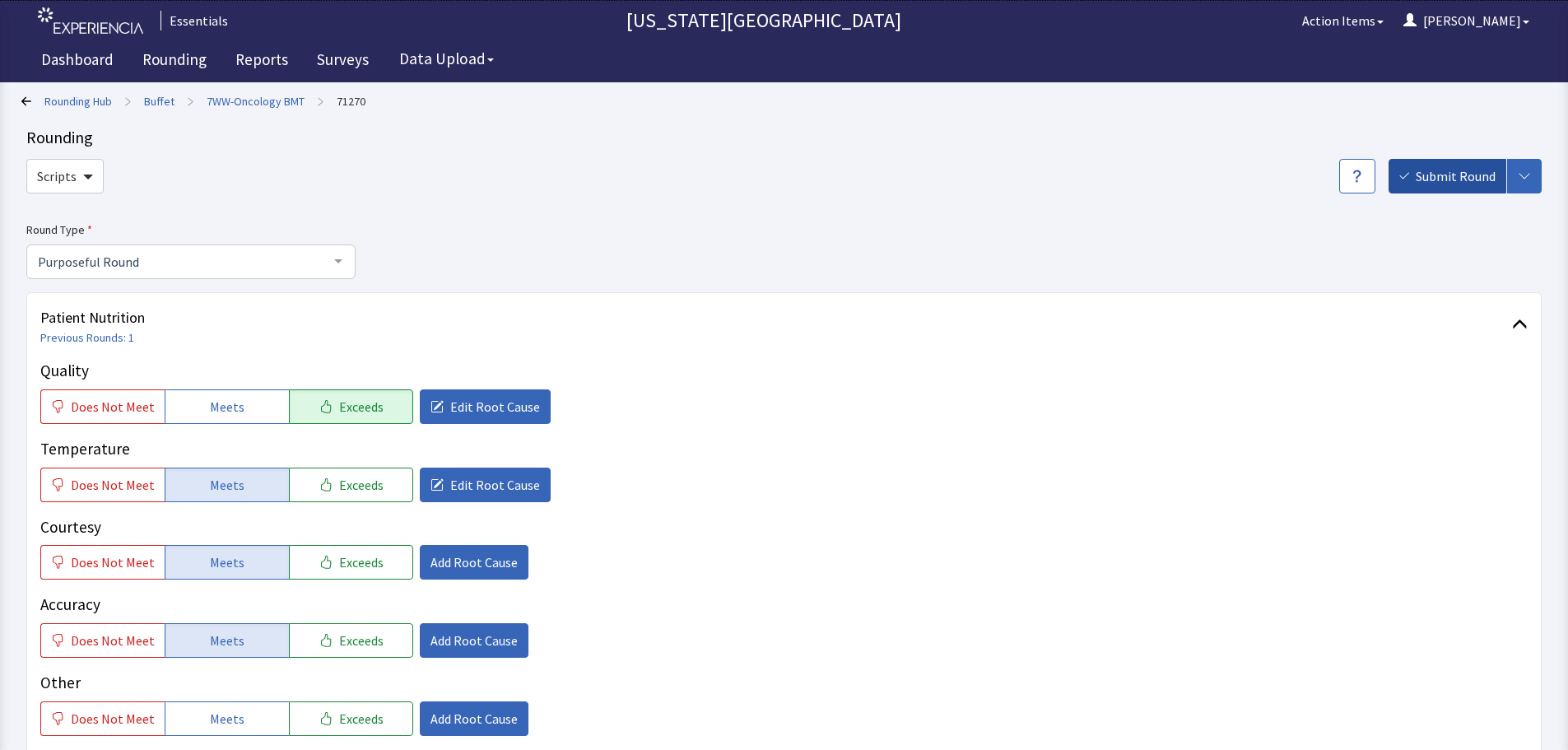
click at [1458, 185] on span "Submit Round" at bounding box center [1455, 175] width 80 height 20
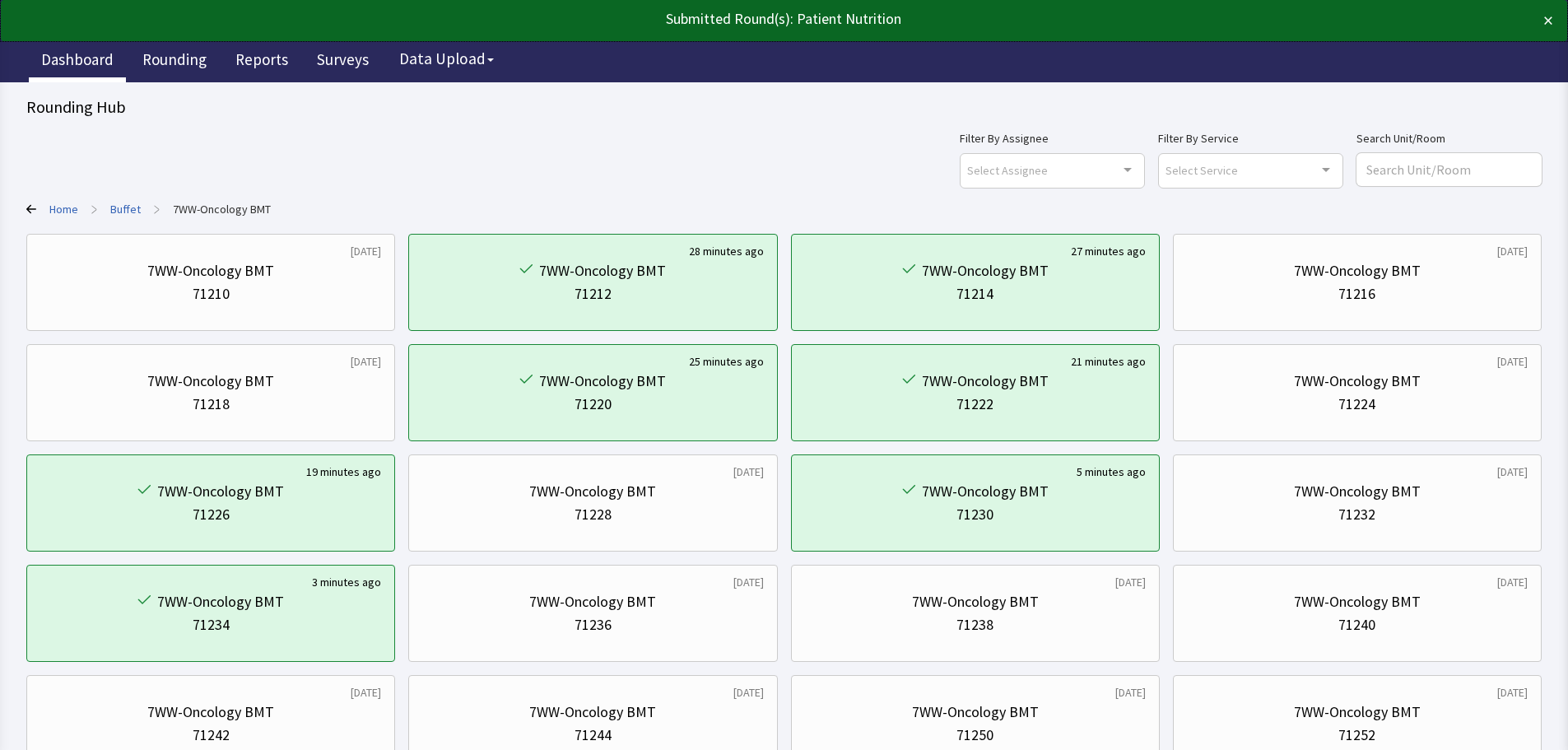
click at [82, 64] on link "Dashboard" at bounding box center [78, 62] width 97 height 41
